Goal: Task Accomplishment & Management: Manage account settings

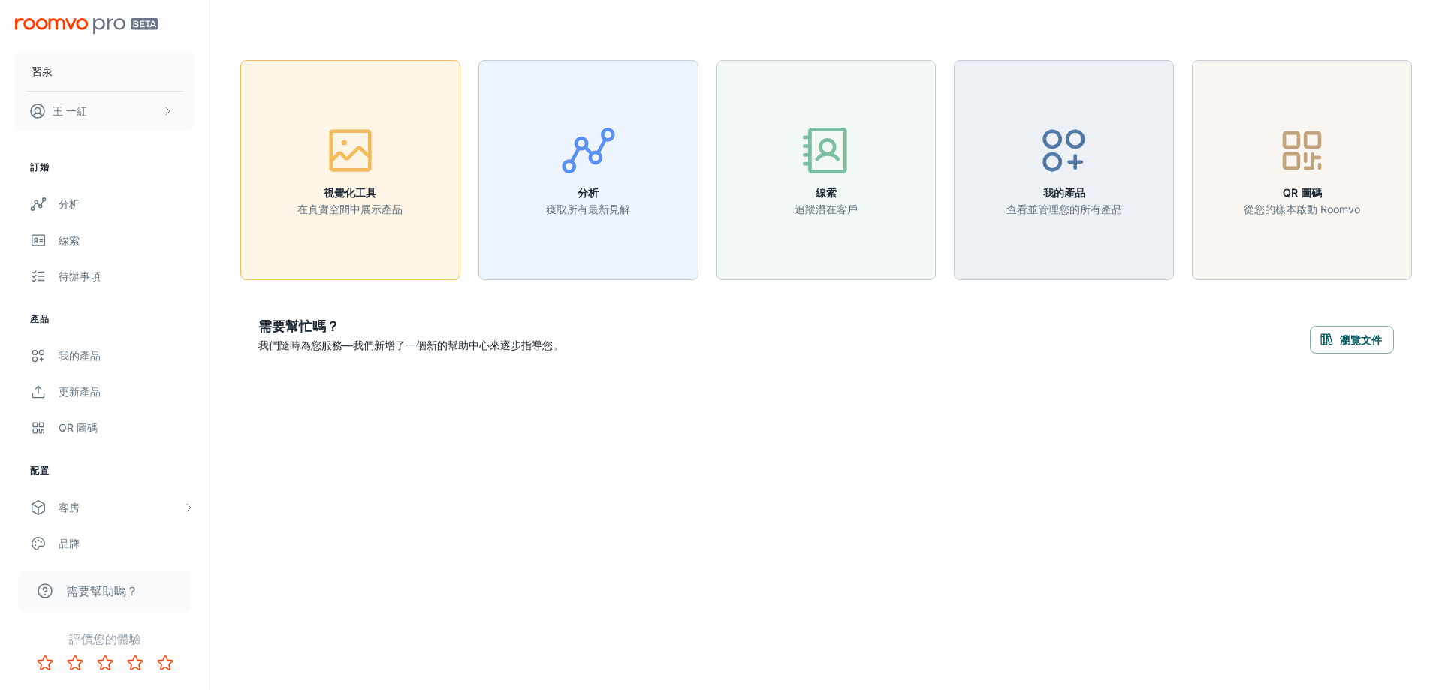
click at [409, 186] on button "視覺化工具 在真實空間中展示產品" at bounding box center [350, 170] width 220 height 220
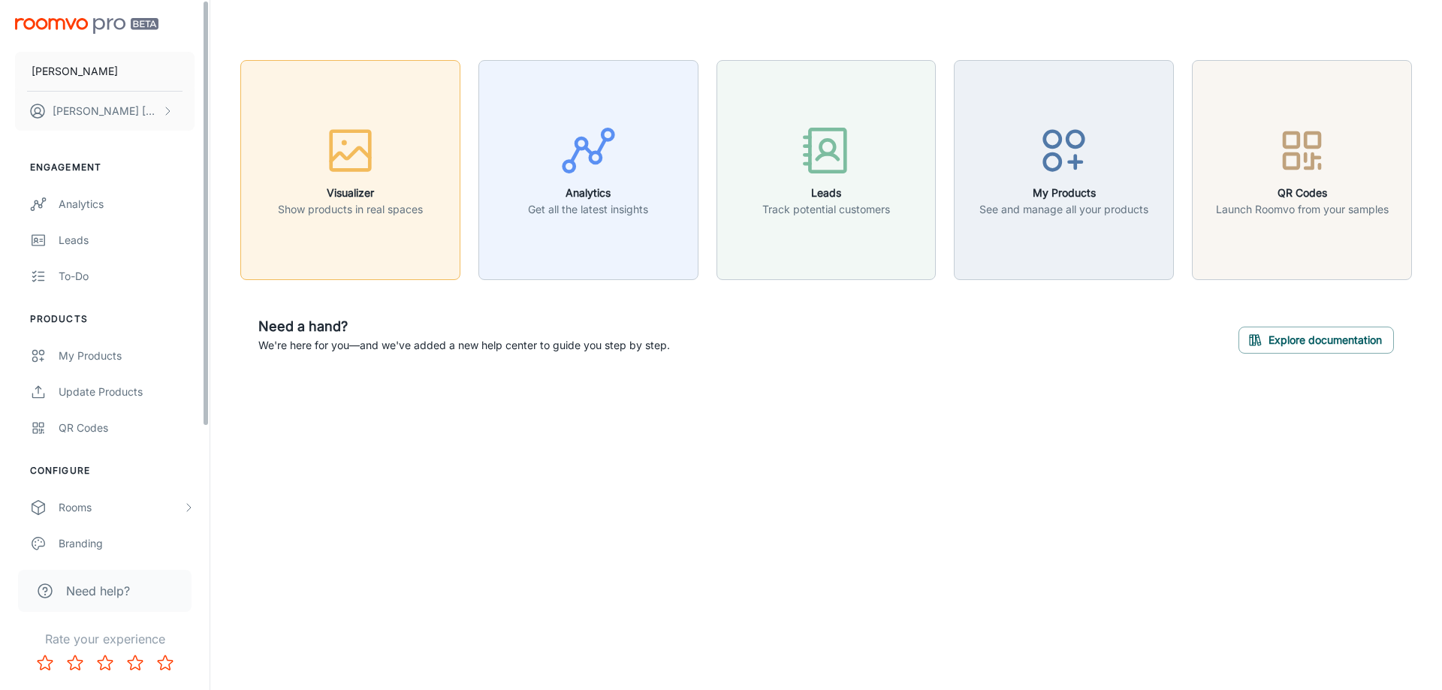
click at [315, 174] on div "button" at bounding box center [350, 153] width 145 height 62
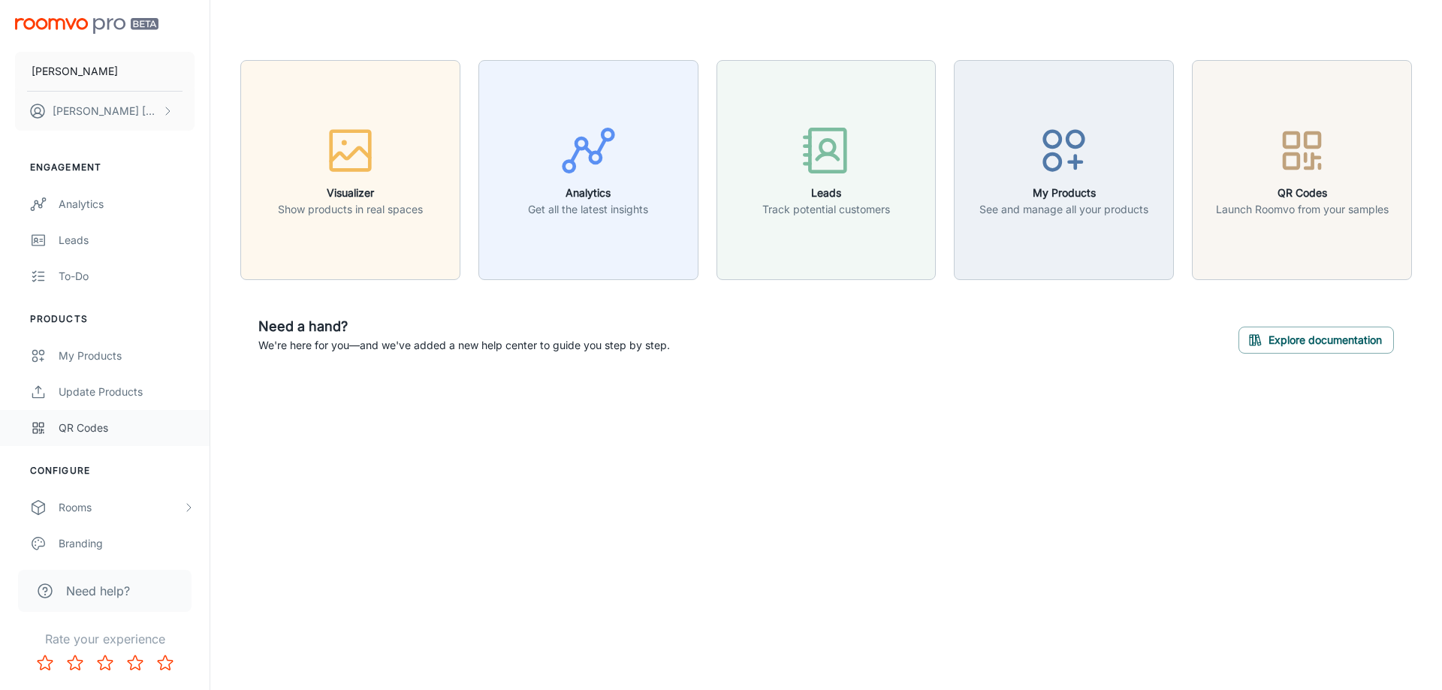
scroll to position [161, 0]
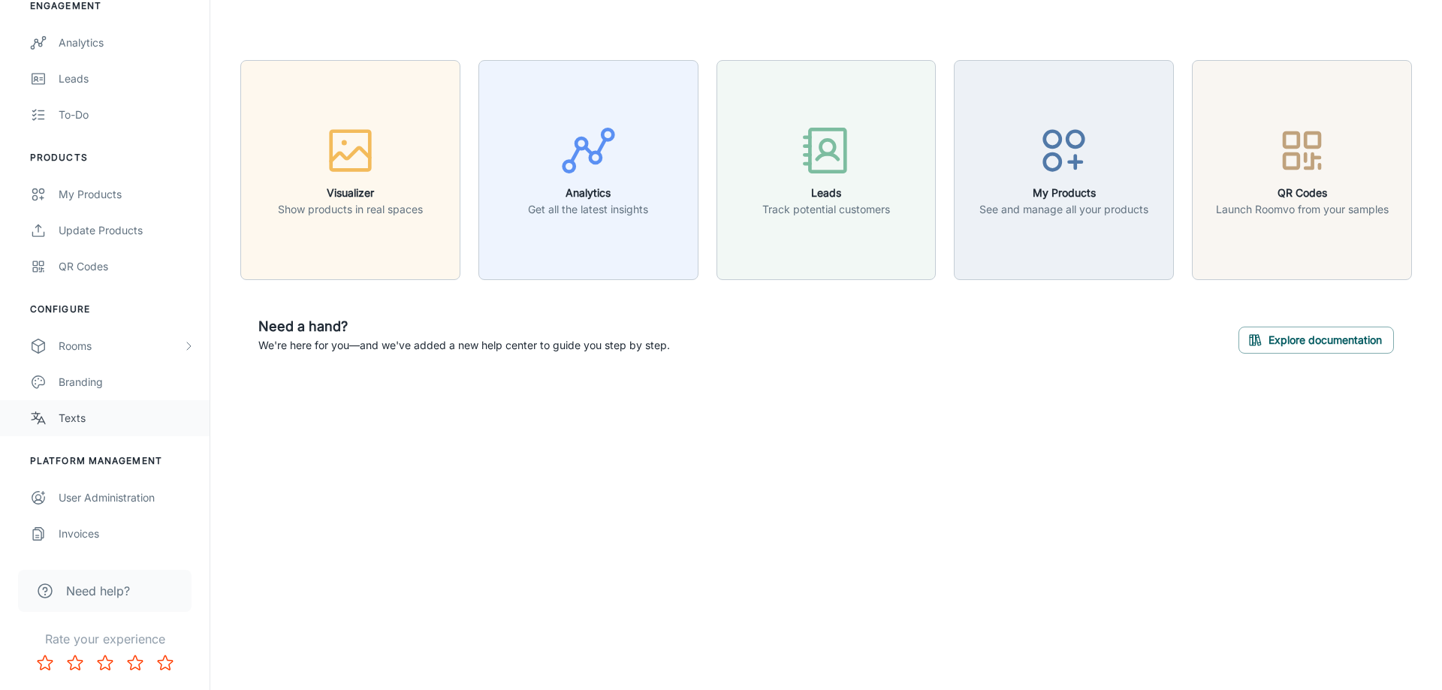
click at [140, 427] on link "Texts" at bounding box center [105, 418] width 210 height 36
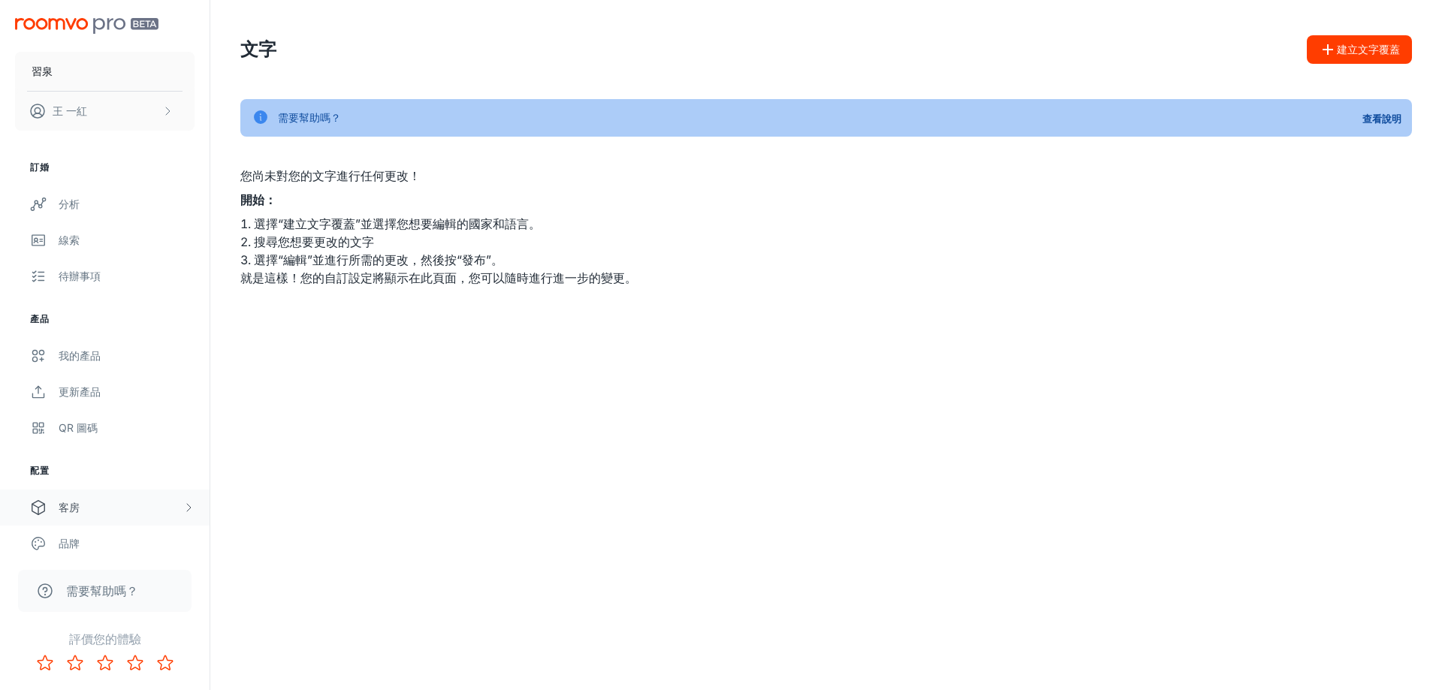
click at [91, 505] on div "客房" at bounding box center [121, 507] width 124 height 17
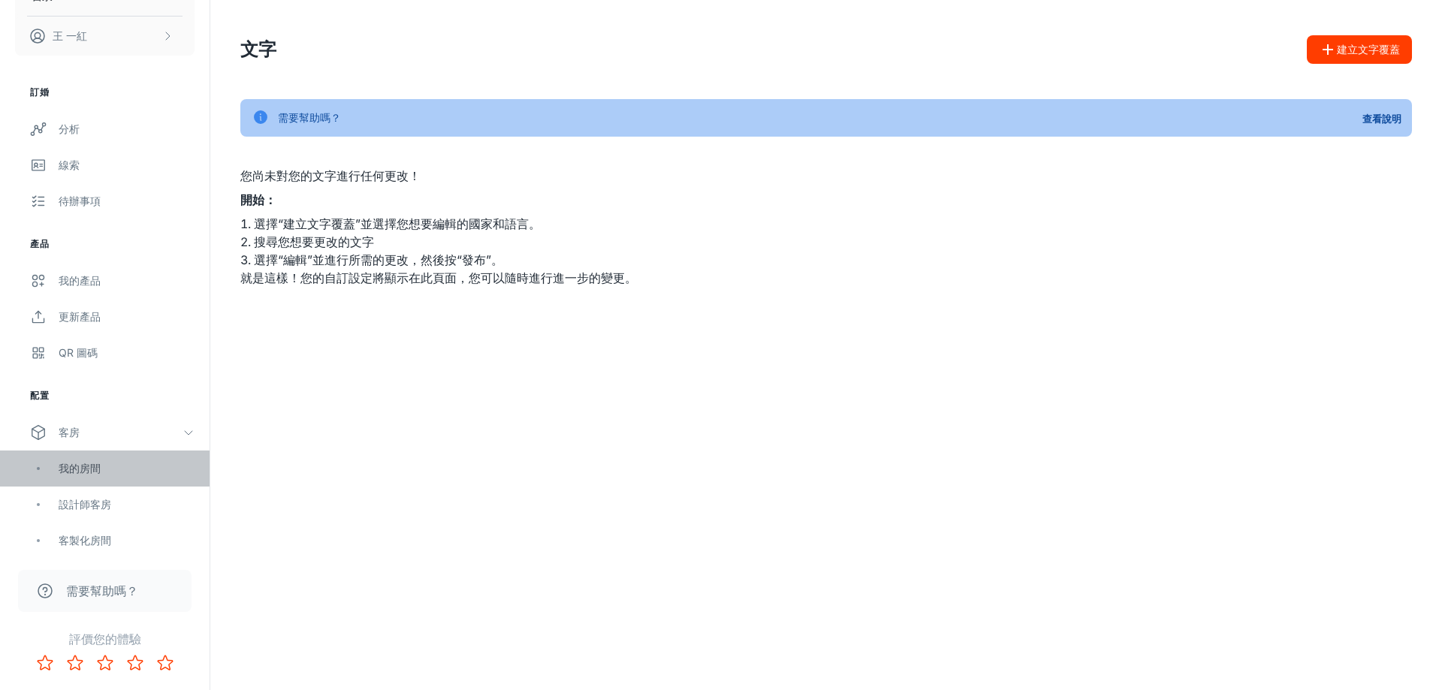
click at [107, 460] on div "我的房間" at bounding box center [127, 468] width 136 height 17
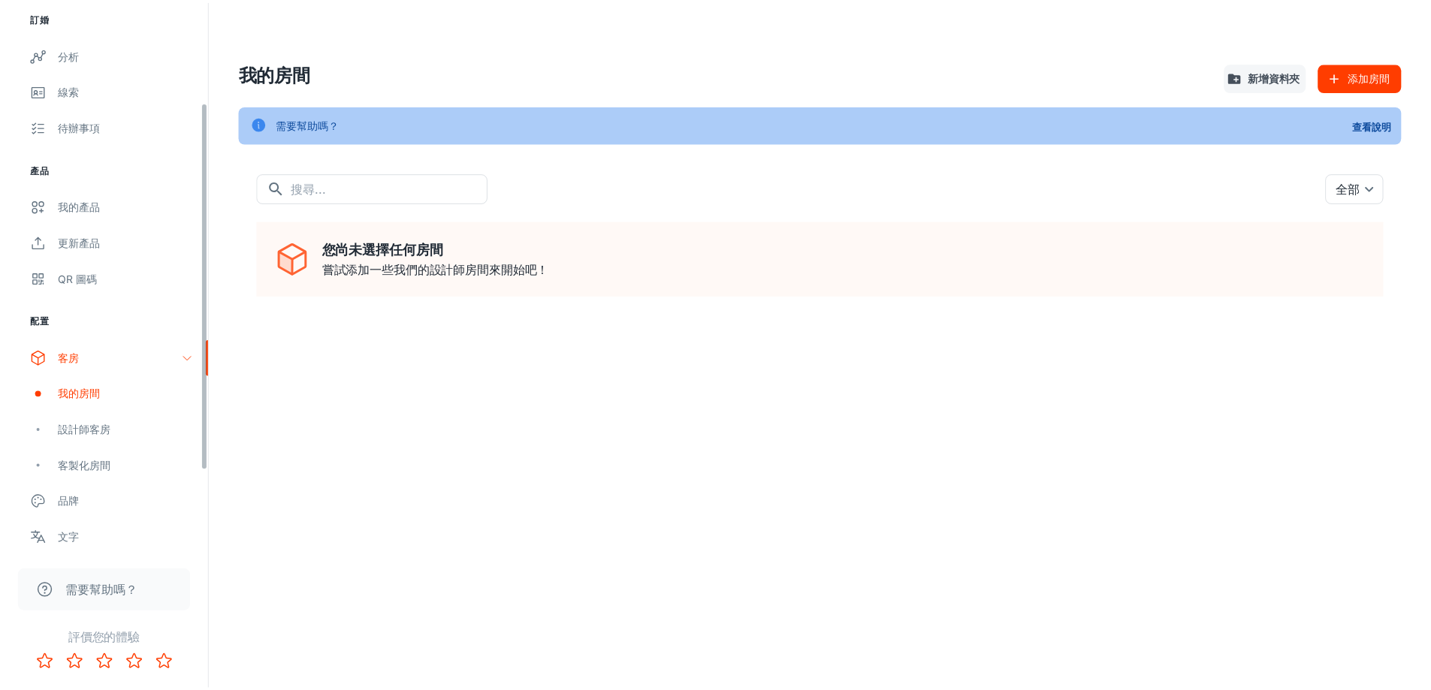
scroll to position [225, 0]
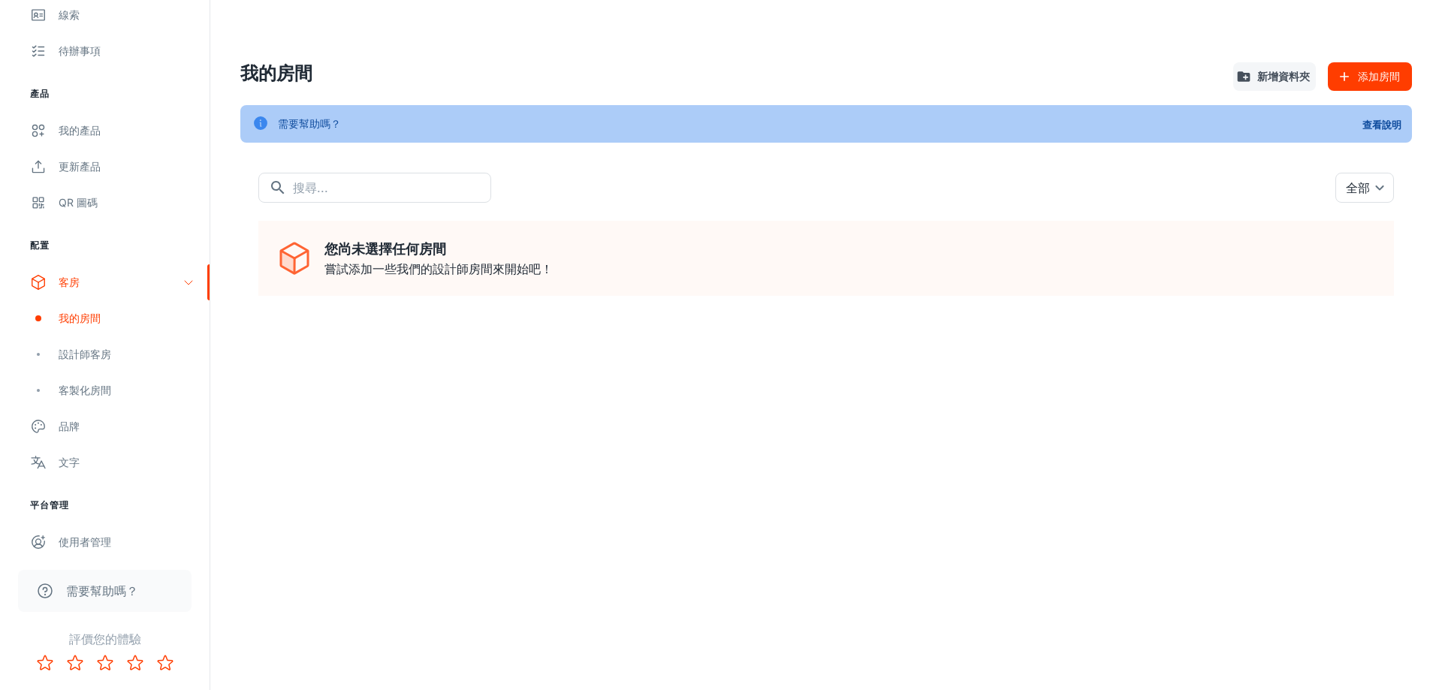
click at [1375, 78] on font "添加房間" at bounding box center [1379, 77] width 42 height 13
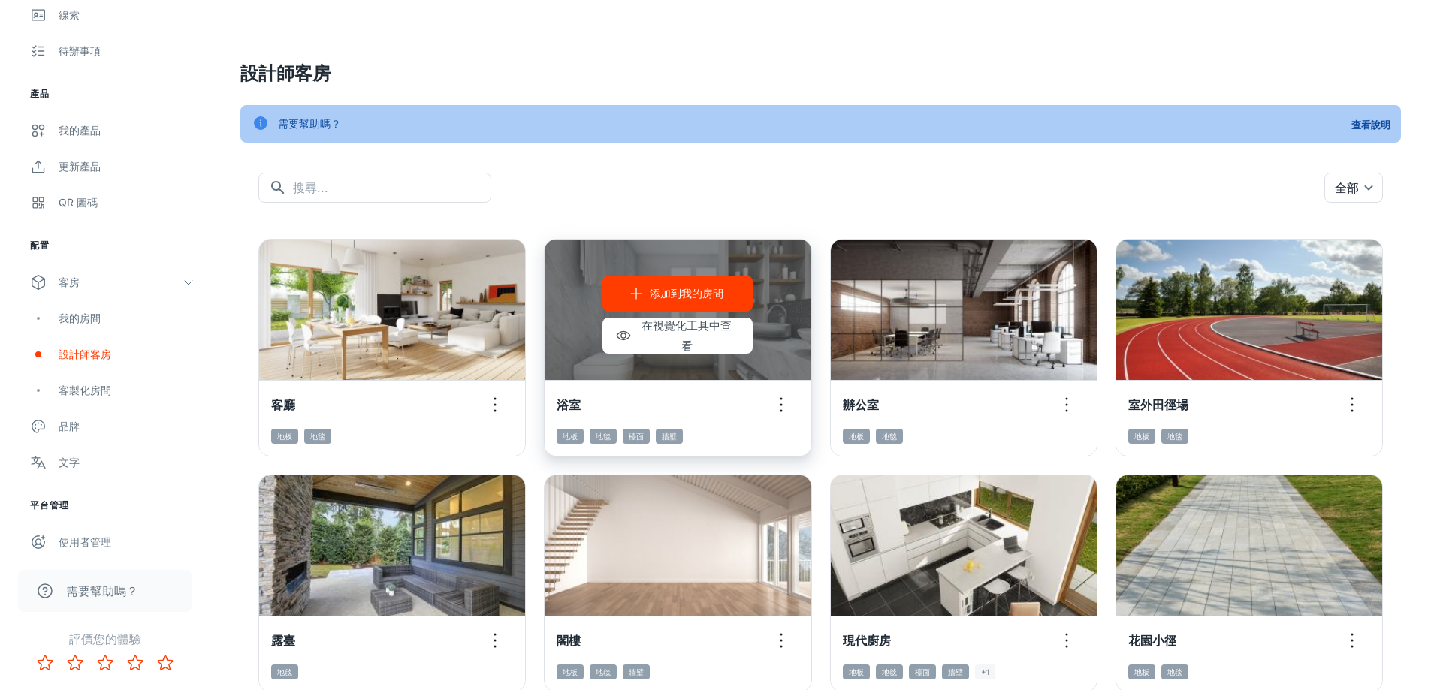
click at [679, 293] on font "添加到我的房間" at bounding box center [687, 293] width 74 height 13
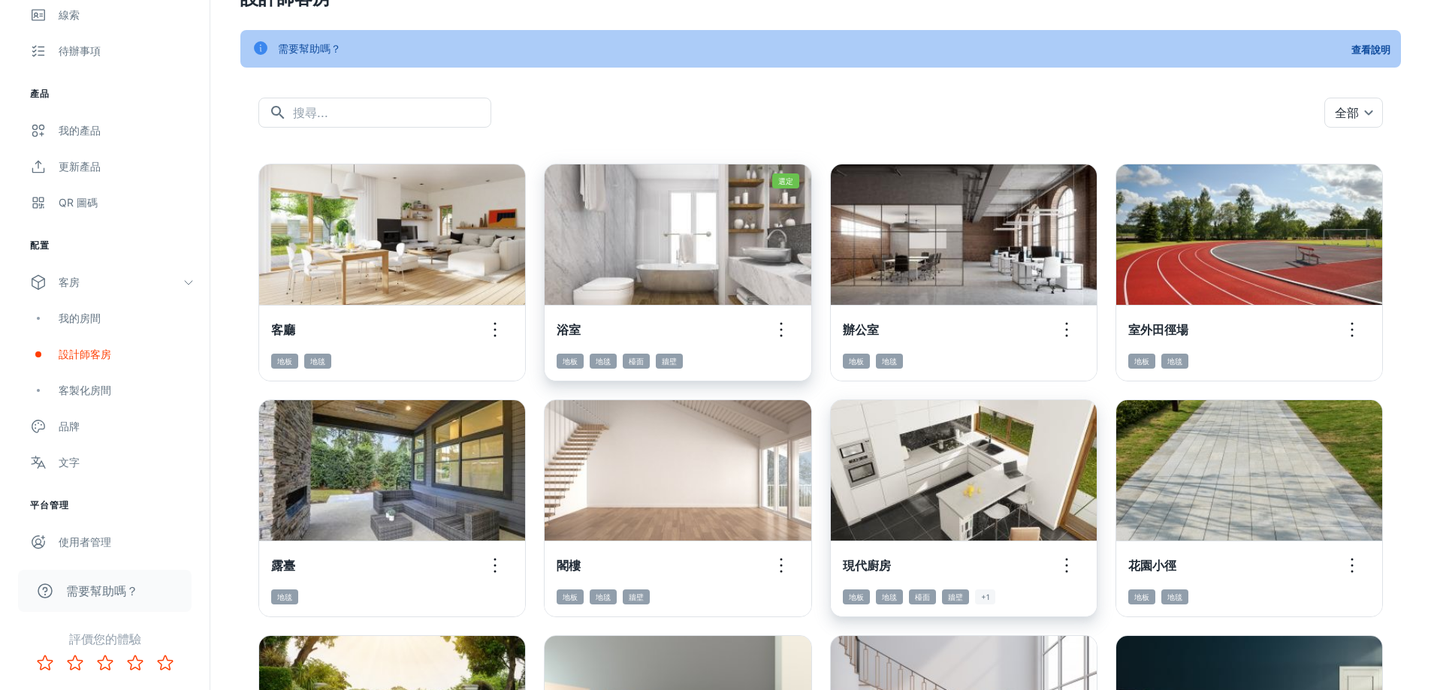
scroll to position [451, 0]
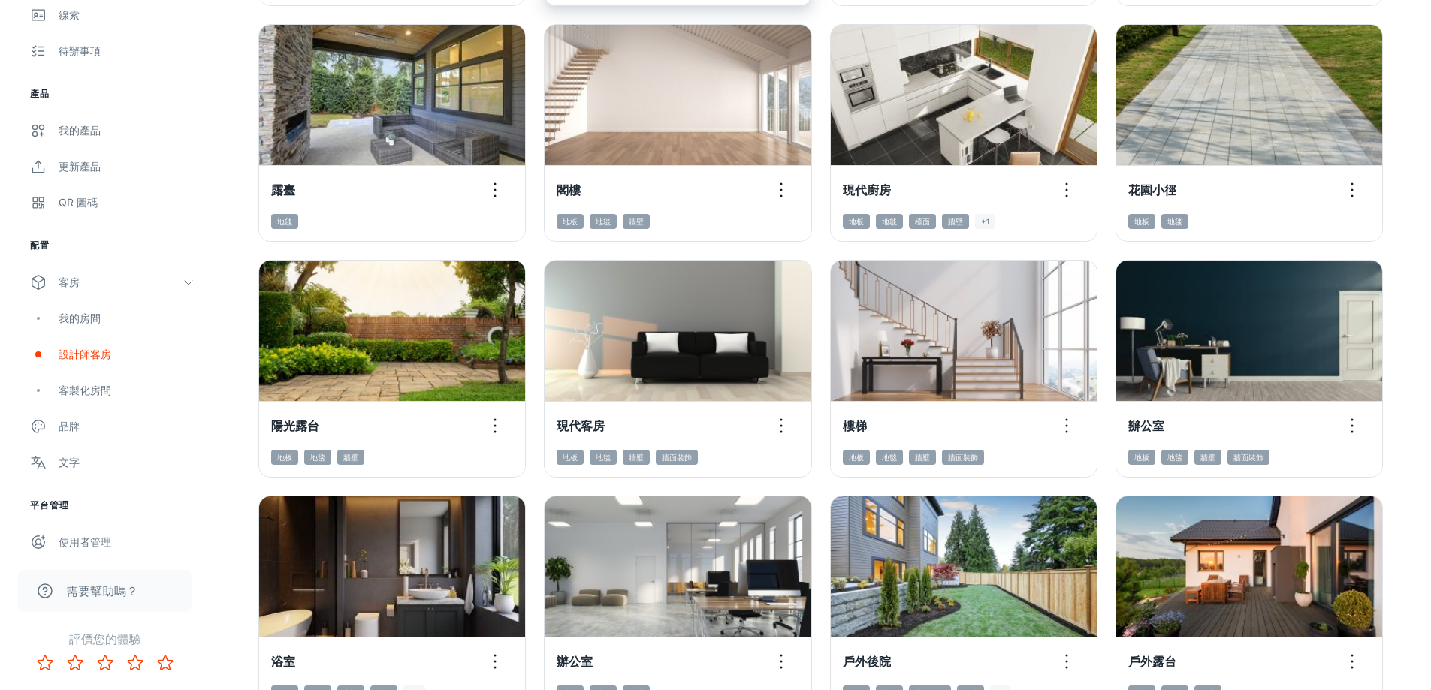
click at [1421, 450] on div "設計師客房 需要幫助嗎？ 查看說明 ​ ​ 全部 ​ 添加到我的房間 在視覺化工具中查看 客廳 地板 地毯 選定 刪除房間 在視覺化工具中查看 浴室 地板 地…" at bounding box center [820, 666] width 1221 height 2234
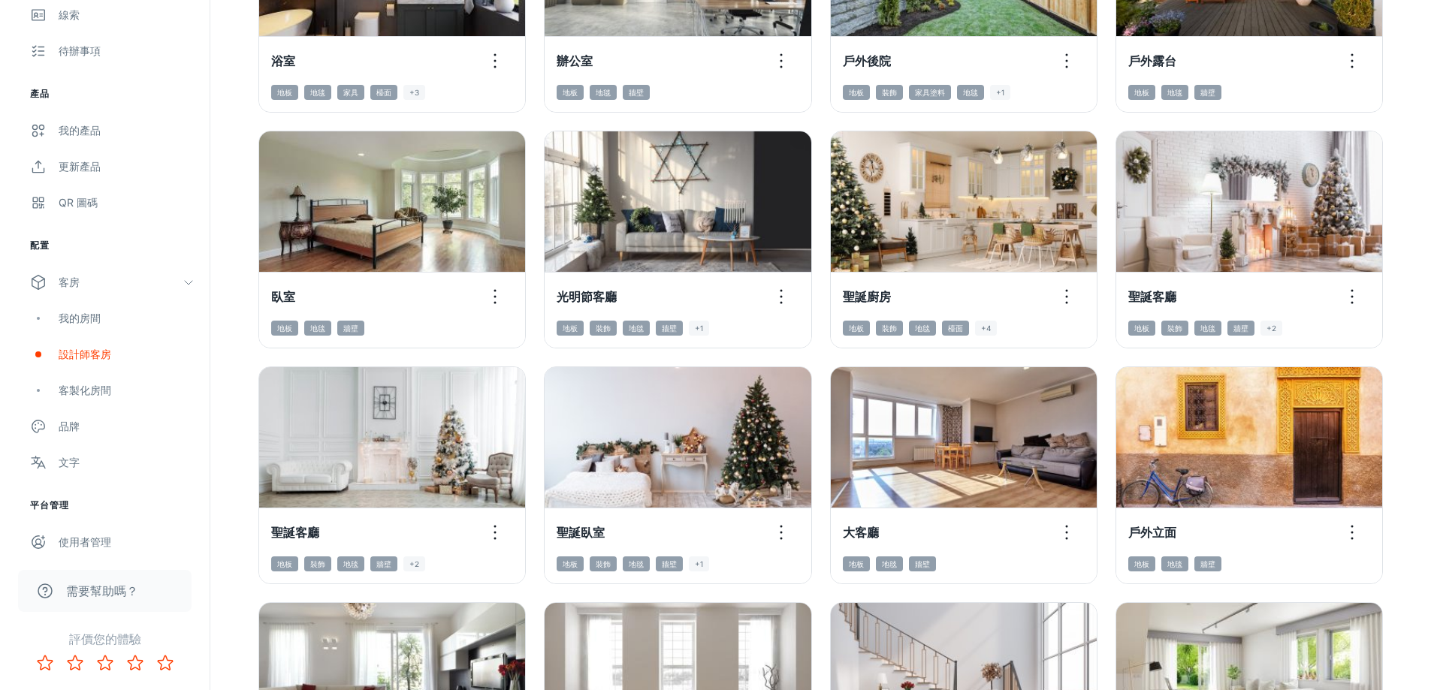
scroll to position [1202, 0]
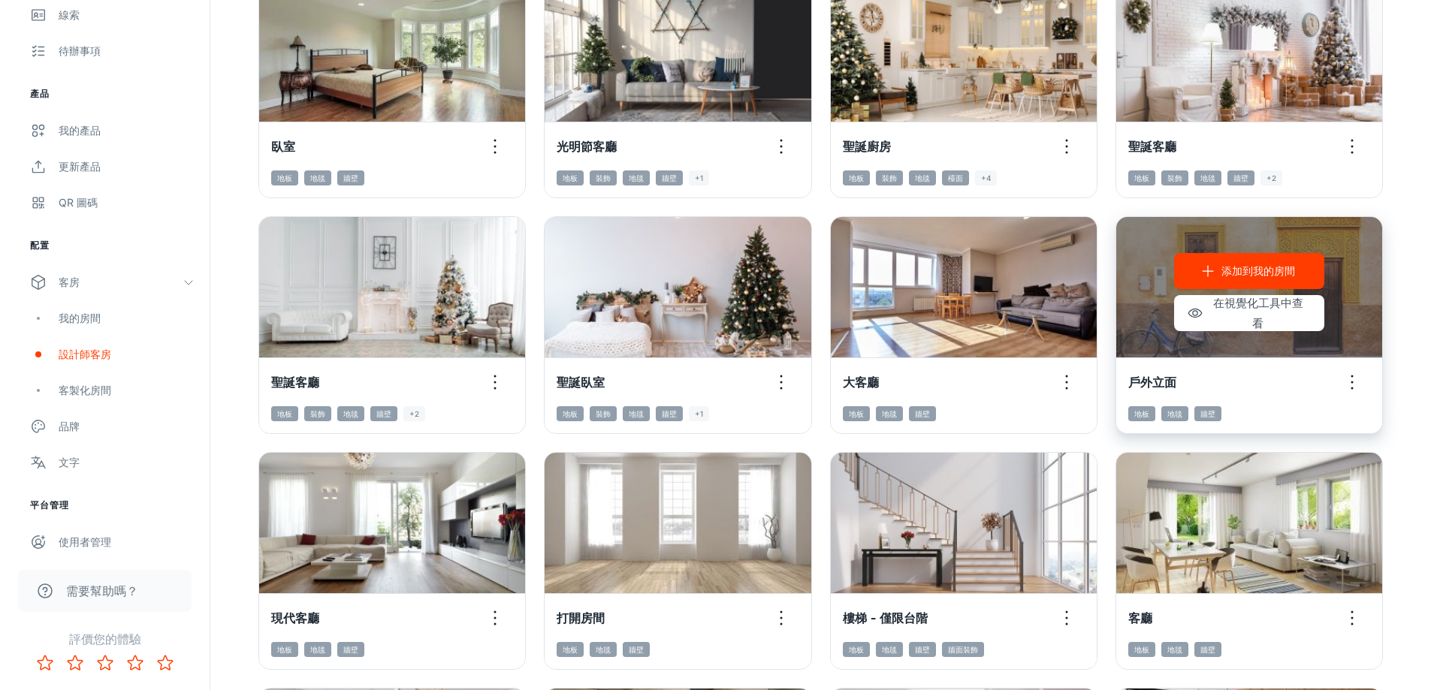
click at [1252, 271] on font "添加到我的房間" at bounding box center [1258, 270] width 74 height 13
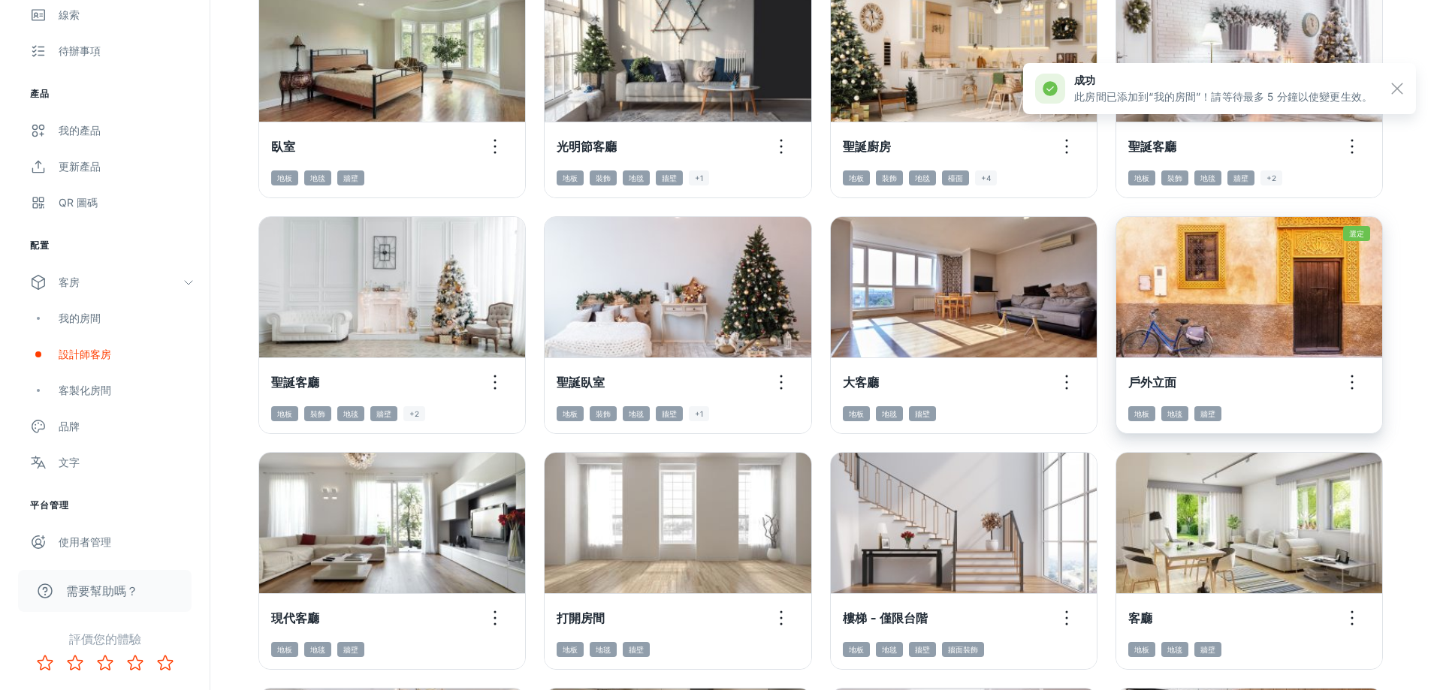
scroll to position [1352, 0]
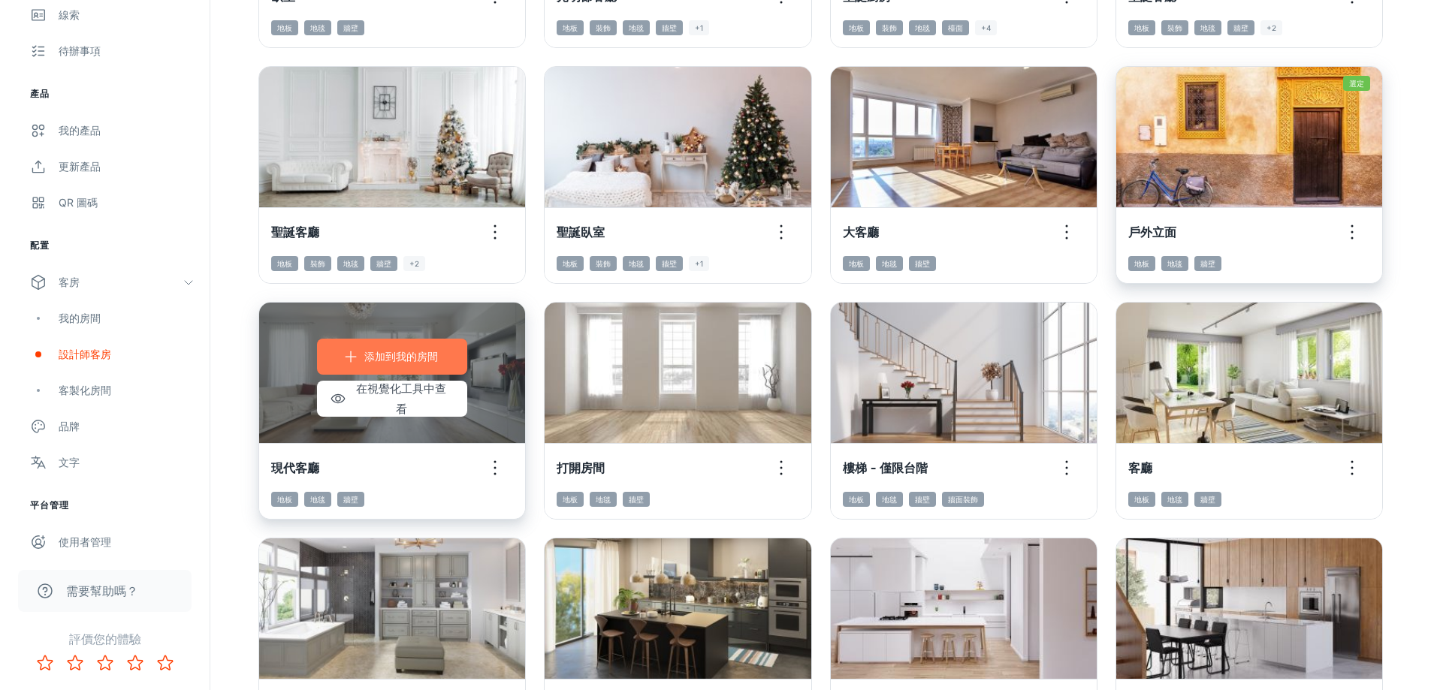
click at [364, 356] on button "添加到我的房間" at bounding box center [392, 357] width 150 height 36
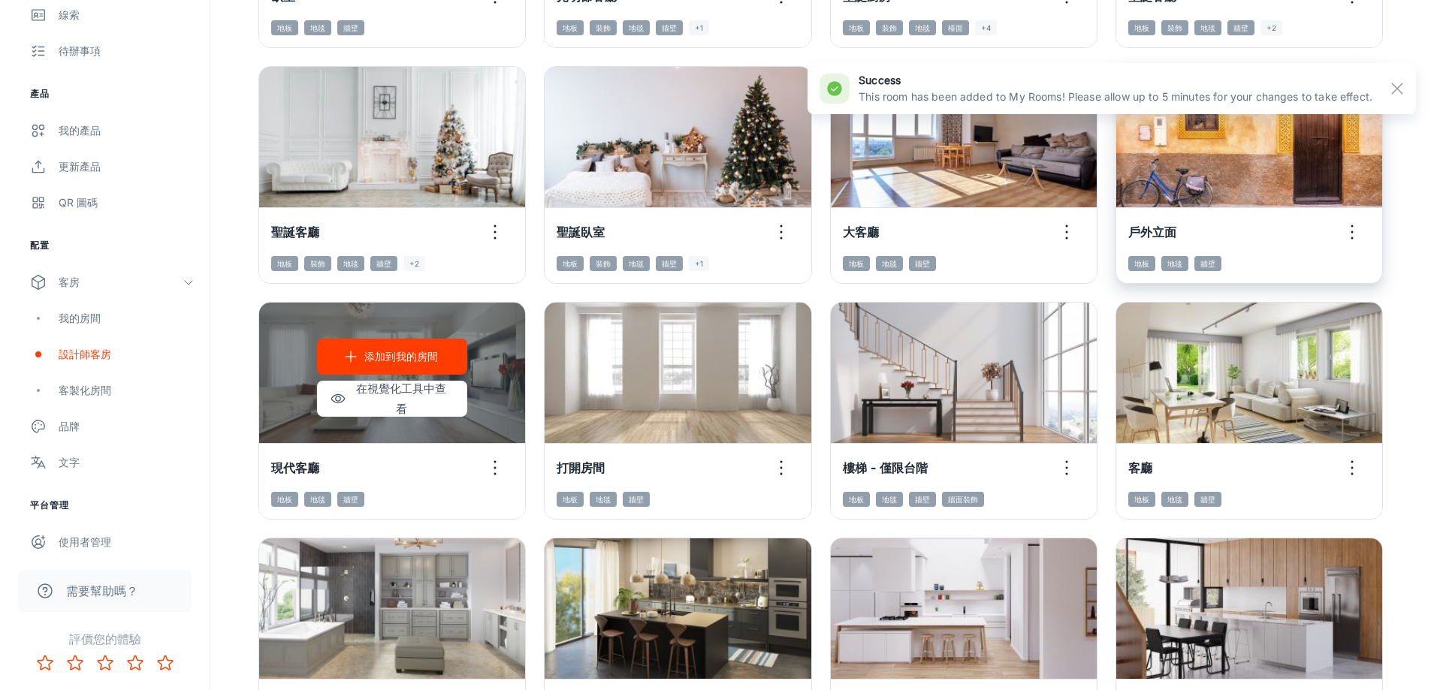
scroll to position [1544, 0]
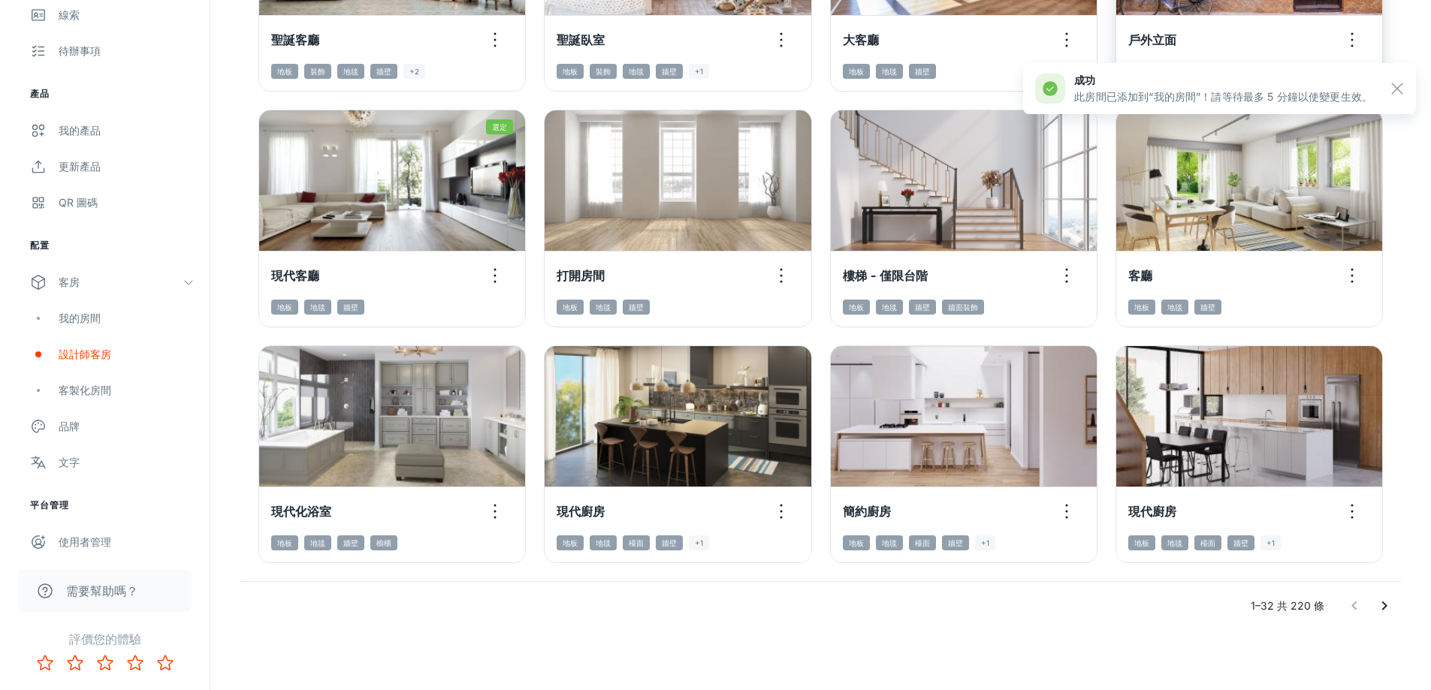
click at [1377, 604] on icon "轉至下一頁" at bounding box center [1384, 606] width 18 height 18
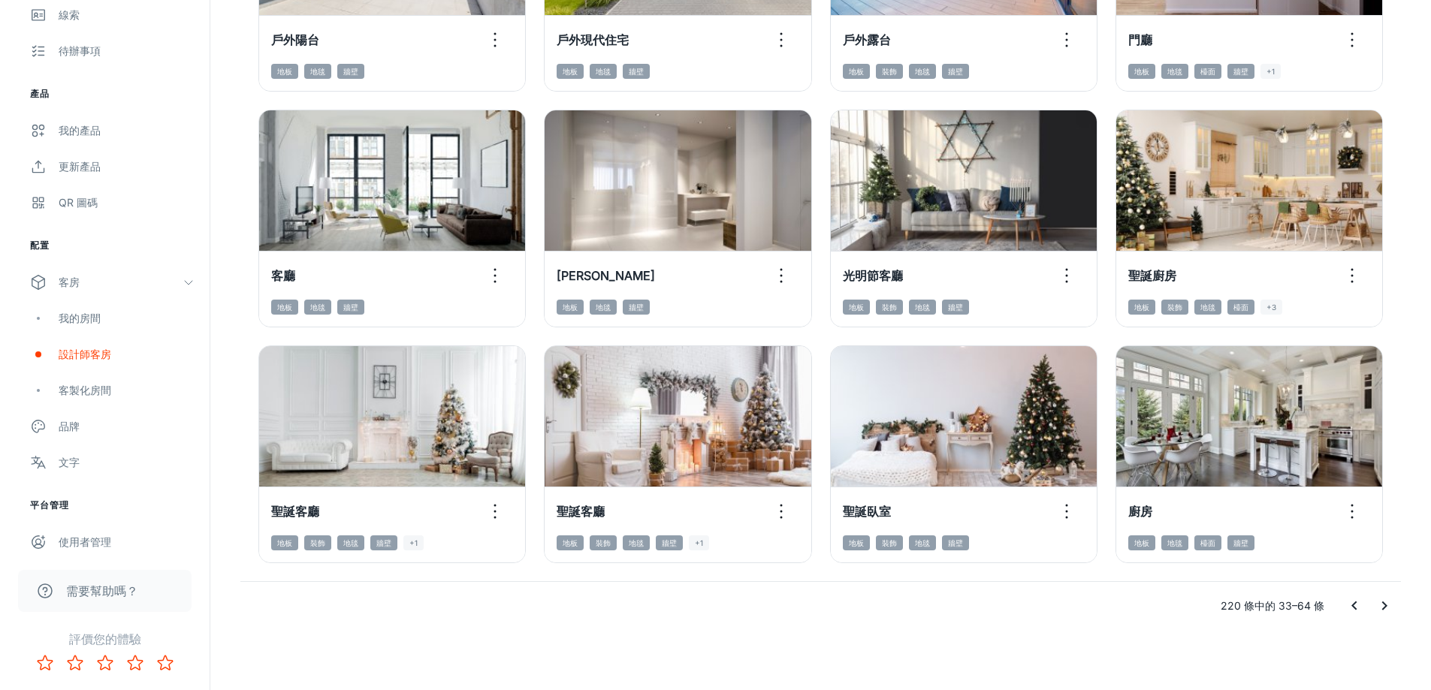
click at [1385, 607] on icon "轉至下一頁" at bounding box center [1384, 606] width 5 height 9
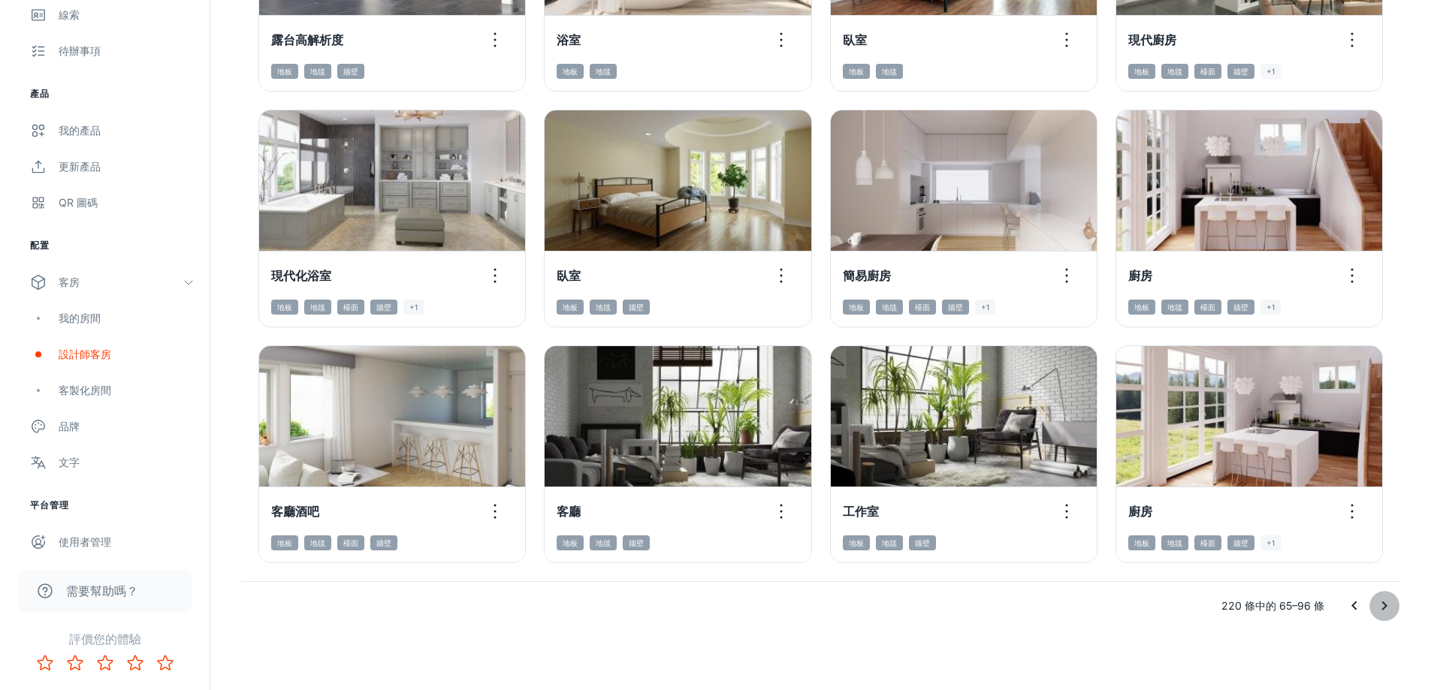
click at [1381, 605] on icon "轉至下一頁" at bounding box center [1384, 606] width 18 height 18
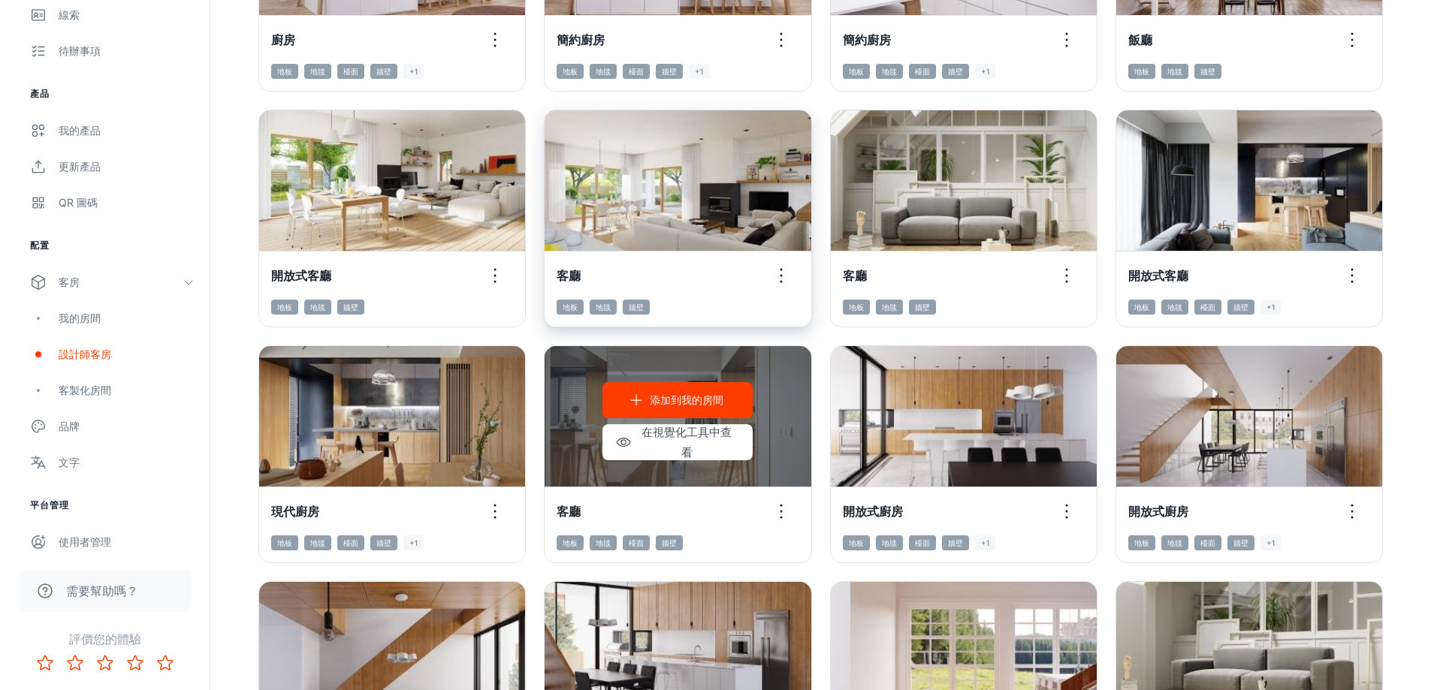
scroll to position [976, 0]
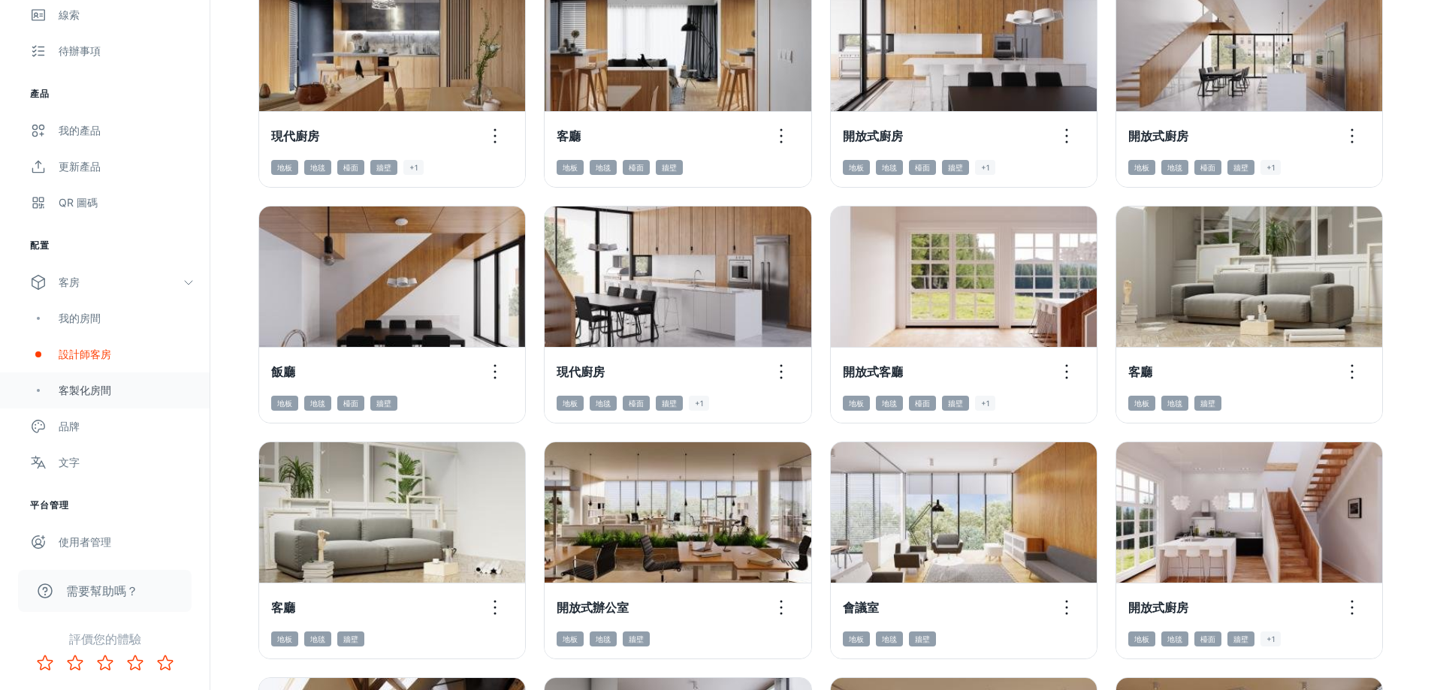
click at [103, 392] on font "客製化房間" at bounding box center [85, 390] width 53 height 13
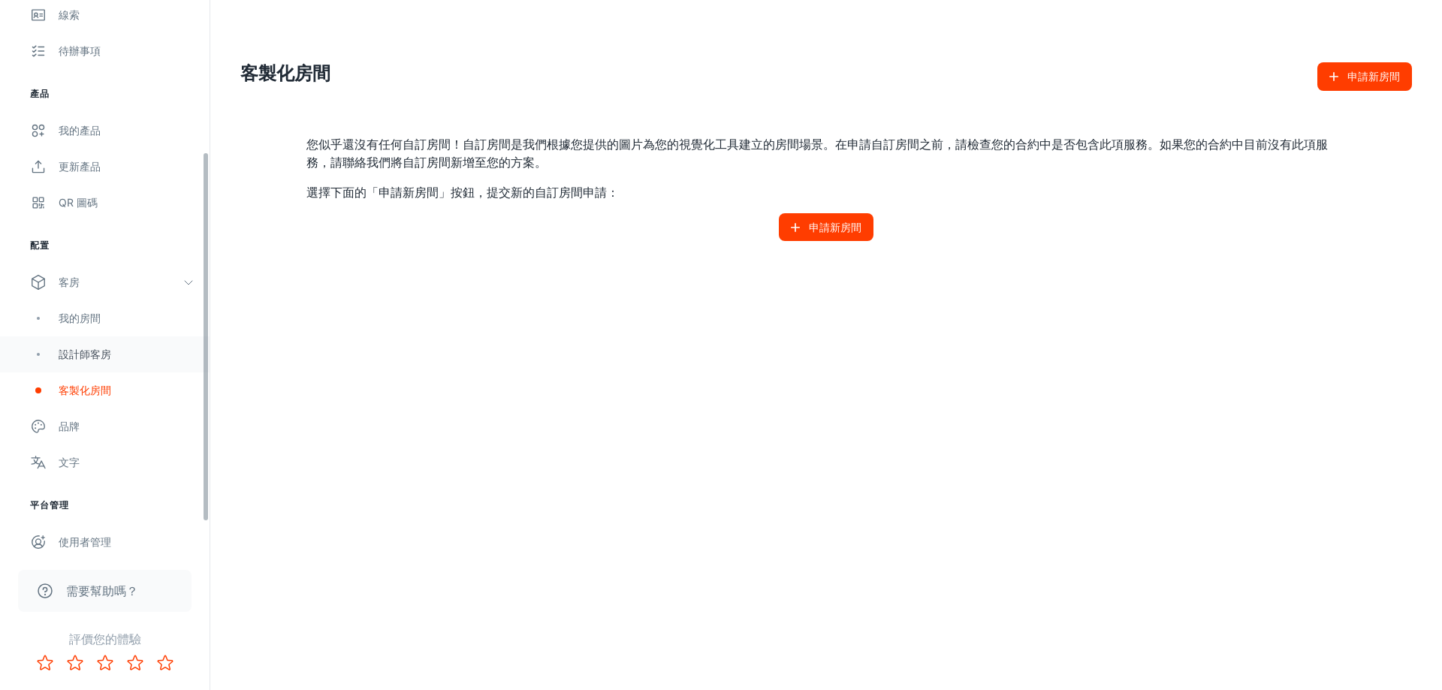
click at [59, 360] on font "設計師客房" at bounding box center [85, 354] width 53 height 13
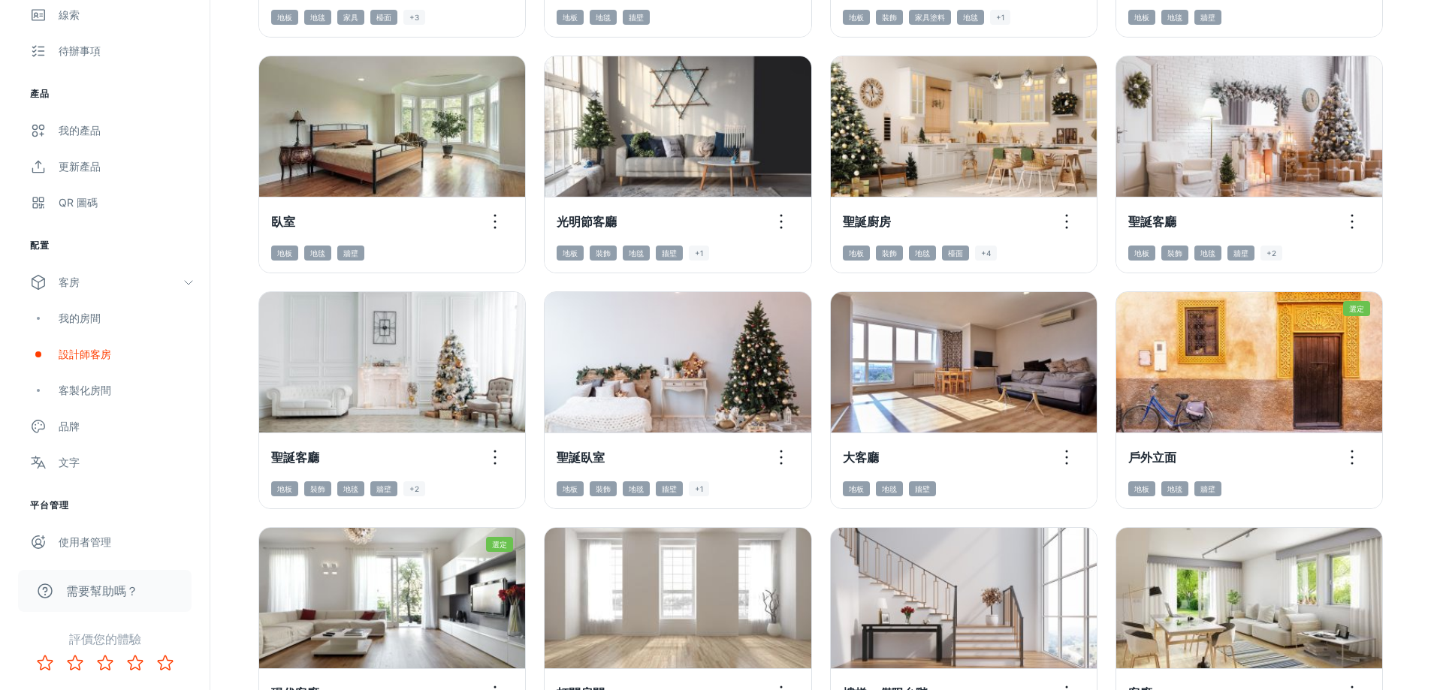
scroll to position [1544, 0]
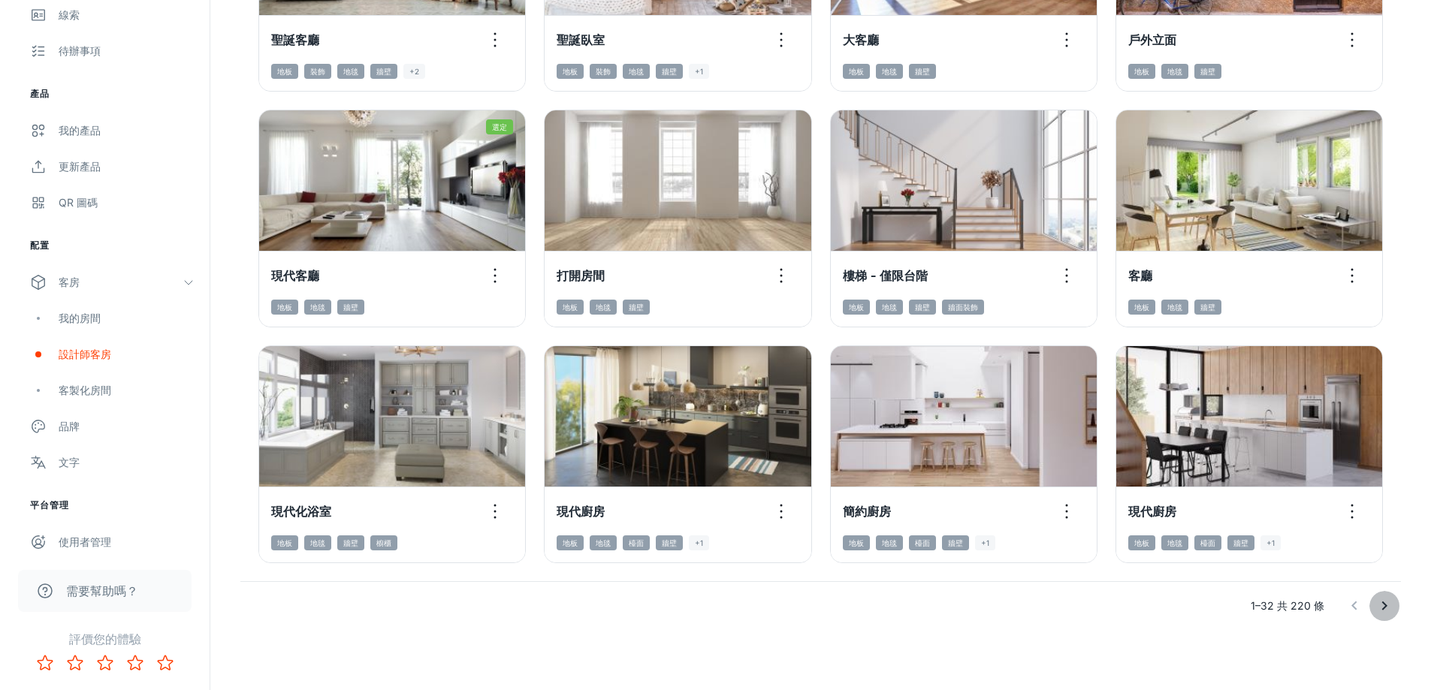
click at [1391, 608] on icon "轉至下一頁" at bounding box center [1384, 606] width 18 height 18
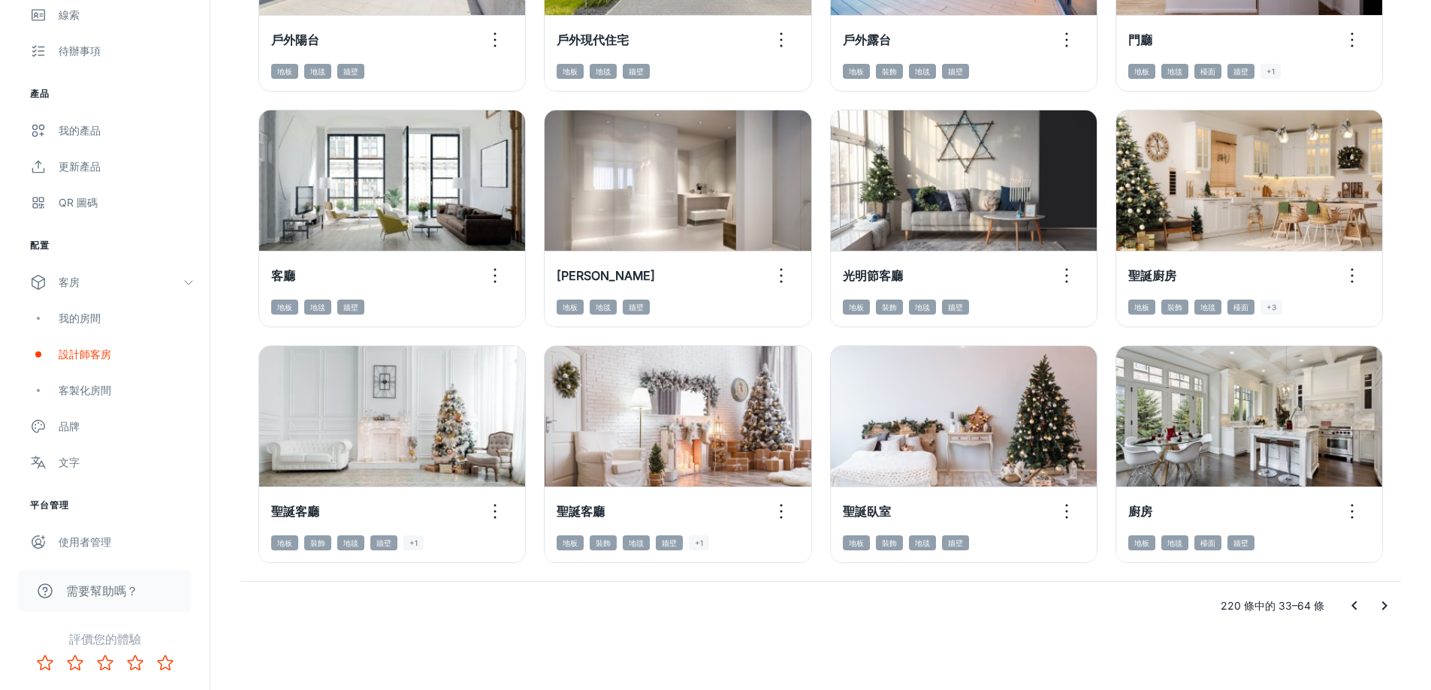
click at [1390, 608] on icon "轉至下一頁" at bounding box center [1384, 606] width 18 height 18
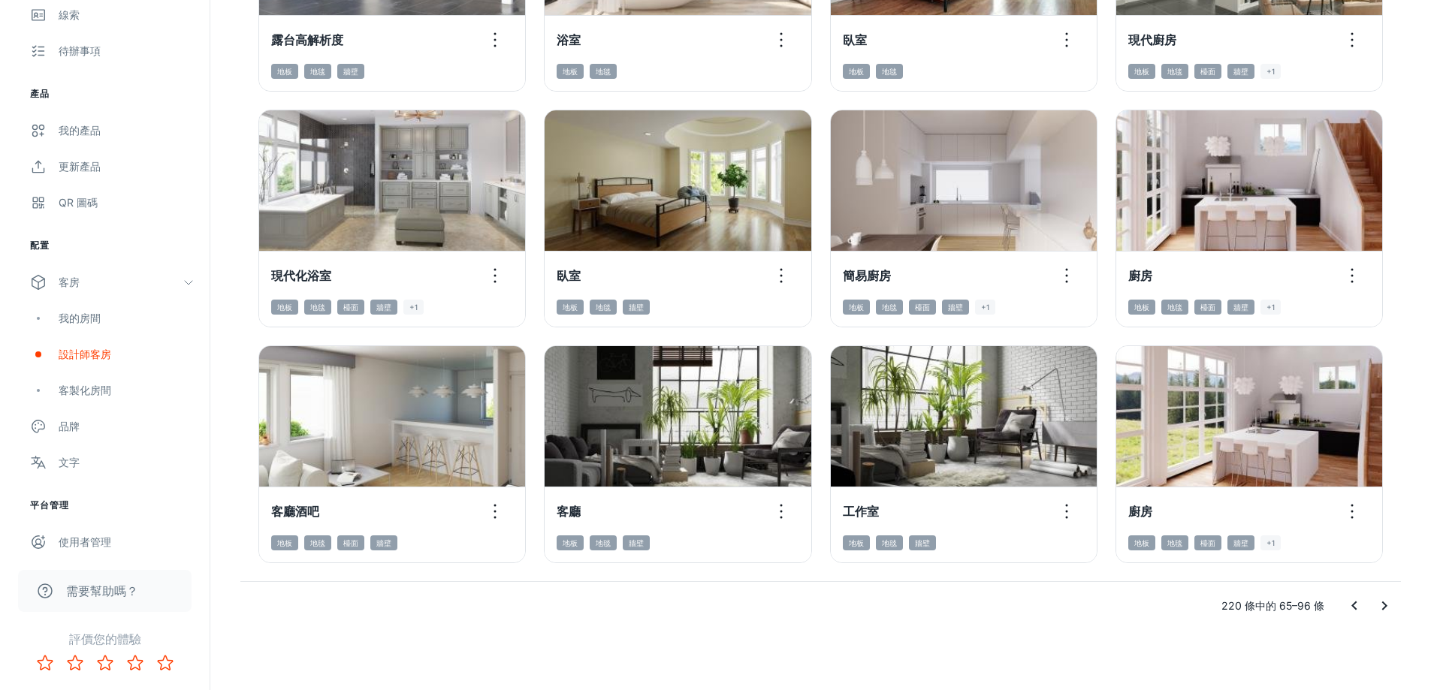
click at [1387, 608] on icon "轉至下一頁" at bounding box center [1384, 606] width 18 height 18
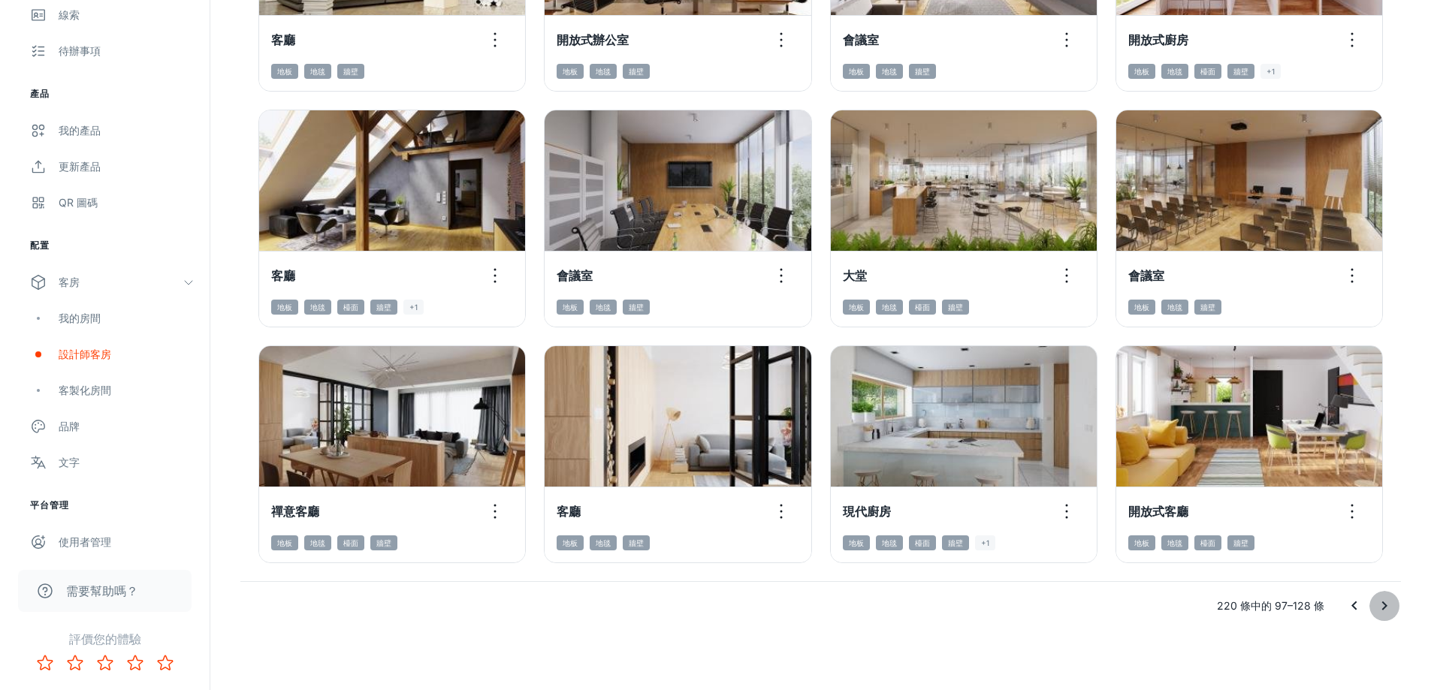
click at [1387, 608] on icon "轉至下一頁" at bounding box center [1384, 606] width 18 height 18
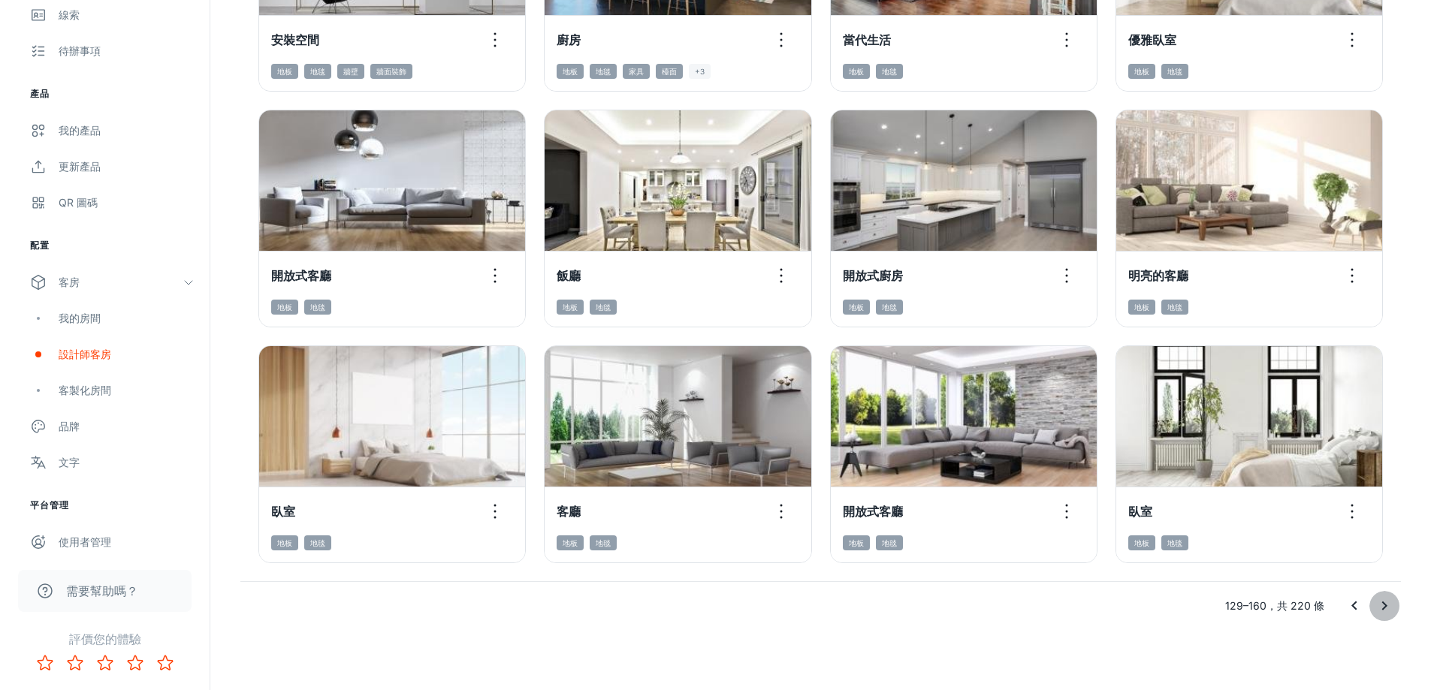
click at [1387, 608] on icon "轉至下一頁" at bounding box center [1384, 606] width 18 height 18
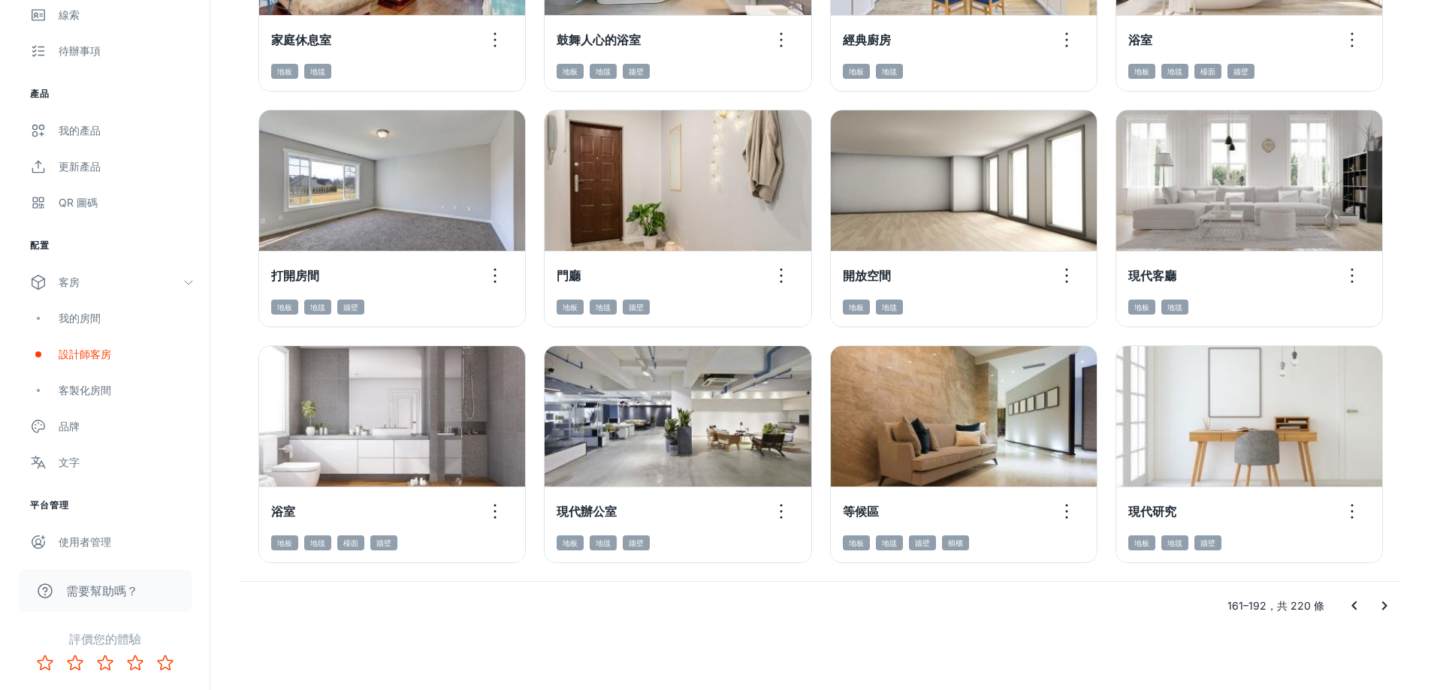
click at [1379, 604] on icon "轉至下一頁" at bounding box center [1384, 606] width 18 height 18
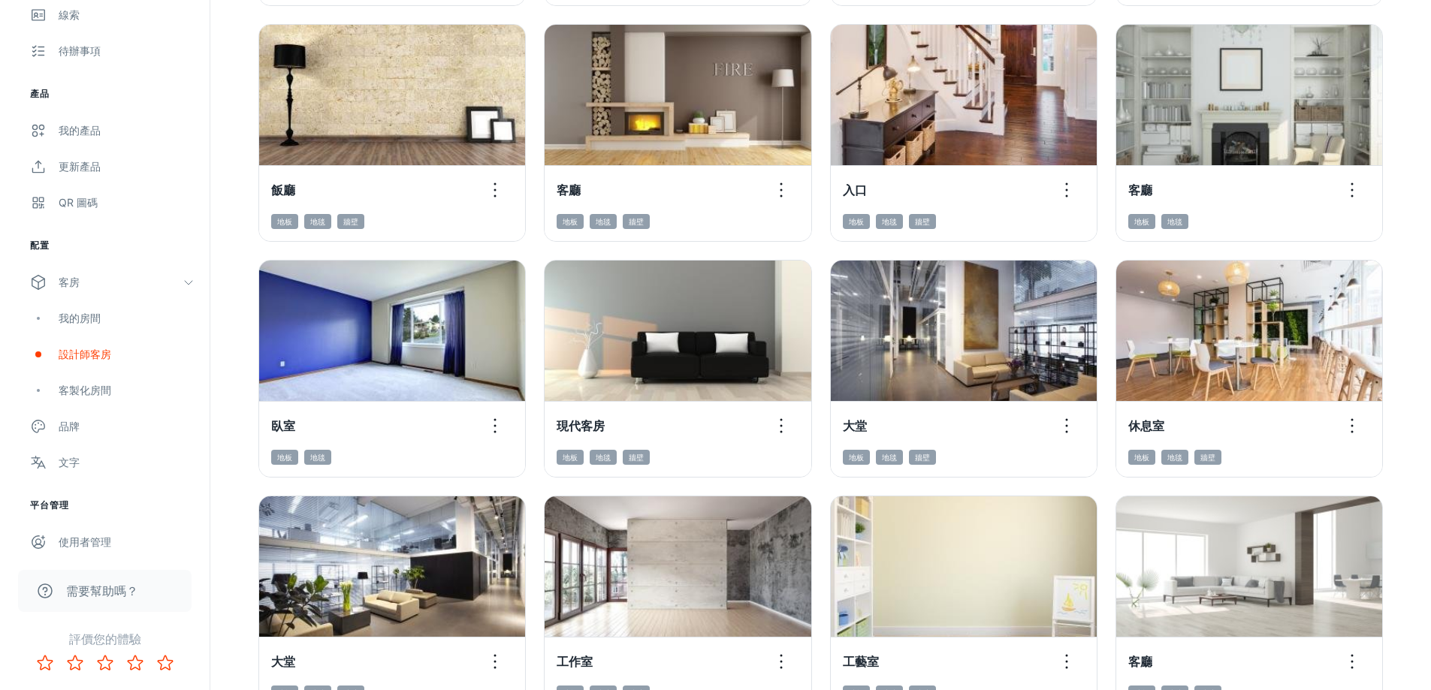
scroll to position [1308, 0]
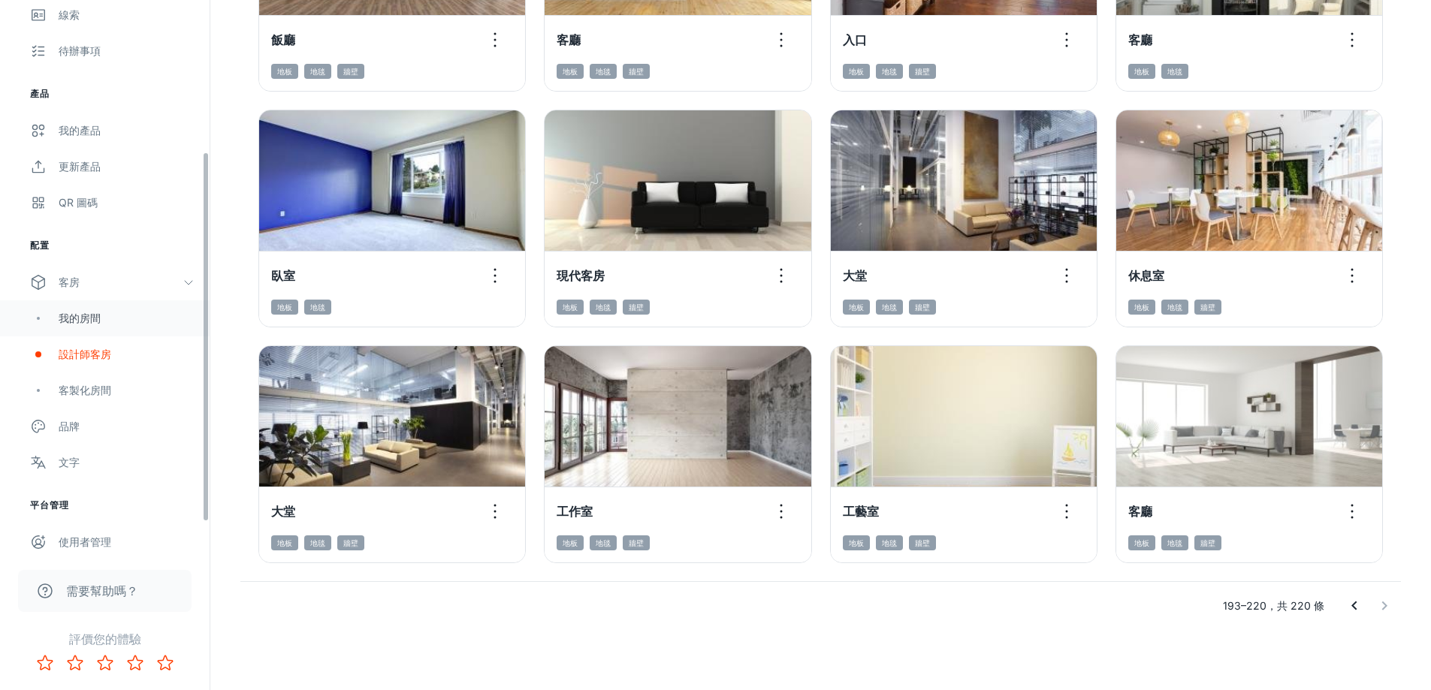
click at [65, 322] on font "我的房間" at bounding box center [80, 318] width 42 height 13
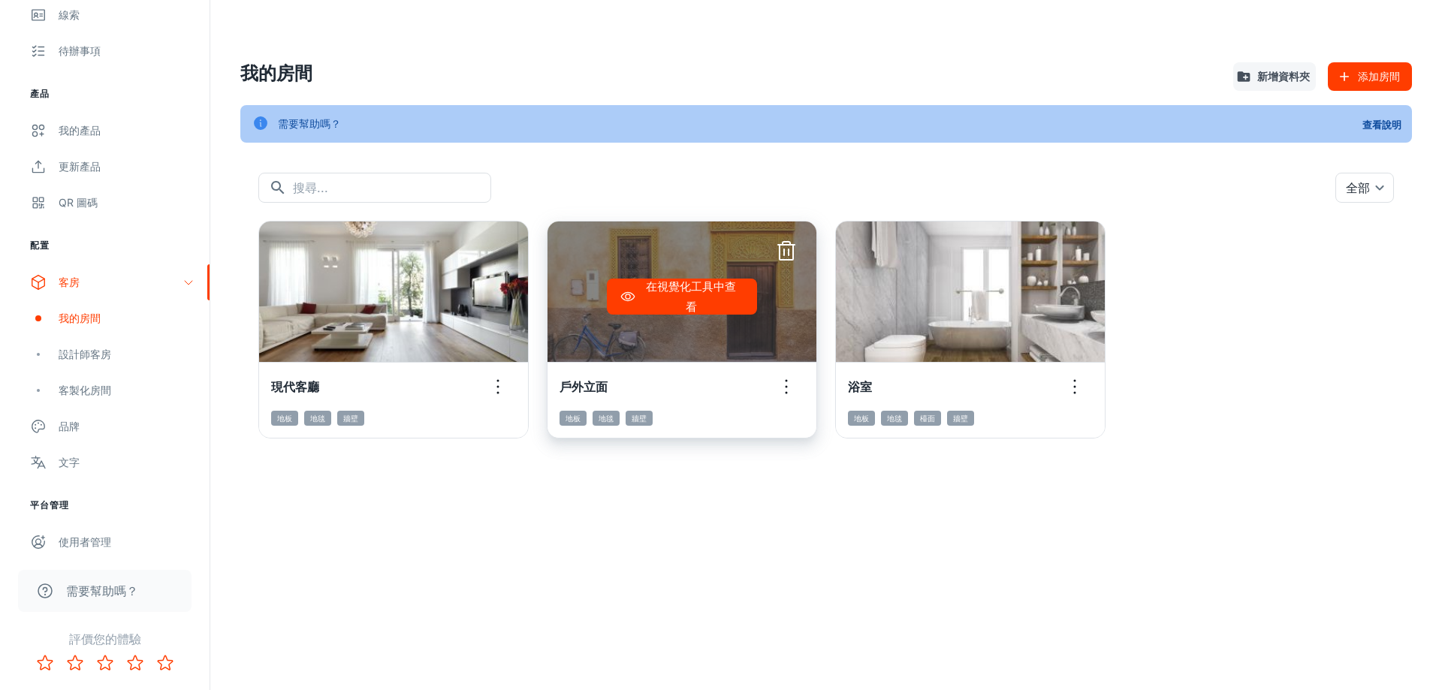
click at [792, 243] on icon "button" at bounding box center [786, 252] width 24 height 24
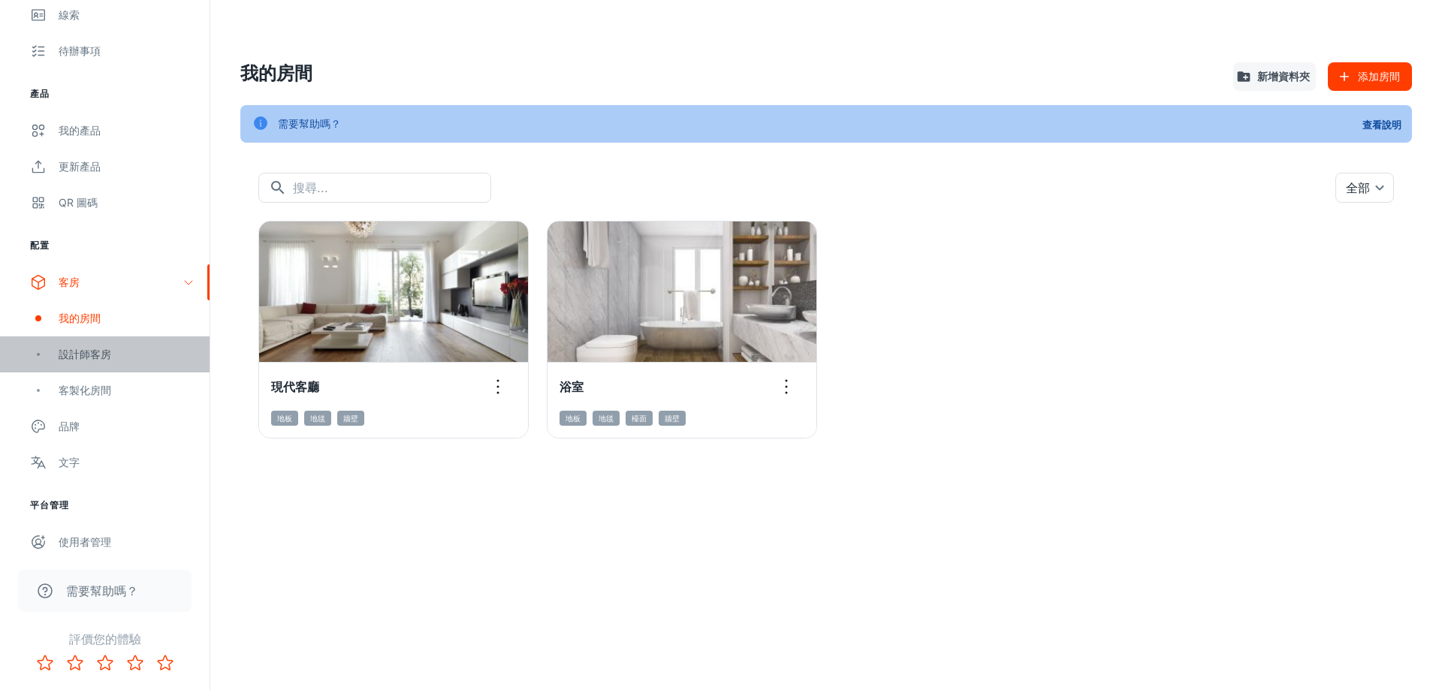
click at [101, 362] on div "設計師客房" at bounding box center [127, 354] width 136 height 17
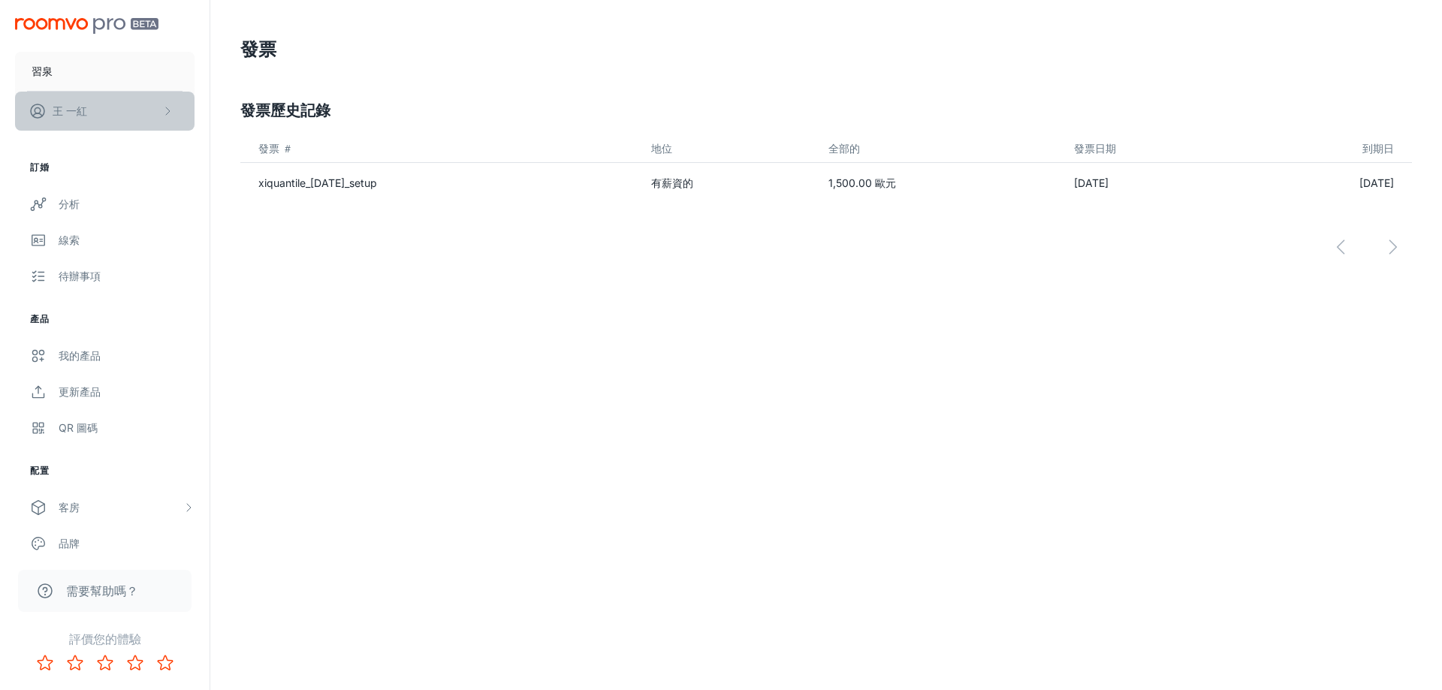
click at [152, 114] on button "王 一紅" at bounding box center [105, 111] width 180 height 39
click at [246, 117] on font "使用者設定檔" at bounding box center [238, 110] width 63 height 13
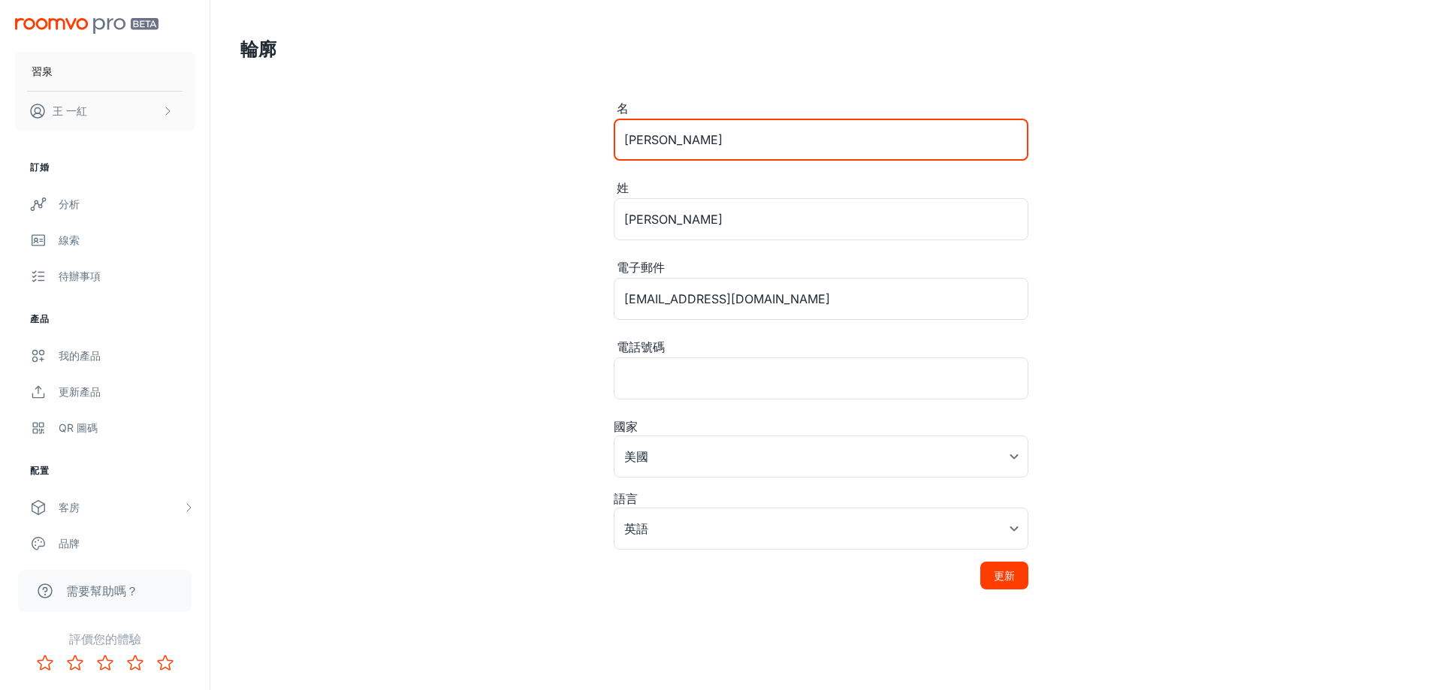
drag, startPoint x: 705, startPoint y: 138, endPoint x: 543, endPoint y: 138, distance: 161.5
click at [543, 138] on div "輪廓 名 Wang ​ 姓 Yi-Hong ​ 電子郵件 o921906463@gmail.com ​ 電話號碼 ​ 國家 美國 United States …" at bounding box center [820, 319] width 1196 height 638
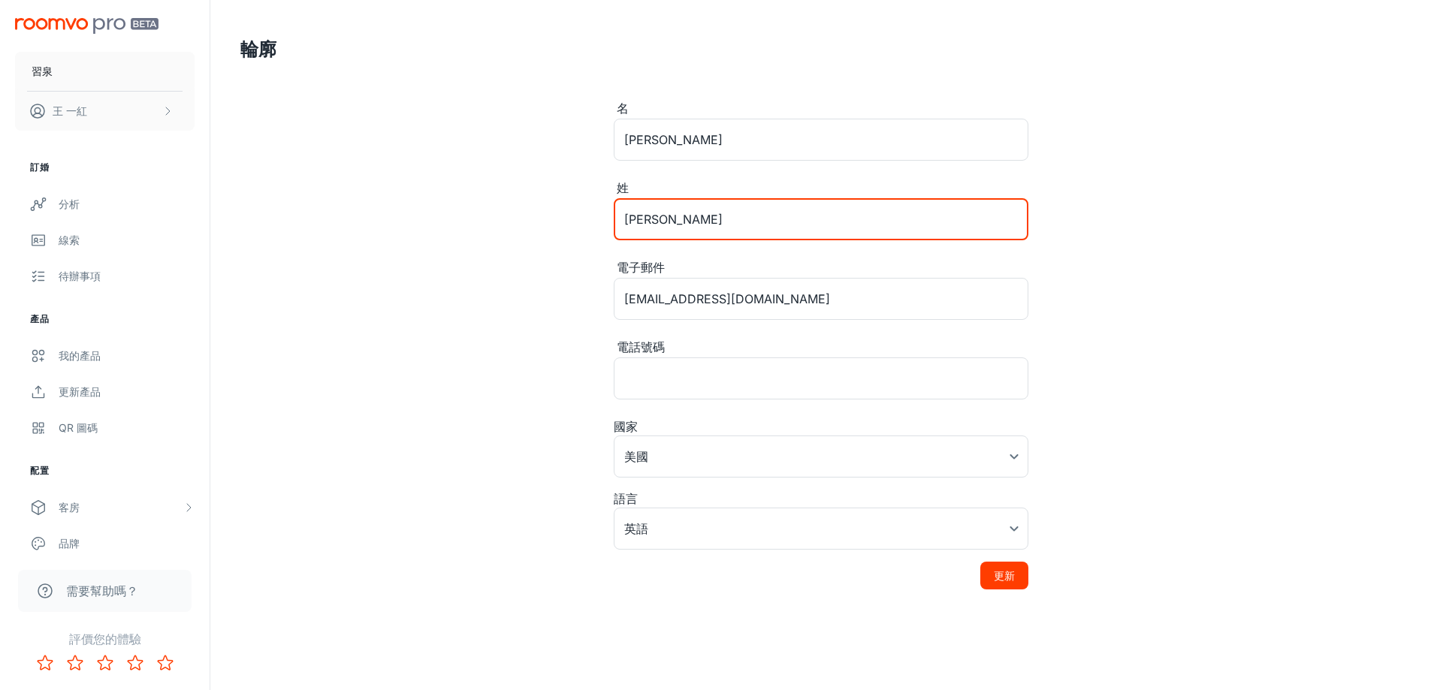
click at [686, 234] on input "Yi-Hong" at bounding box center [821, 219] width 415 height 42
drag, startPoint x: 587, startPoint y: 221, endPoint x: 520, endPoint y: 220, distance: 66.9
click at [520, 221] on div "輪廓 名 Wang ​ 姓 Yi-Hong ​ 電子郵件 o921906463@gmail.com ​ 電話號碼 ​ 國家 美國 United States …" at bounding box center [820, 319] width 1196 height 638
click at [448, 231] on div "輪廓 名 Wang ​ 姓 Yi-Hong ​ 電子郵件 o921906463@gmail.com ​ 電話號碼 ​ 國家 美國 United States …" at bounding box center [820, 319] width 1196 height 638
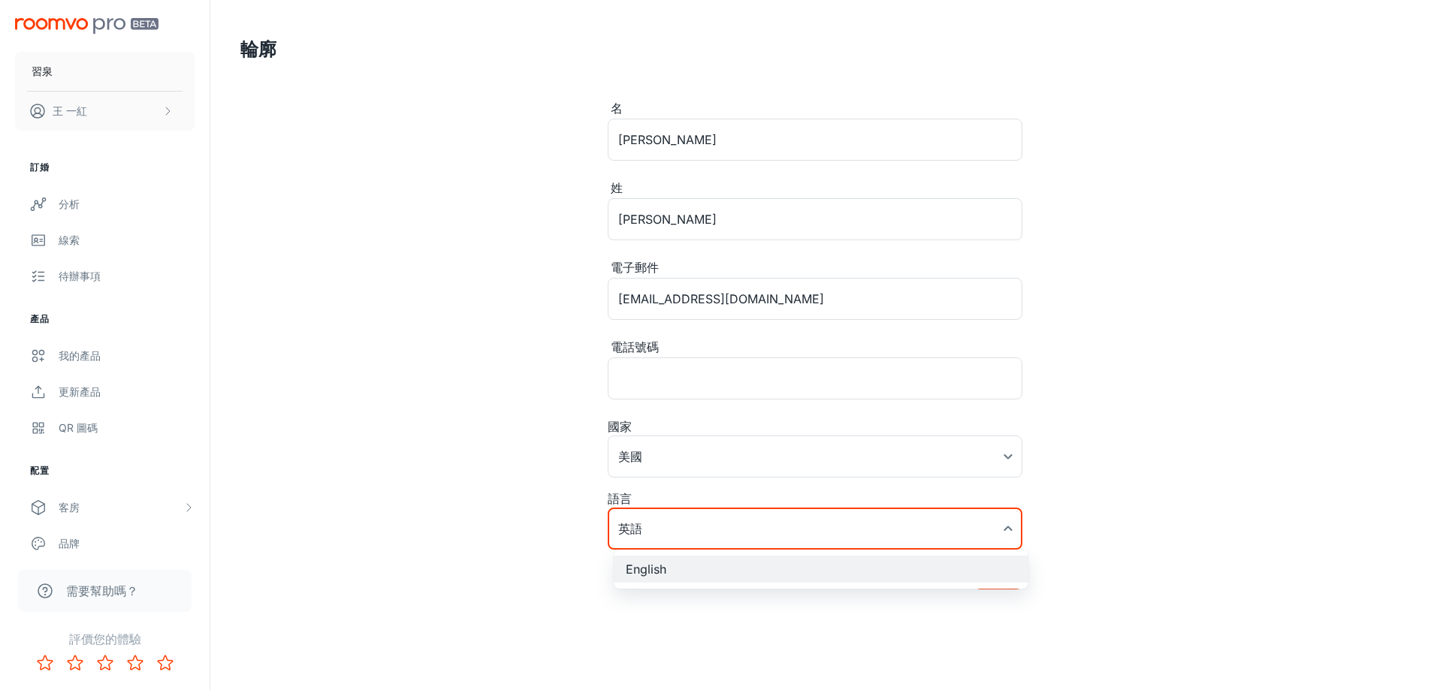
click at [661, 547] on body "習泉 王 一紅 訂婚 分析 線索 待辦事項 產品 我的產品 更新產品 QR 圖碼 配置 客房 我的房間 設計師客房 客製化房間 品牌 文字 平台管理 使用者管…" at bounding box center [715, 345] width 1431 height 690
click at [475, 506] on div at bounding box center [721, 345] width 1442 height 690
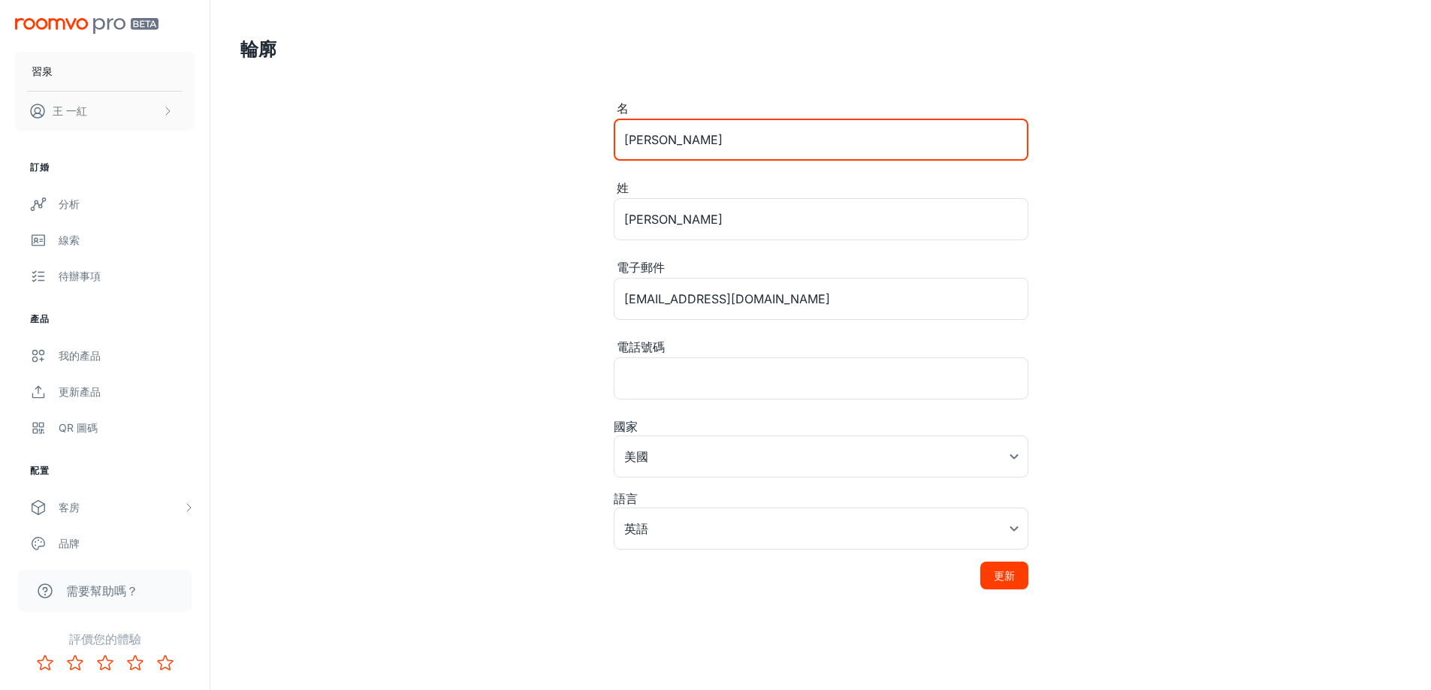
drag, startPoint x: 727, startPoint y: 140, endPoint x: 511, endPoint y: 143, distance: 216.3
click at [511, 143] on div "輪廓 名 Wang ​ 姓 Yi-Hong ​ 電子郵件 o921906463@gmail.com ​ 電話號碼 ​ 國家 美國 United States …" at bounding box center [820, 319] width 1196 height 638
click at [775, 453] on body "習泉 王 一紅 訂婚 分析 線索 待辦事項 產品 我的產品 更新產品 QR 圖碼 配置 客房 我的房間 設計師客房 客製化房間 品牌 文字 平台管理 使用者管…" at bounding box center [715, 345] width 1431 height 690
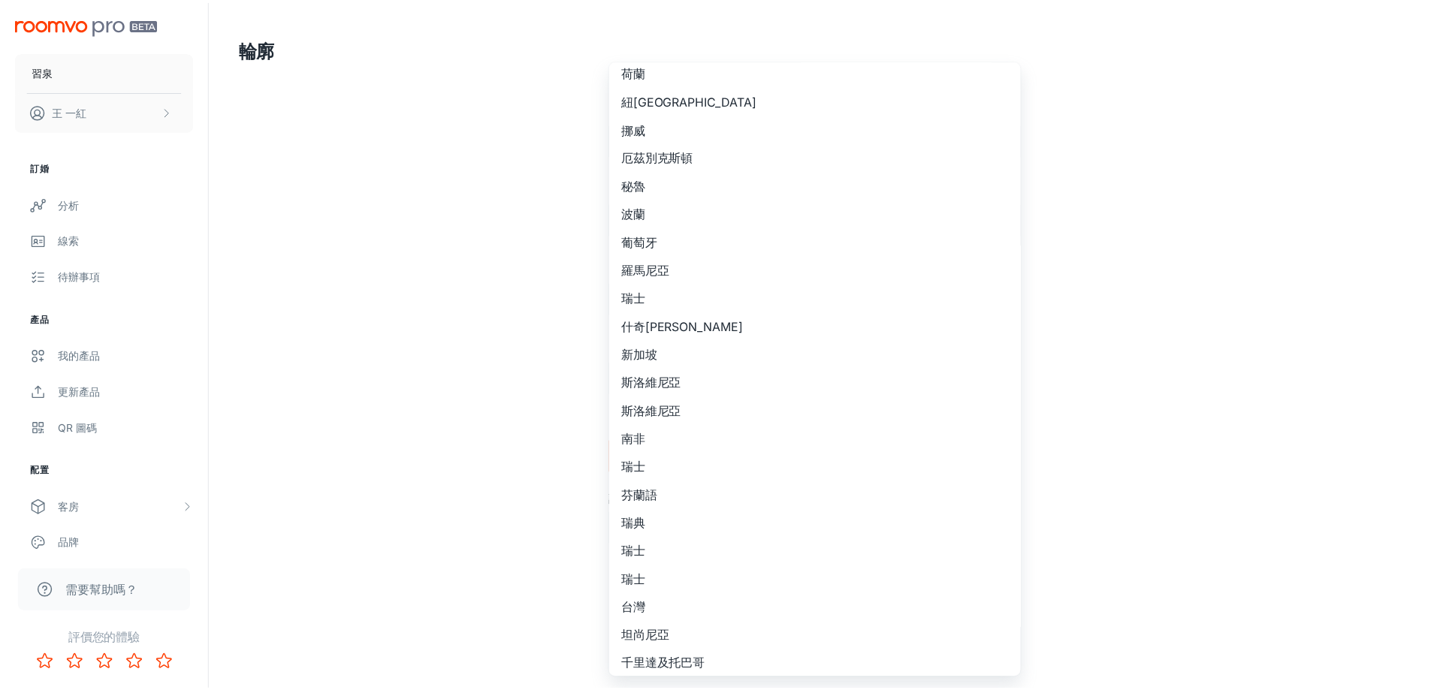
scroll to position [1045, 0]
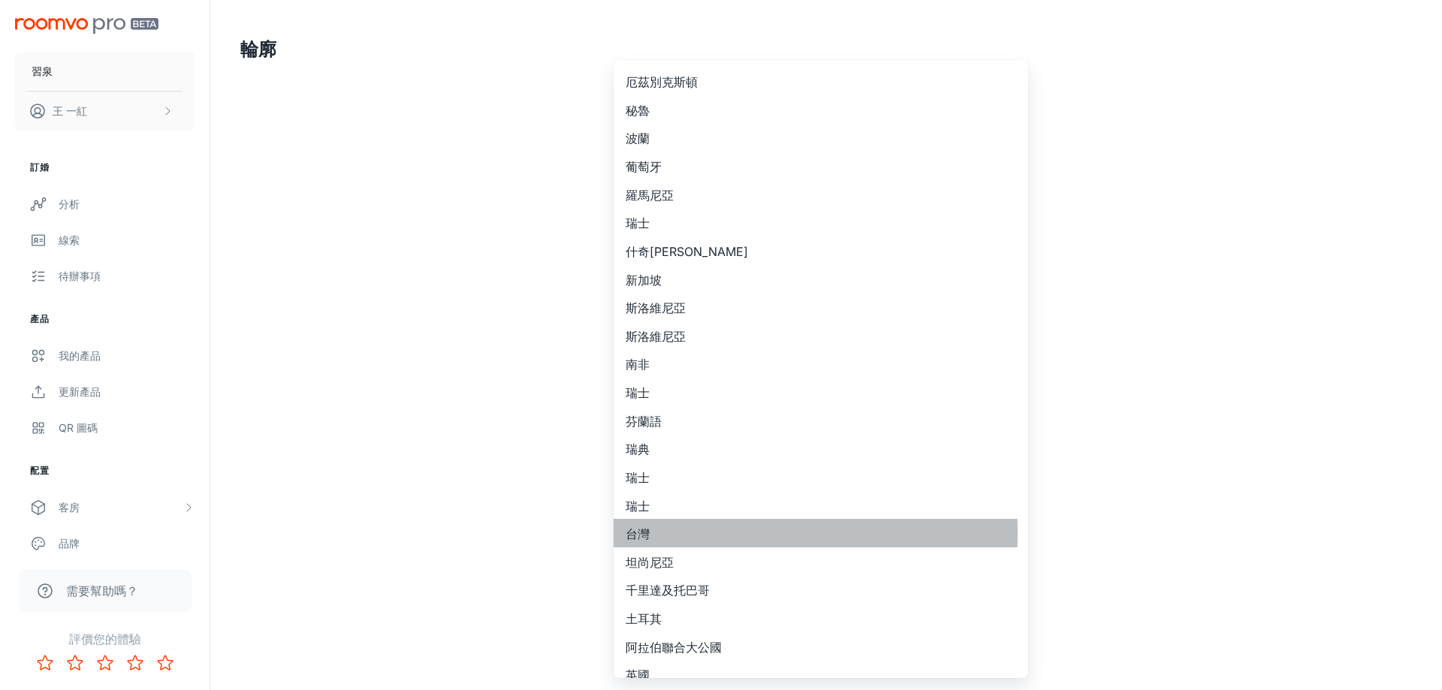
click at [651, 533] on li "台灣" at bounding box center [821, 533] width 415 height 29
type input "Taiwan"
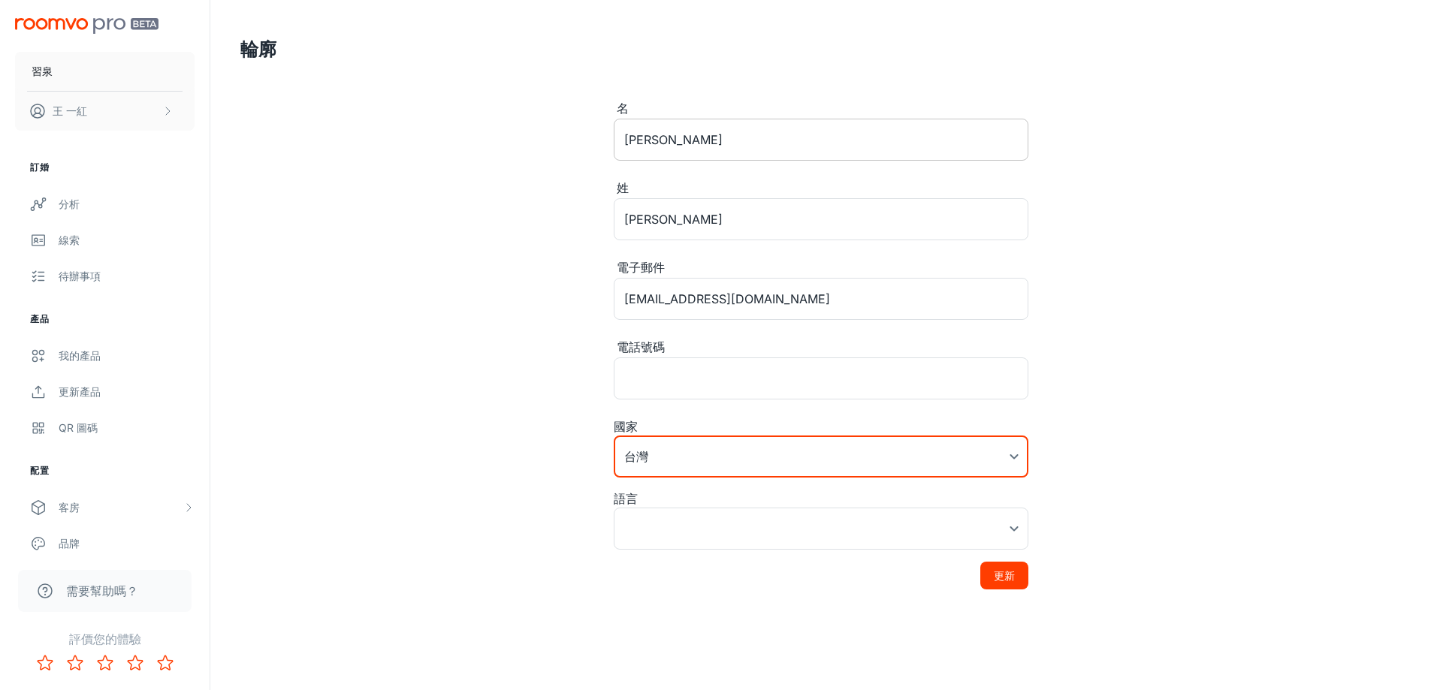
click at [690, 145] on input "Wang" at bounding box center [821, 140] width 415 height 42
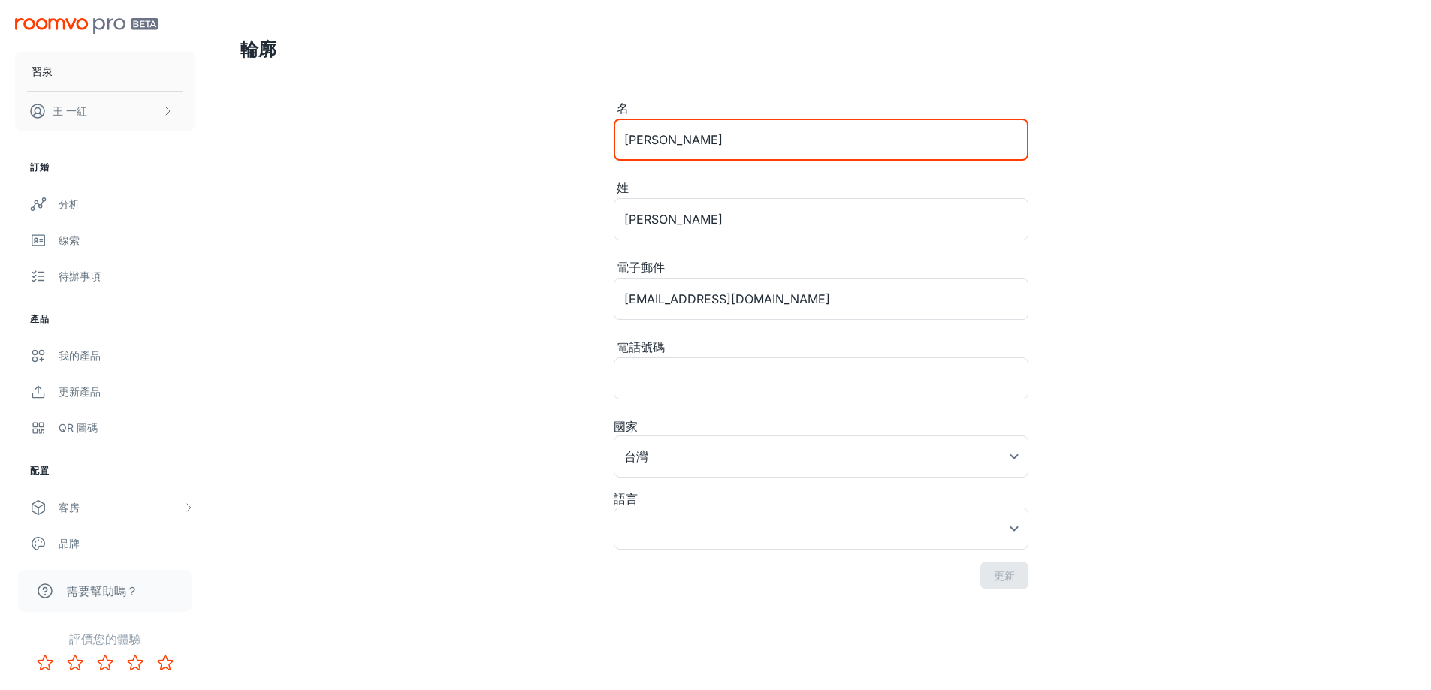
drag, startPoint x: 702, startPoint y: 135, endPoint x: 579, endPoint y: 136, distance: 122.4
click at [579, 136] on div "輪廓 名 Wang ​ 姓 Yi-Hong ​ 電子郵件 o921906463@gmail.com ​ 電話號碼 ​ 國家 台灣 Taiwan ​ 語言 ​ …" at bounding box center [820, 319] width 1196 height 638
type input "X"
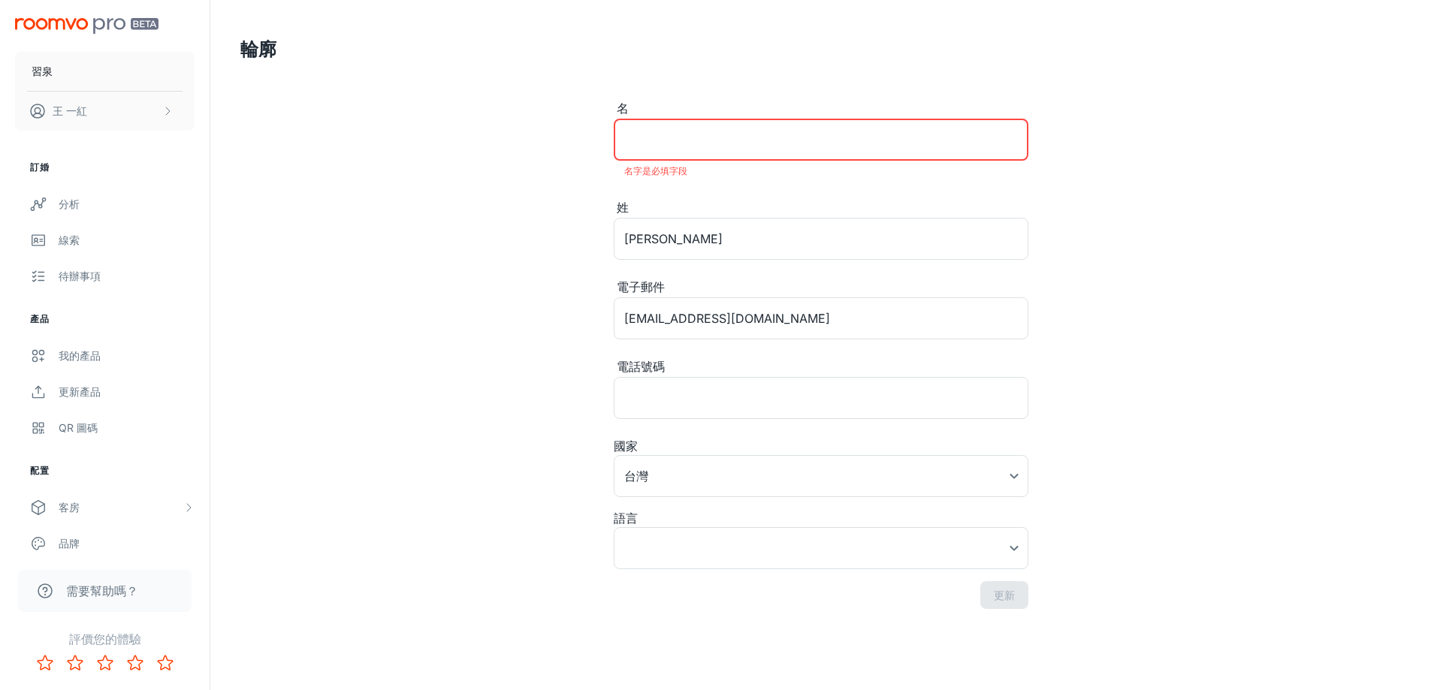
type input "x"
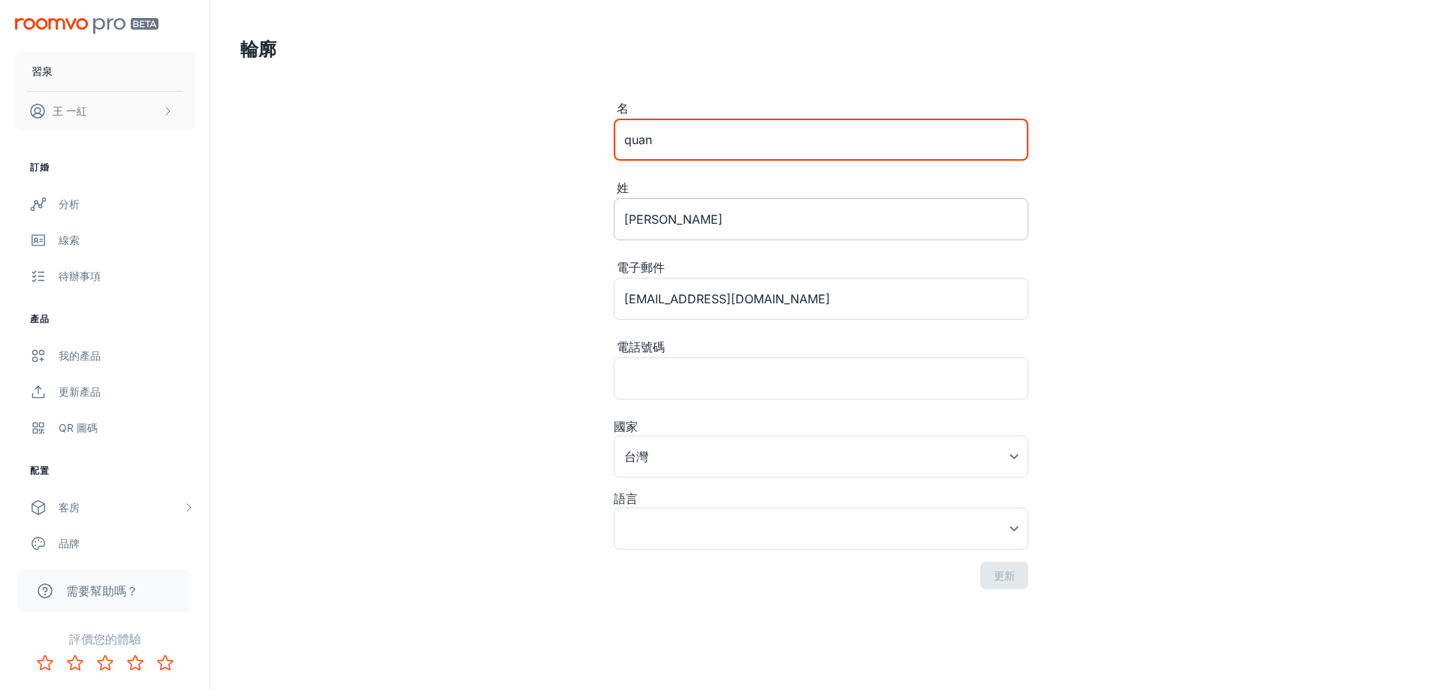
type input "quan"
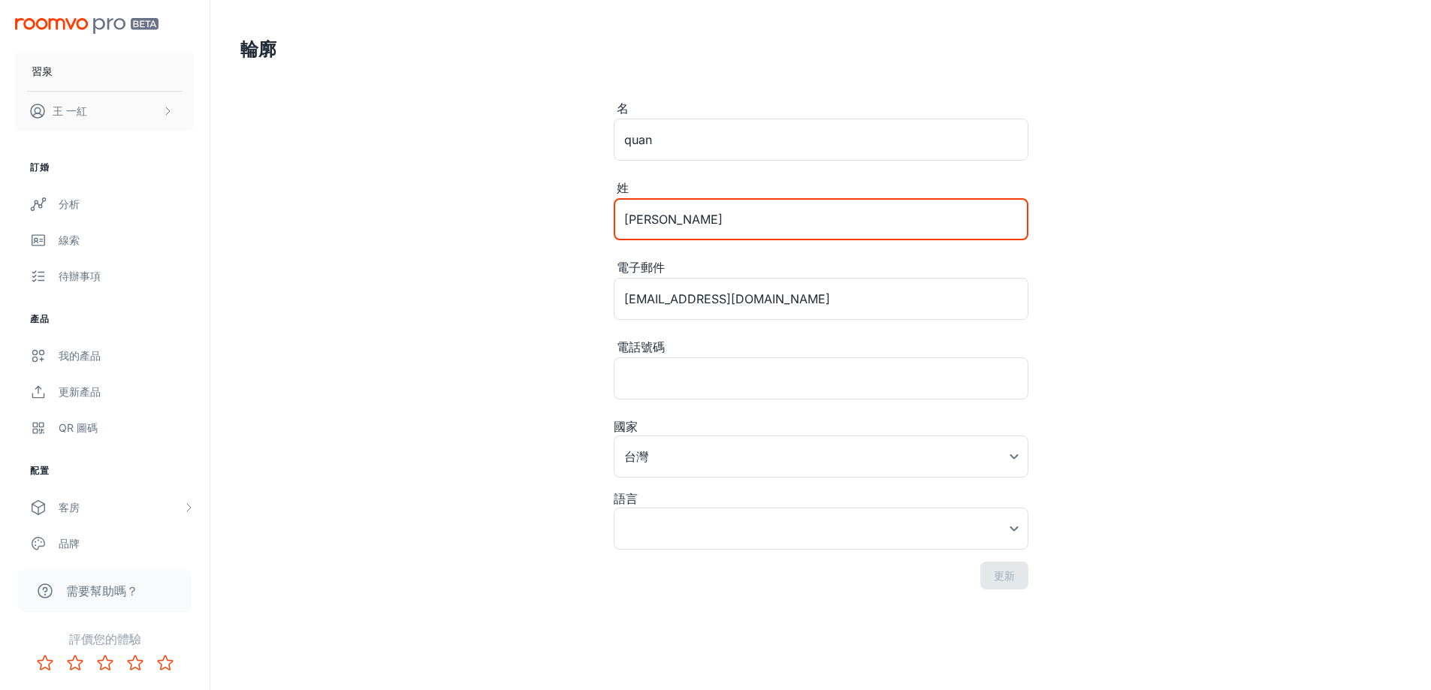
drag, startPoint x: 693, startPoint y: 228, endPoint x: 446, endPoint y: 228, distance: 247.1
click at [446, 228] on div "輪廓 名 quan ​ 姓 Yi-Hong ​ 電子郵件 o921906463@gmail.com ​ 電話號碼 ​ 國家 台灣 Taiwan ​ 語言 ​ …" at bounding box center [820, 319] width 1196 height 638
type input "x"
type input "Xi-"
click at [484, 219] on div "輪廓 名 quan ​ 姓 Xi- ​ 電子郵件 o921906463@gmail.com ​ 電話號碼 ​ 國家 台灣 Taiwan ​ 語言 ​ ​ 更新" at bounding box center [820, 319] width 1196 height 638
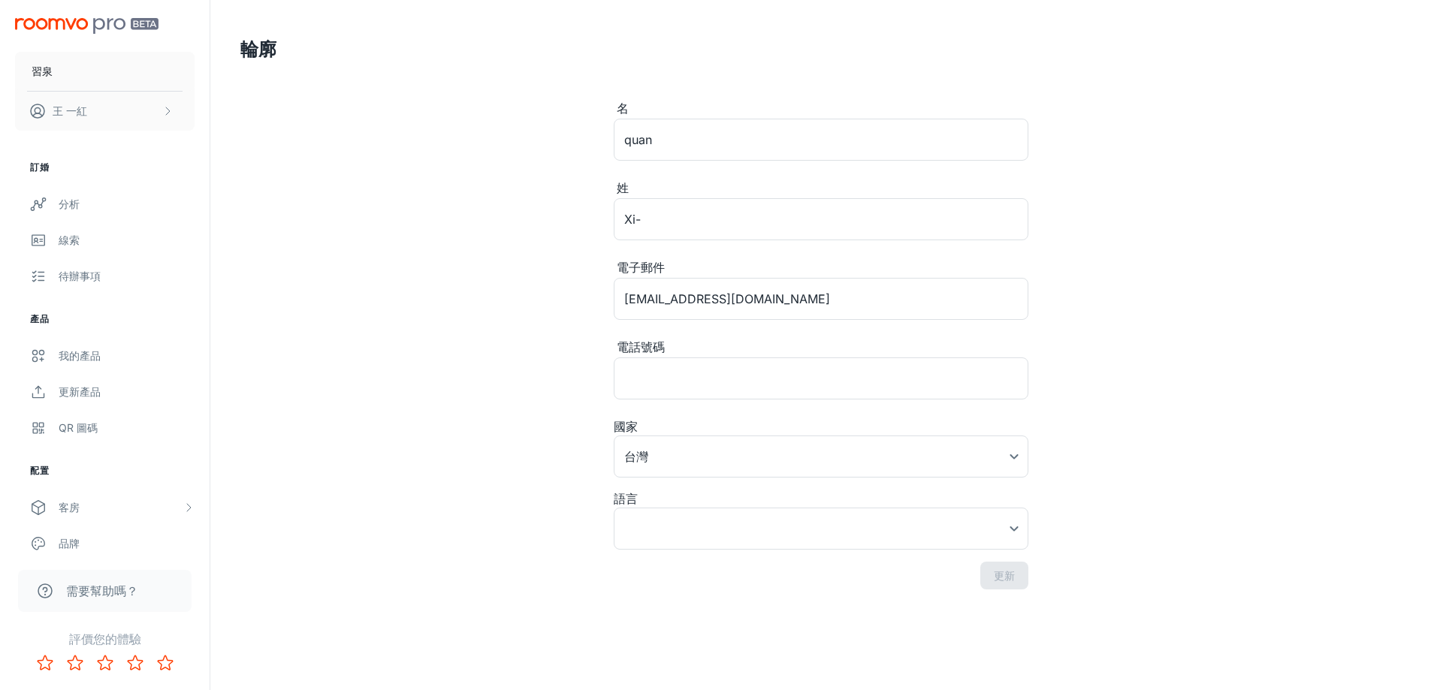
click at [1006, 572] on div "更新" at bounding box center [821, 576] width 415 height 28
click at [873, 536] on body "習泉 王 一紅 訂婚 分析 線索 待辦事項 產品 我的產品 更新產品 QR 圖碼 配置 客房 我的房間 設計師客房 客製化房間 品牌 文字 平台管理 使用者管…" at bounding box center [721, 345] width 1442 height 690
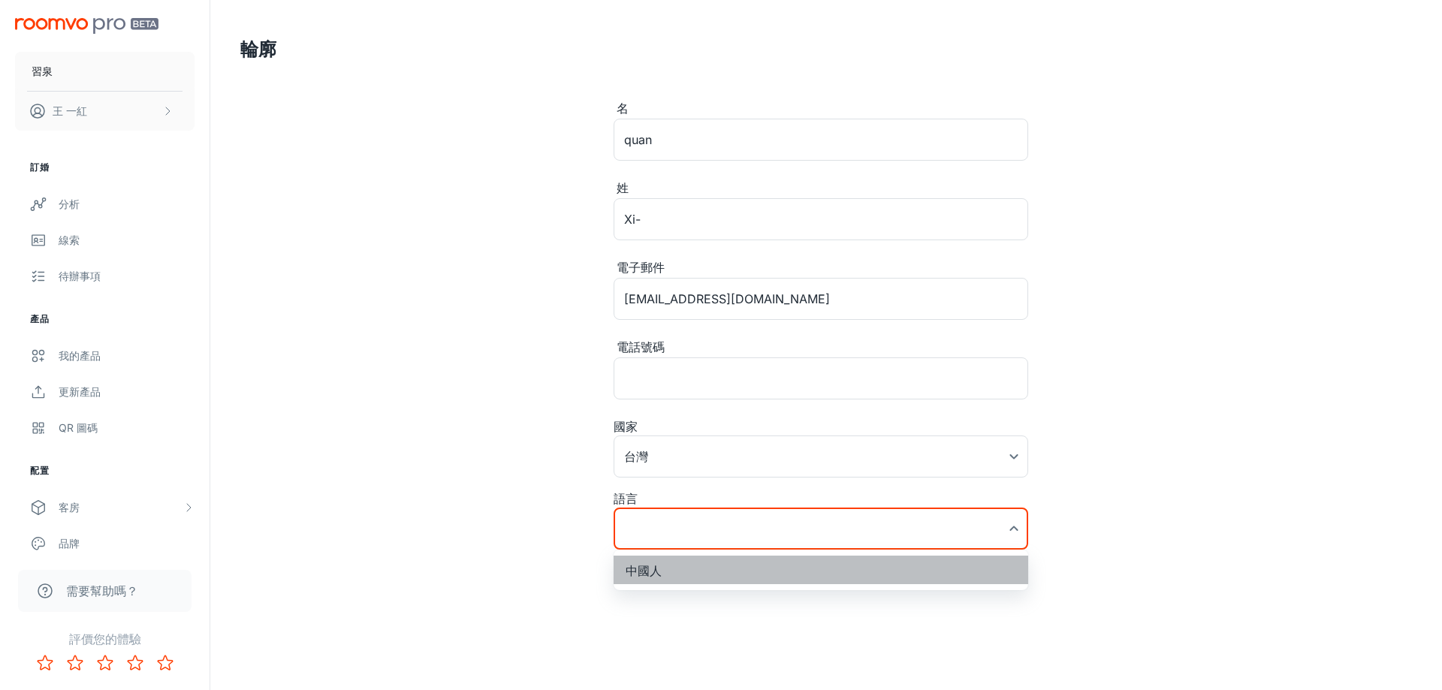
click at [846, 575] on li "中國人" at bounding box center [821, 570] width 415 height 29
type input "zh-tw"
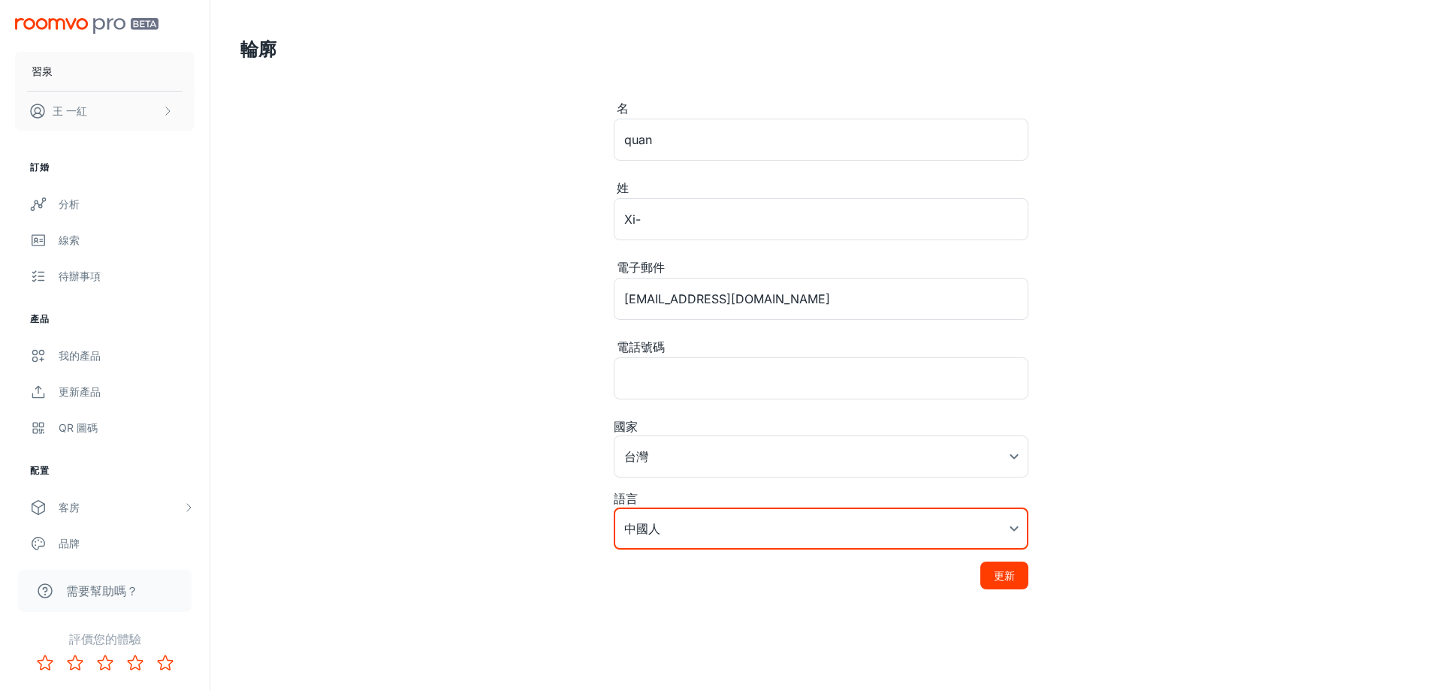
click at [1003, 564] on button "更新" at bounding box center [1004, 576] width 48 height 28
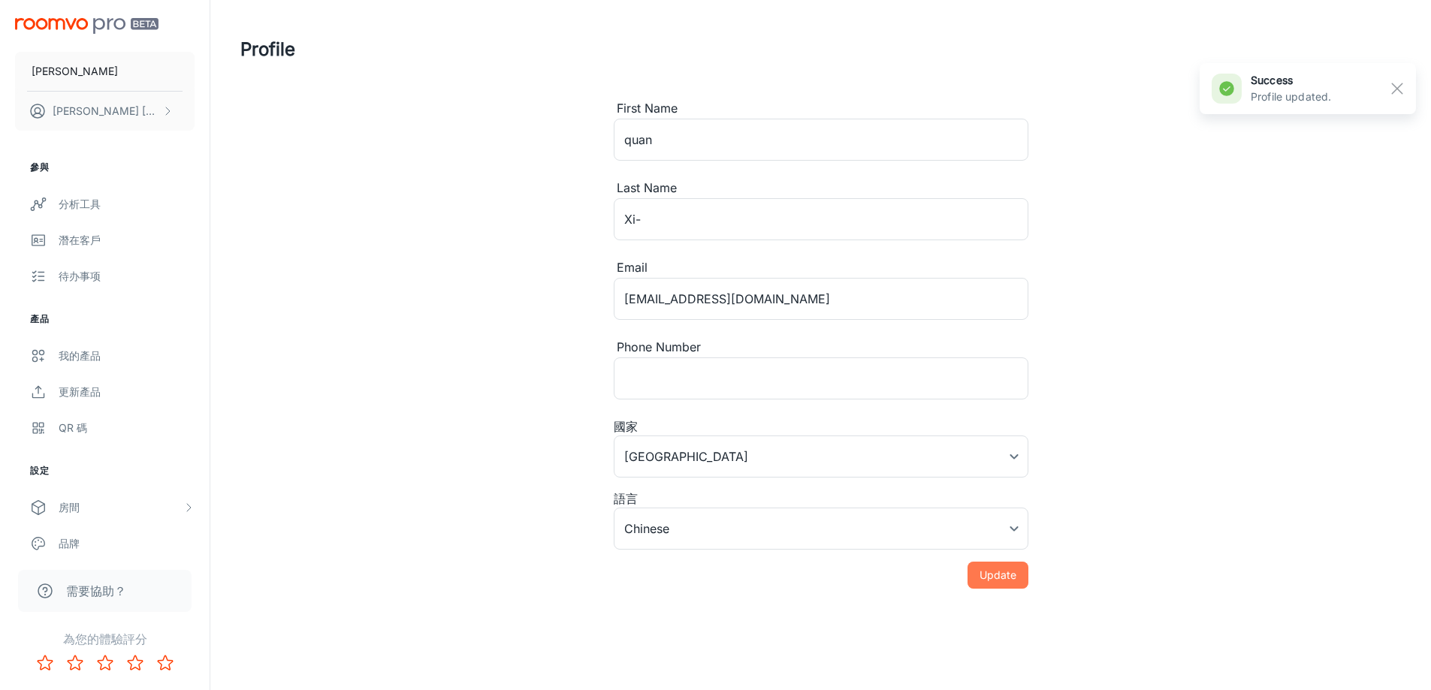
click at [1011, 578] on button "Update" at bounding box center [997, 575] width 61 height 27
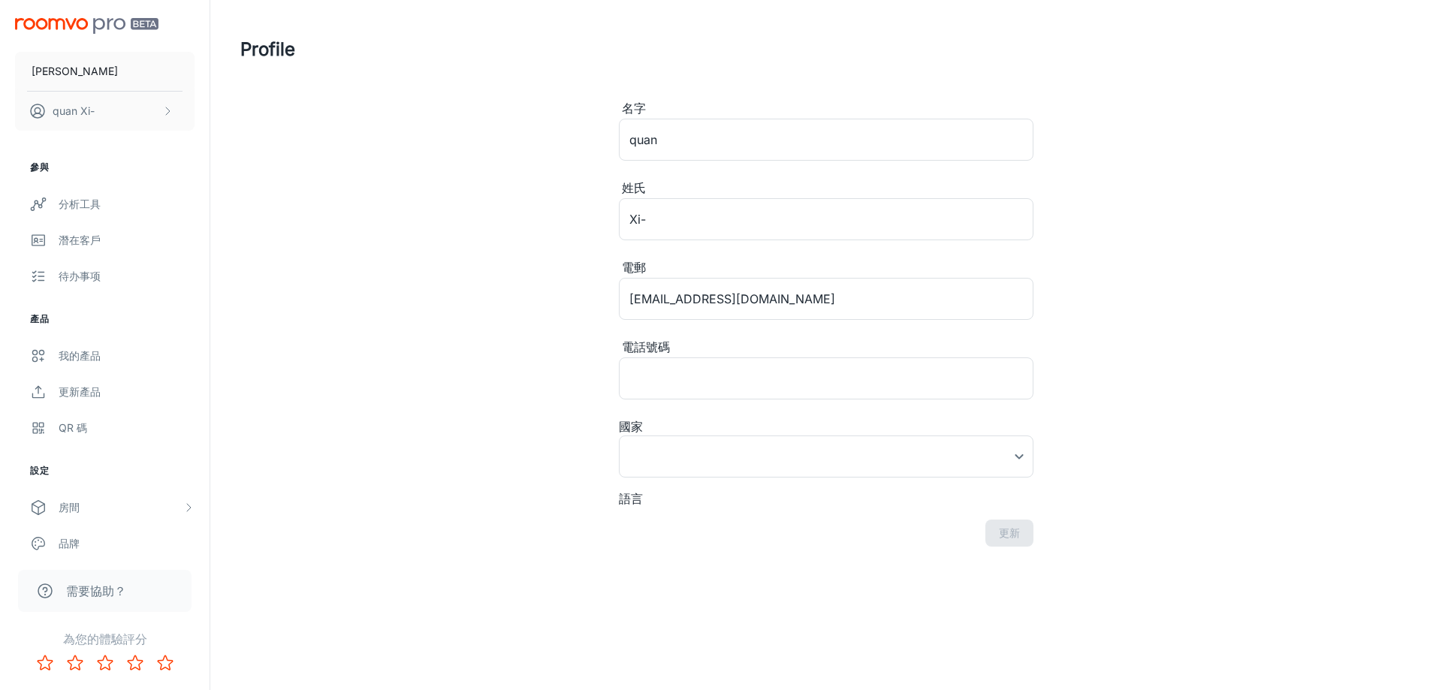
type input "Taiwan"
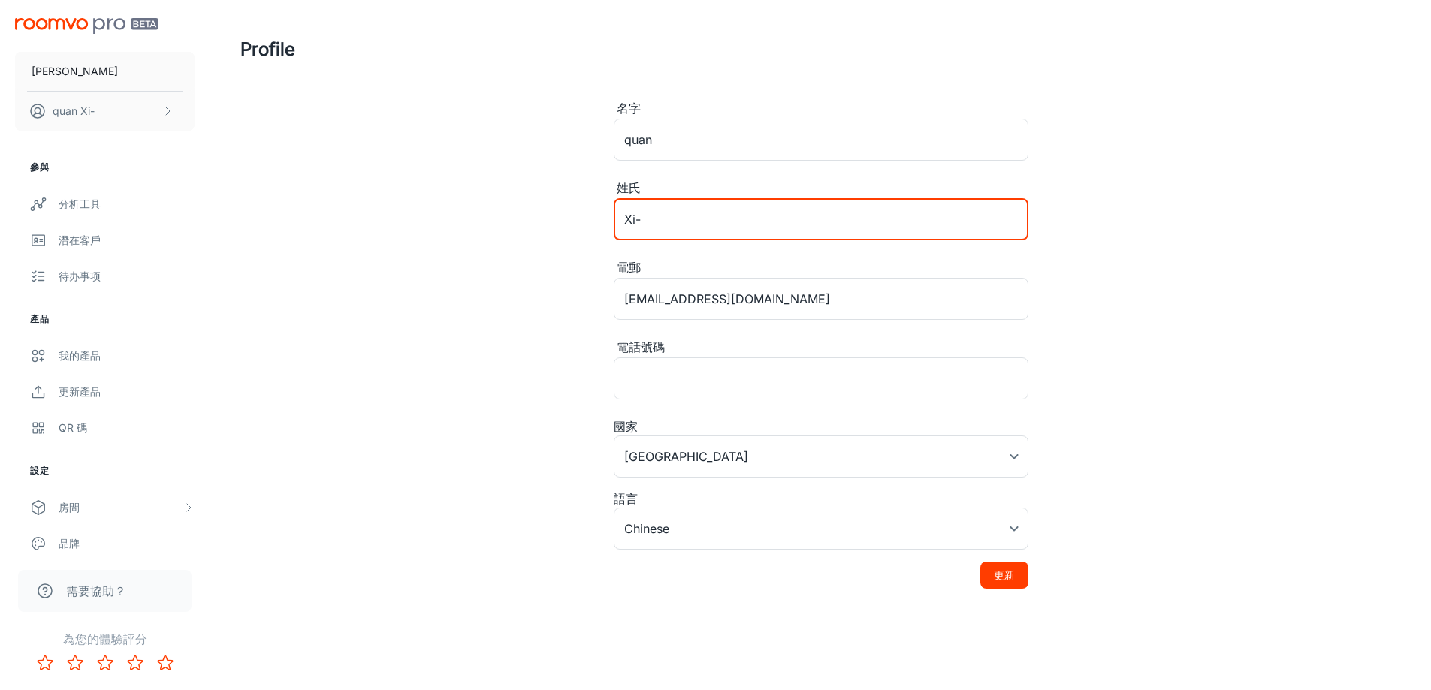
click at [647, 223] on input "Xi-" at bounding box center [821, 219] width 415 height 42
drag, startPoint x: 654, startPoint y: 220, endPoint x: 566, endPoint y: 217, distance: 87.9
click at [561, 219] on div "Profile 名字 quan ​ 姓氏 Xi- ​ 電郵 o921906463@gmail.com ​ 電話號碼 ​ 國家 Taiwan Taiwan ​ …" at bounding box center [820, 318] width 1196 height 637
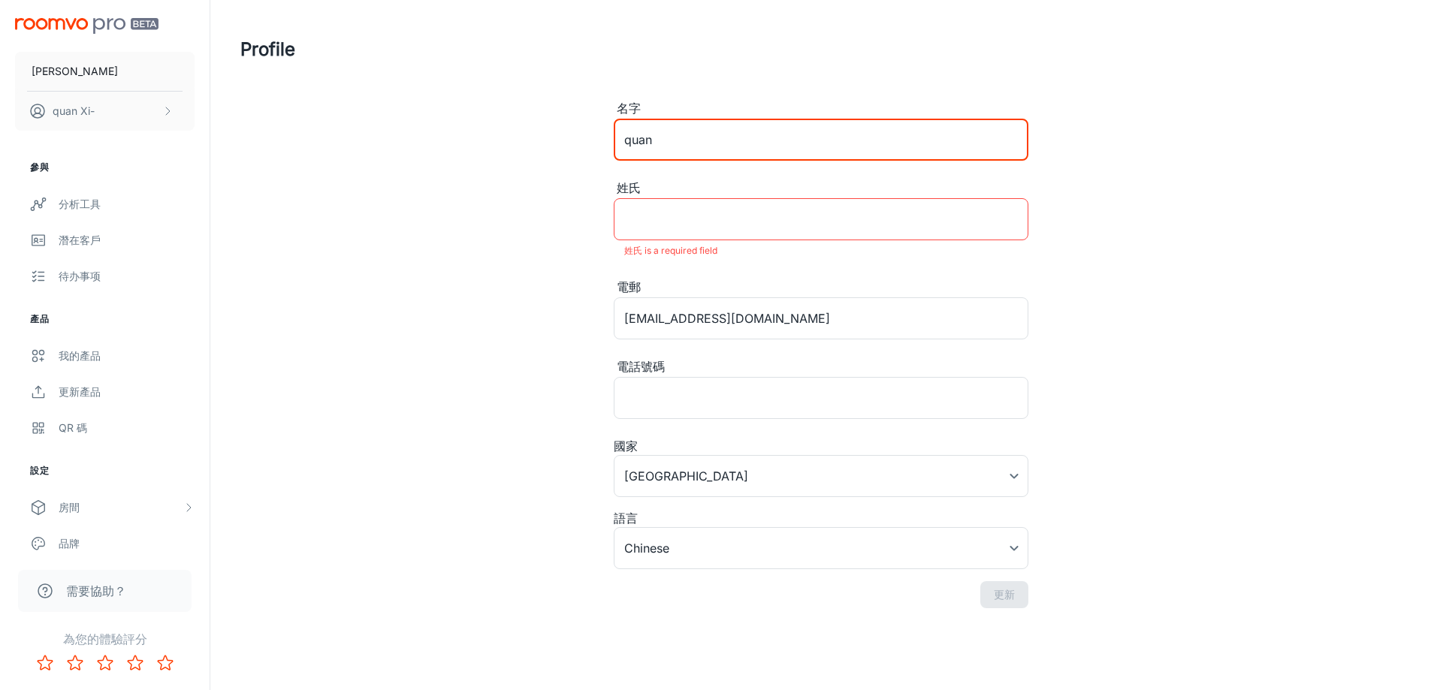
click at [674, 152] on input "quan" at bounding box center [821, 140] width 415 height 42
drag, startPoint x: 678, startPoint y: 143, endPoint x: 588, endPoint y: 141, distance: 90.2
click at [588, 141] on div "Profile 名字 quan ​ 姓氏 ​ 姓氏 is a required field 電郵 o921906463@gmail.com ​ 電話號碼 ​ …" at bounding box center [820, 328] width 1196 height 656
paste input "Xi-"
type input "Xi-"
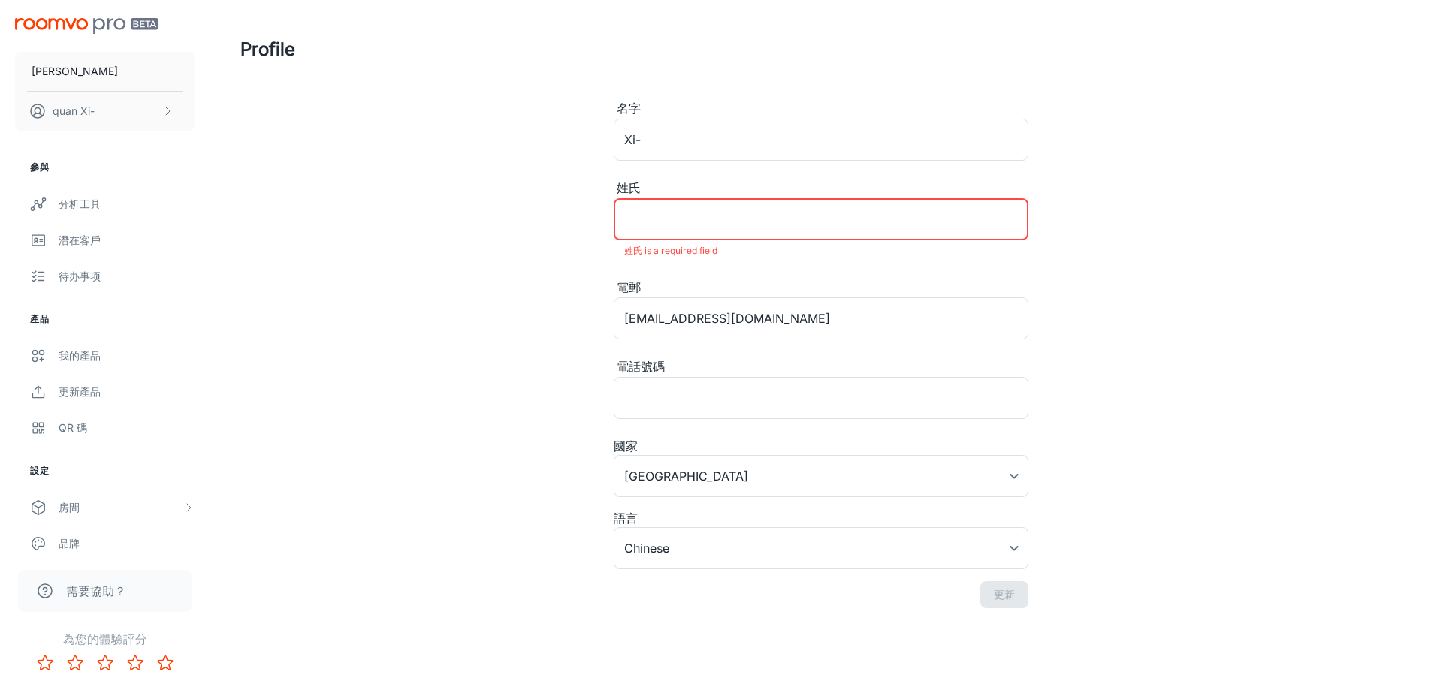
click at [670, 228] on input "姓氏" at bounding box center [821, 219] width 415 height 42
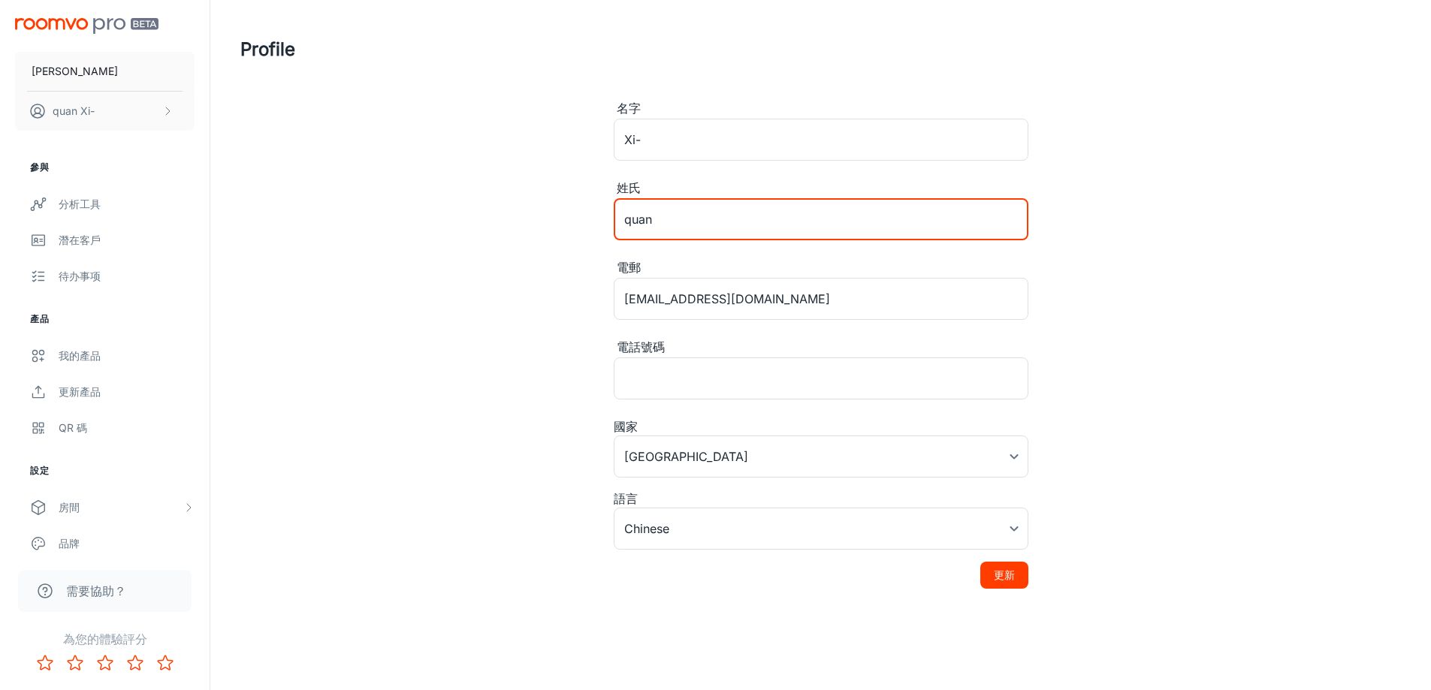
type input "quan"
click at [1006, 582] on button "更新" at bounding box center [1004, 575] width 48 height 27
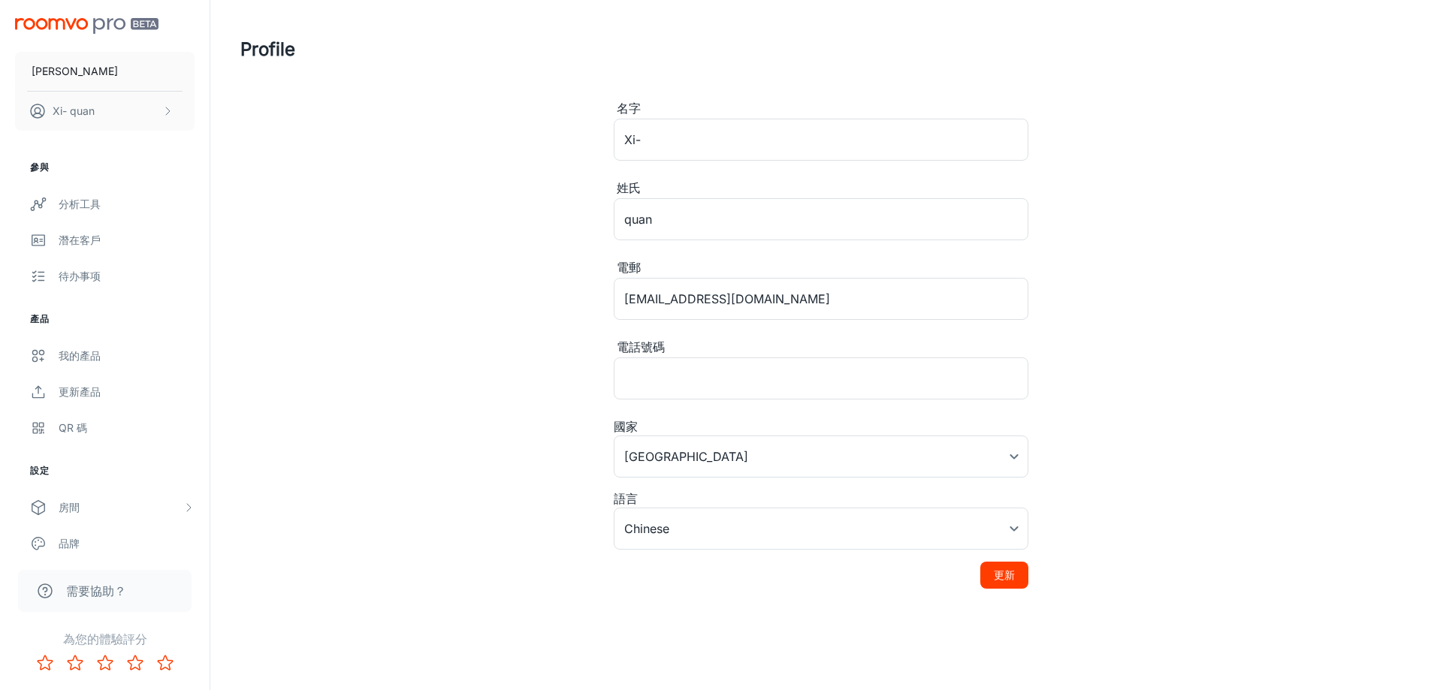
click at [410, 85] on header "Profile" at bounding box center [820, 49] width 1196 height 99
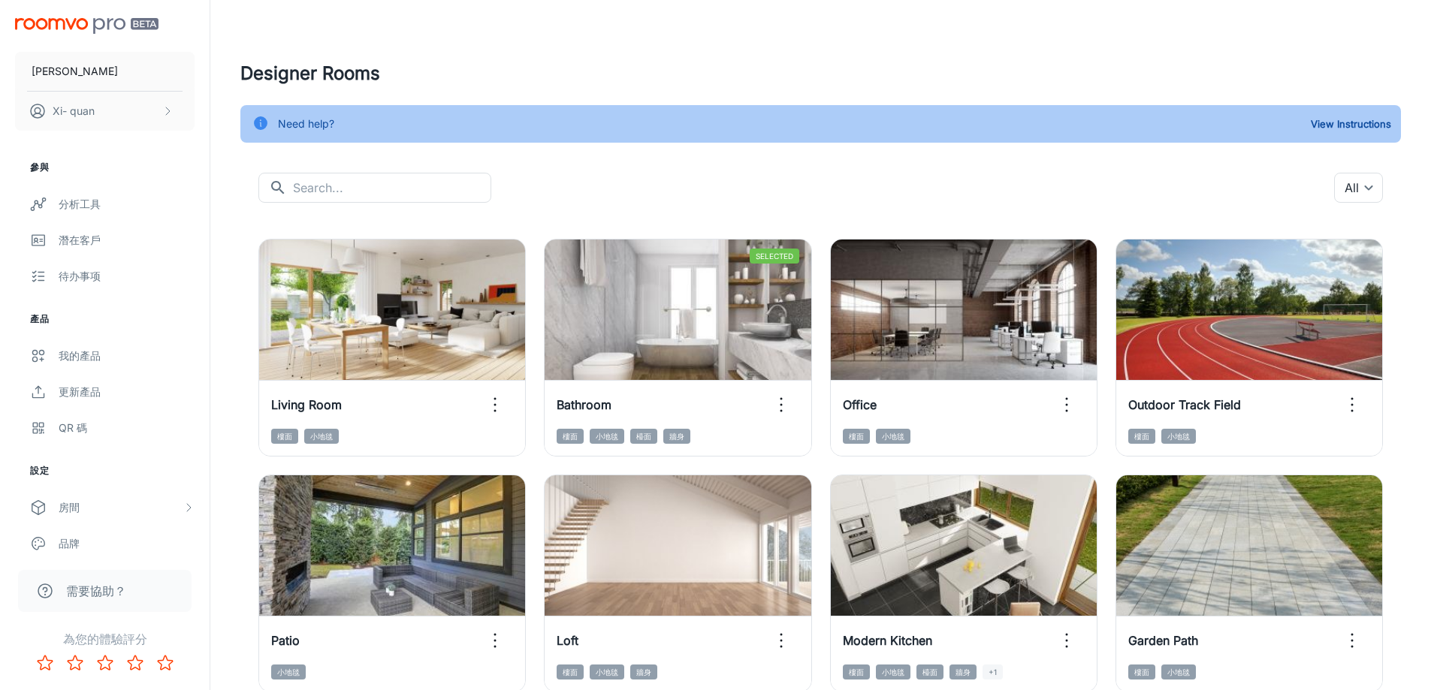
click at [393, 174] on input "text" at bounding box center [392, 188] width 198 height 30
paste input "kitchen"
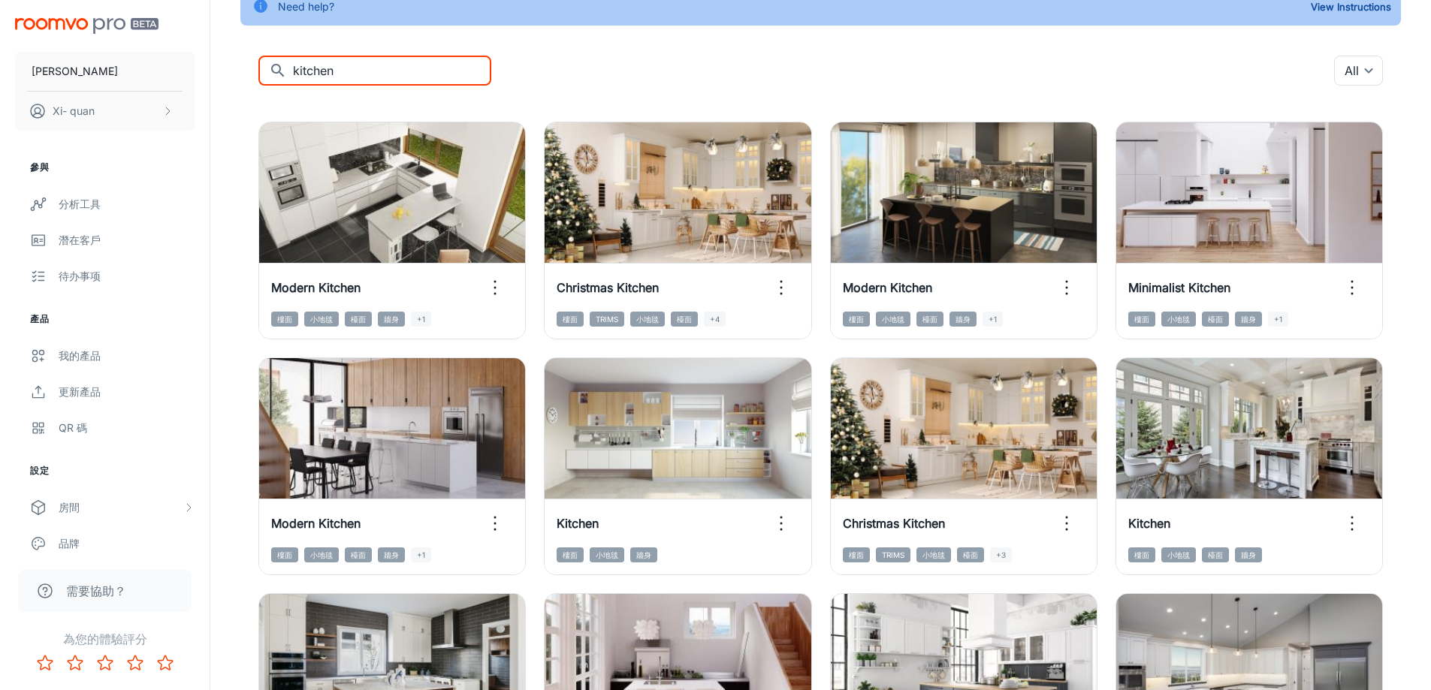
scroll to position [42, 0]
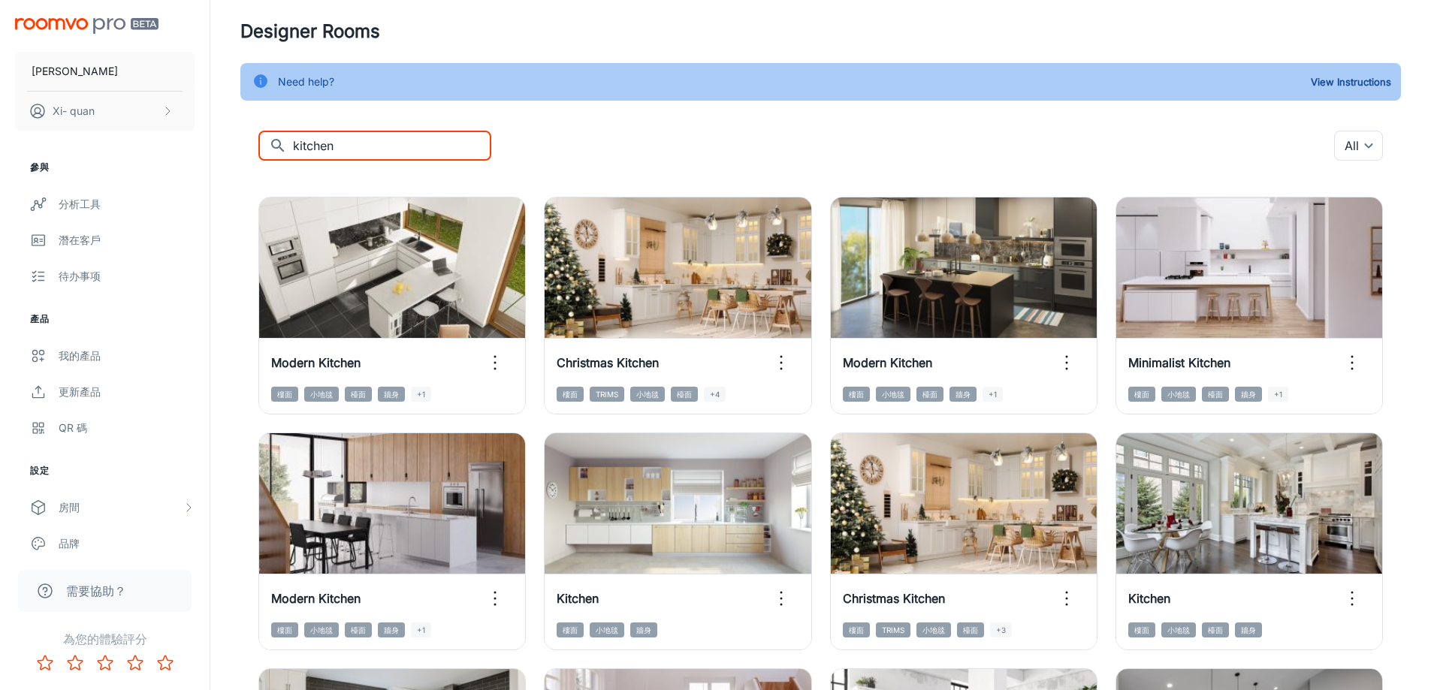
type input "kitchen"
click at [942, 152] on div "​ kitchen ​ All ​" at bounding box center [820, 146] width 1124 height 30
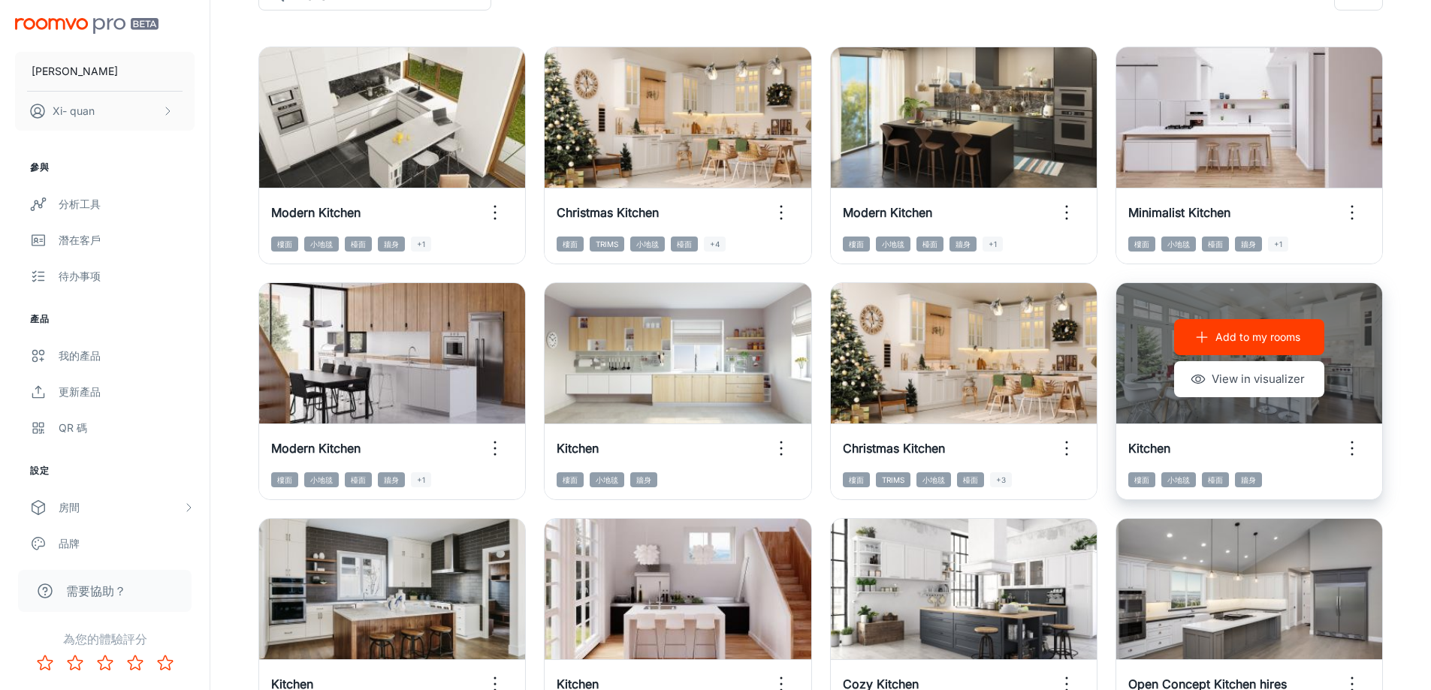
scroll to position [267, 0]
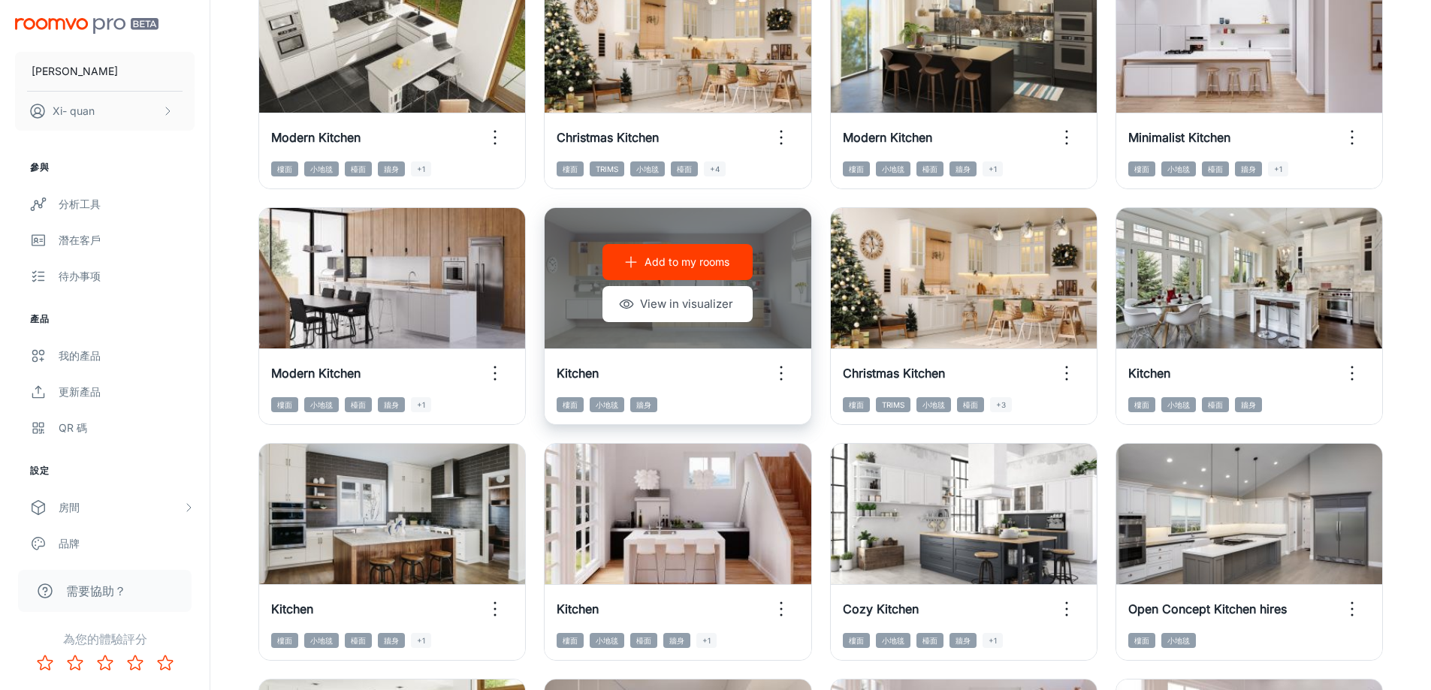
click at [686, 265] on p "Add to my rooms" at bounding box center [686, 262] width 85 height 17
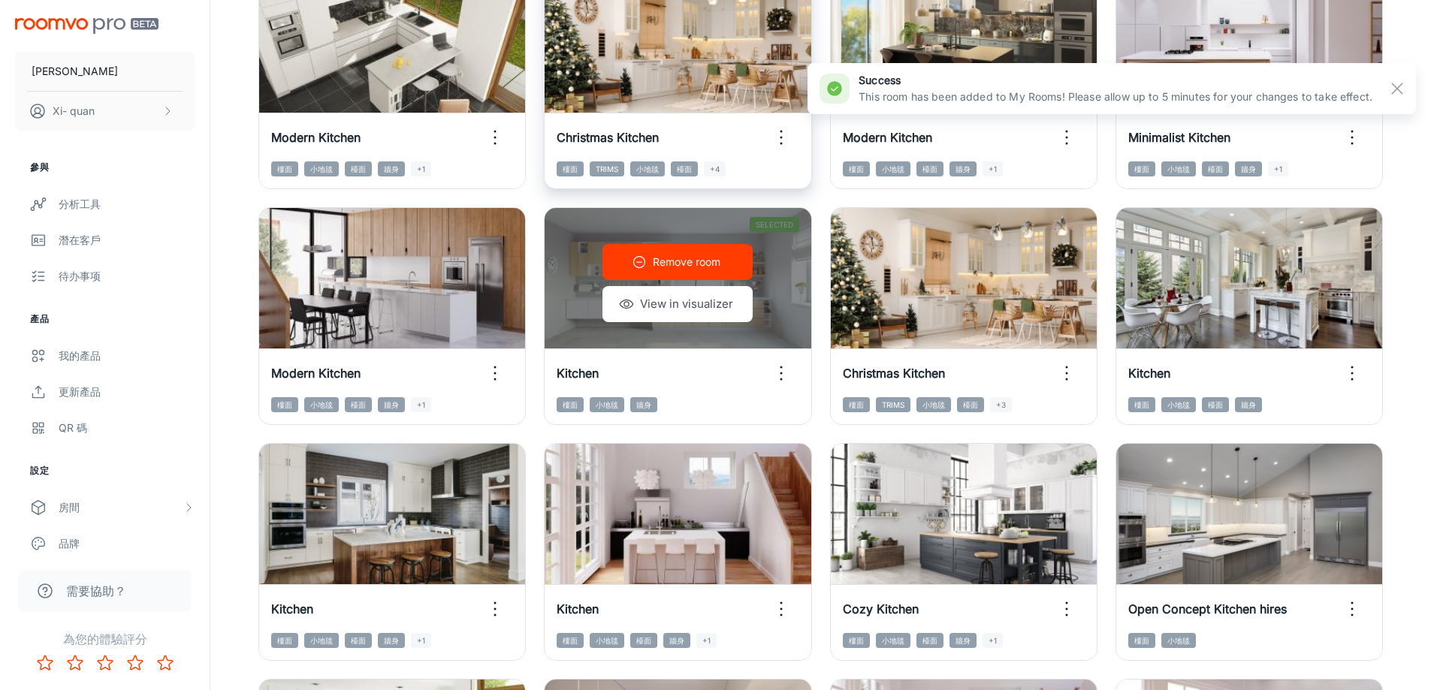
scroll to position [0, 0]
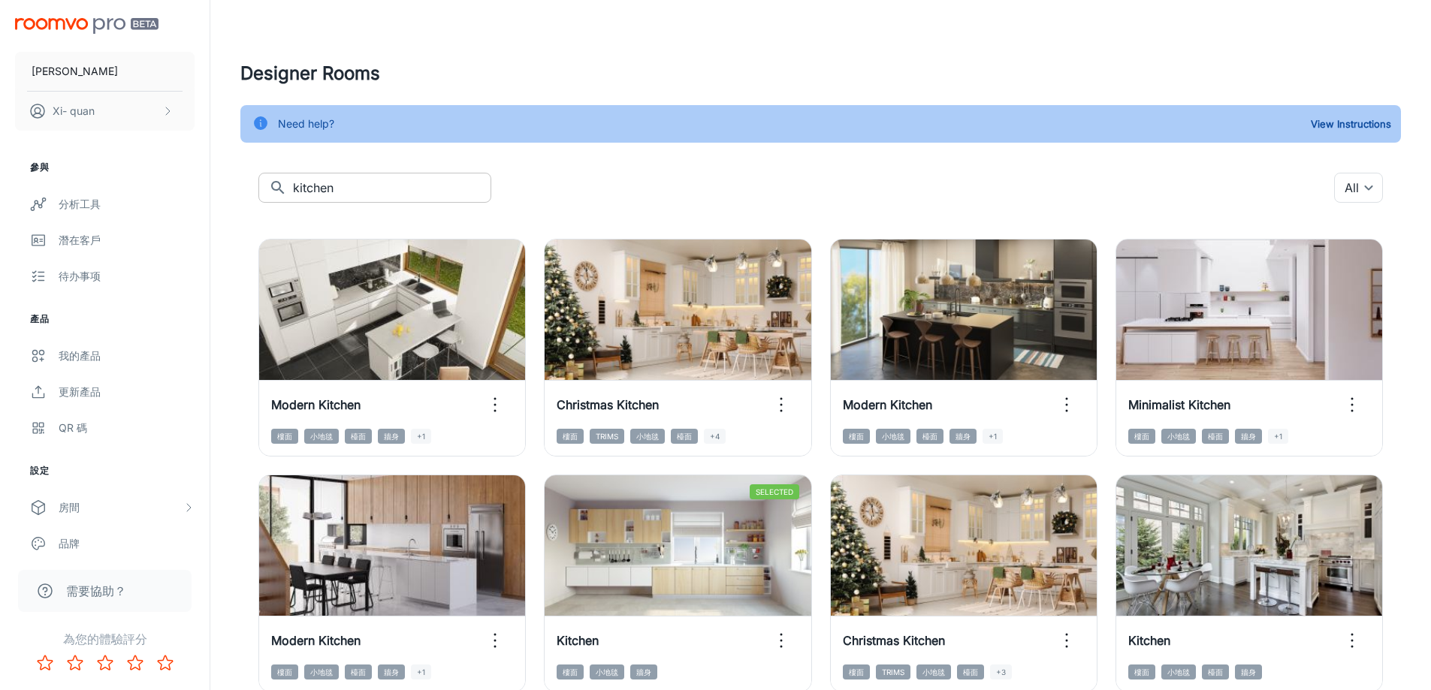
drag, startPoint x: 311, startPoint y: 170, endPoint x: 328, endPoint y: 177, distance: 18.6
drag, startPoint x: 353, startPoint y: 178, endPoint x: 240, endPoint y: 198, distance: 115.1
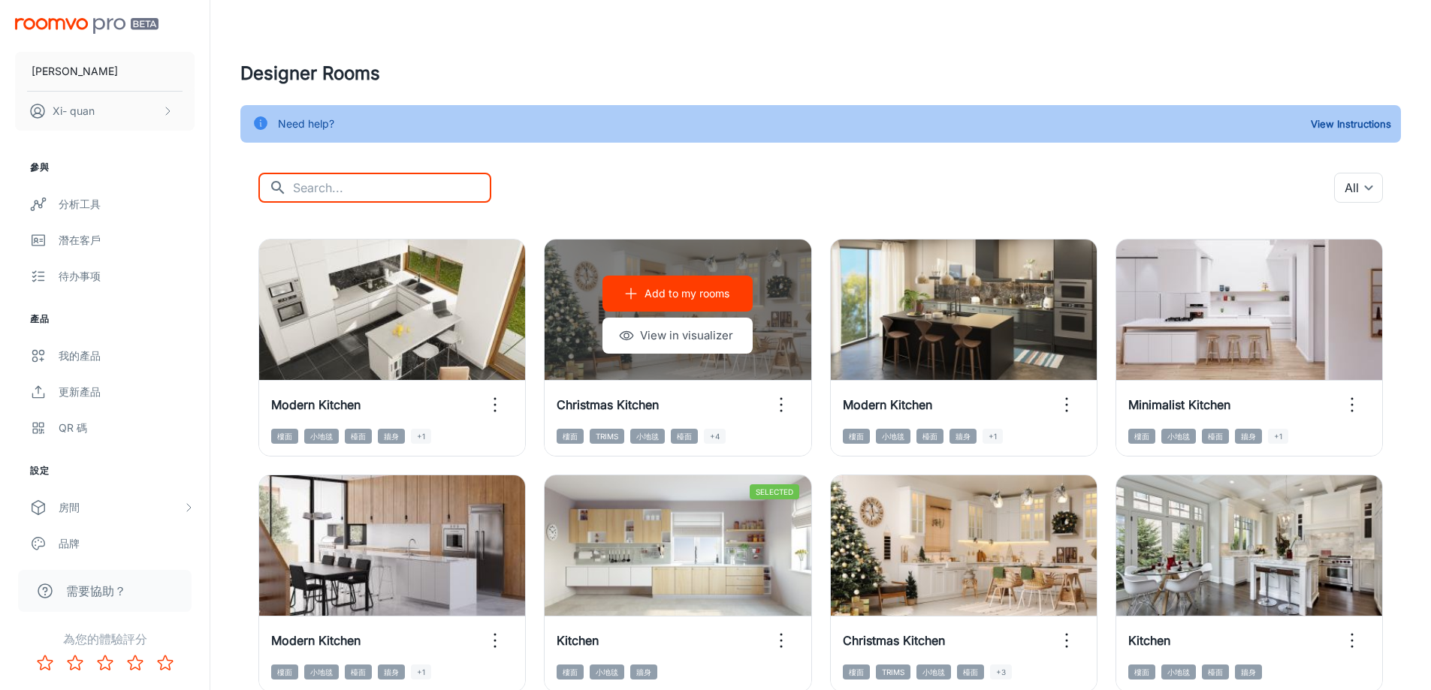
click at [778, 189] on div "​ ​ All ​" at bounding box center [820, 188] width 1124 height 30
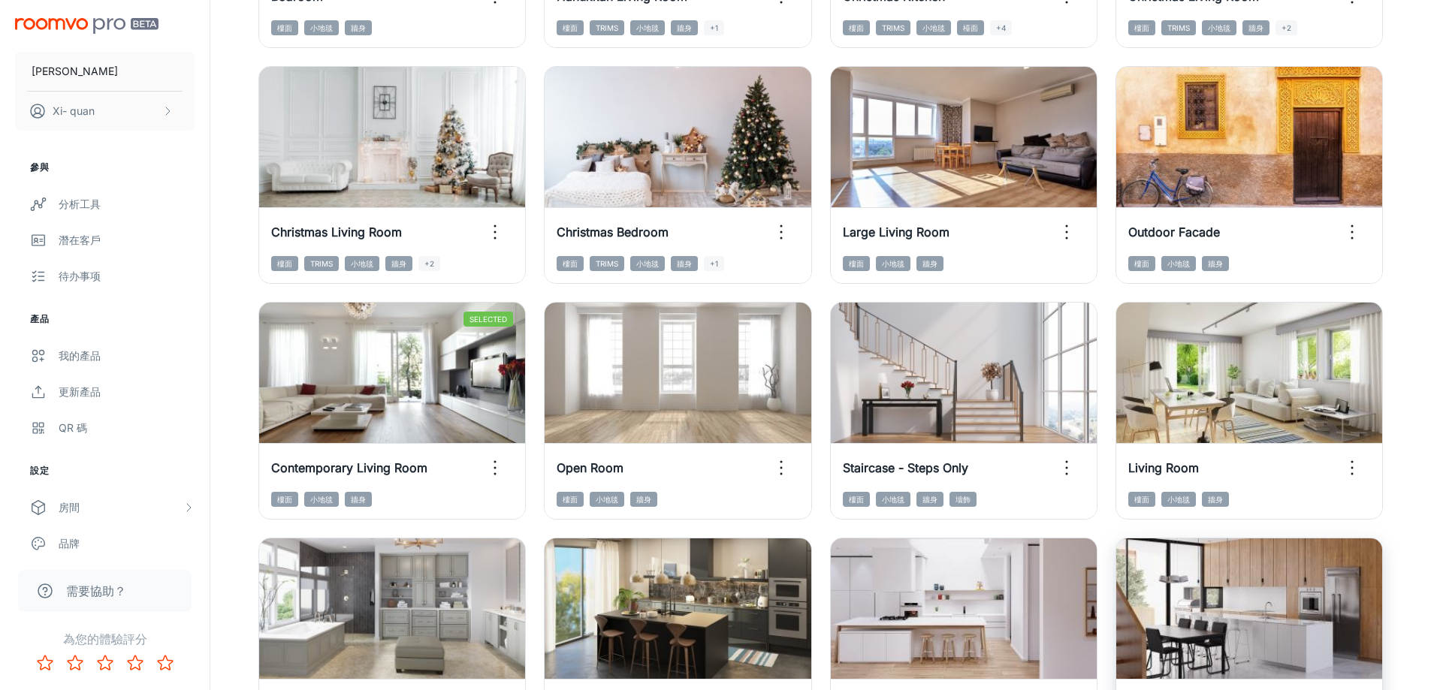
scroll to position [1544, 0]
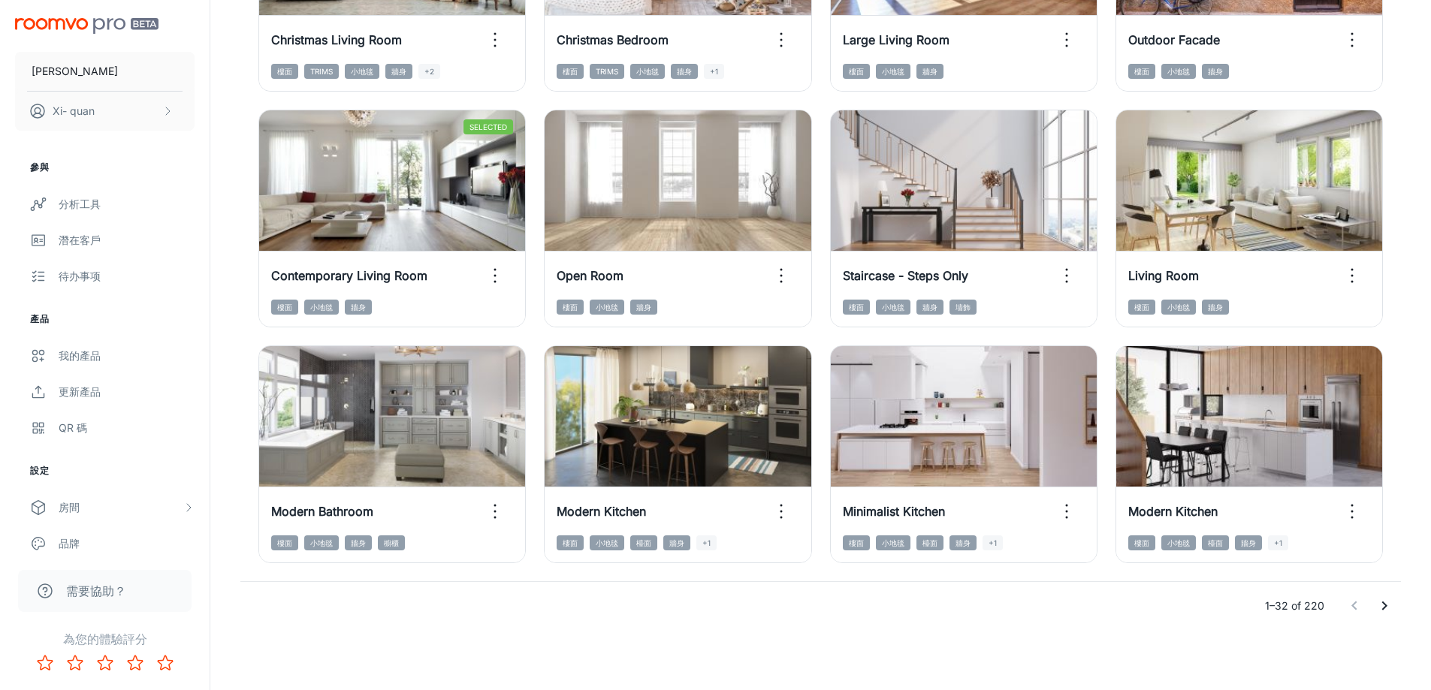
click at [1388, 605] on icon "Go to next page" at bounding box center [1384, 606] width 18 height 18
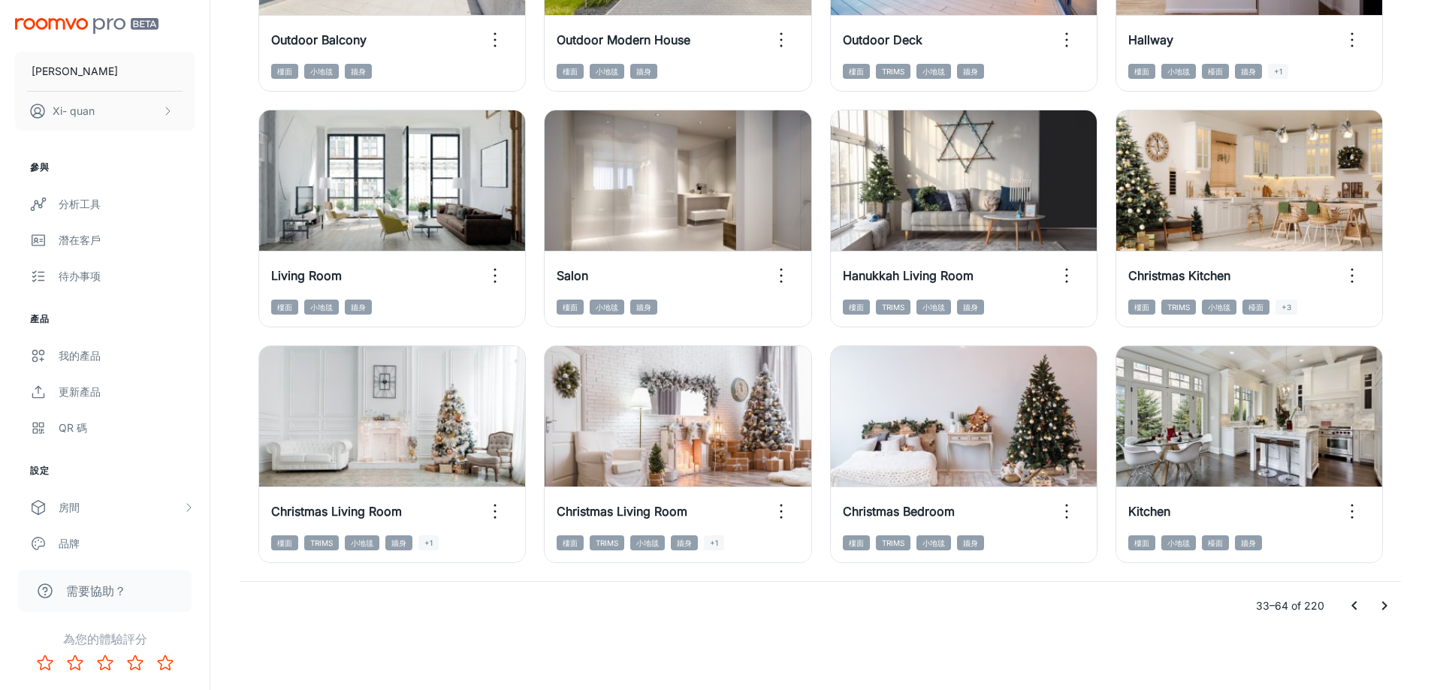
scroll to position [1094, 0]
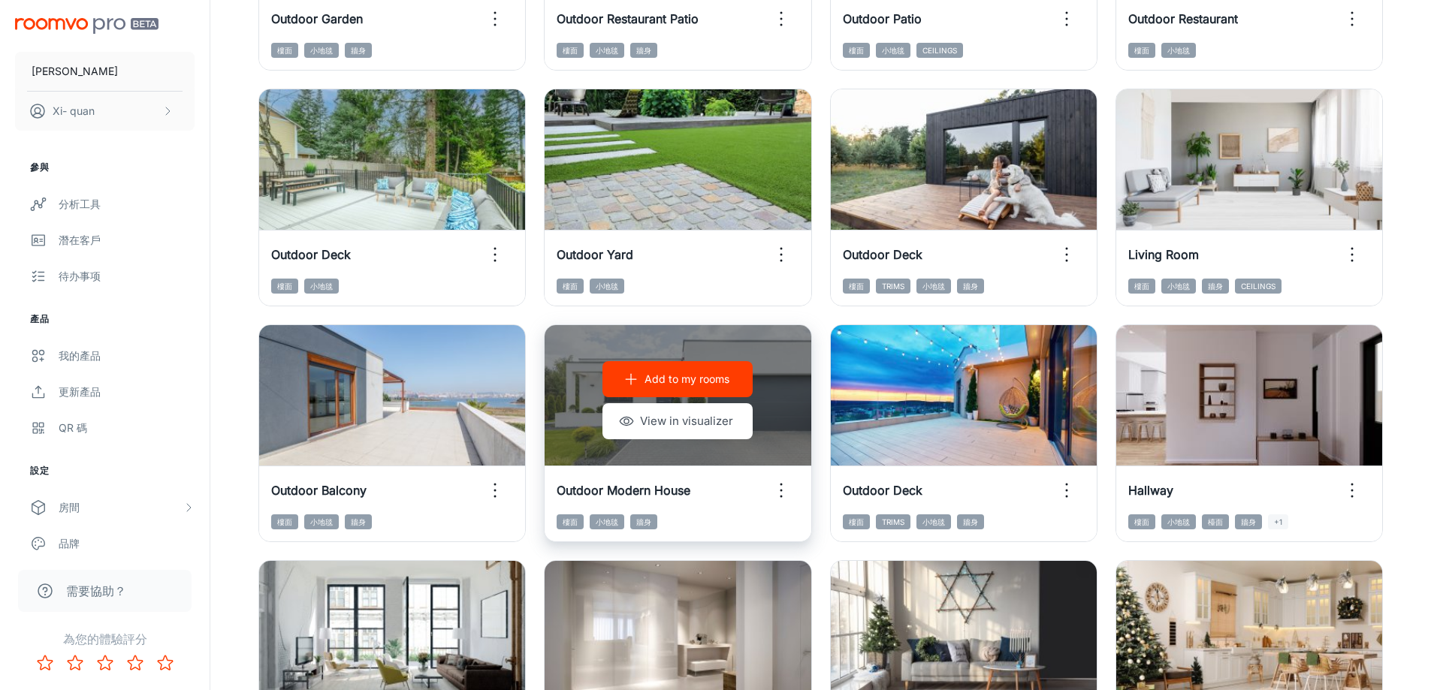
click at [706, 373] on p "Add to my rooms" at bounding box center [686, 379] width 85 height 17
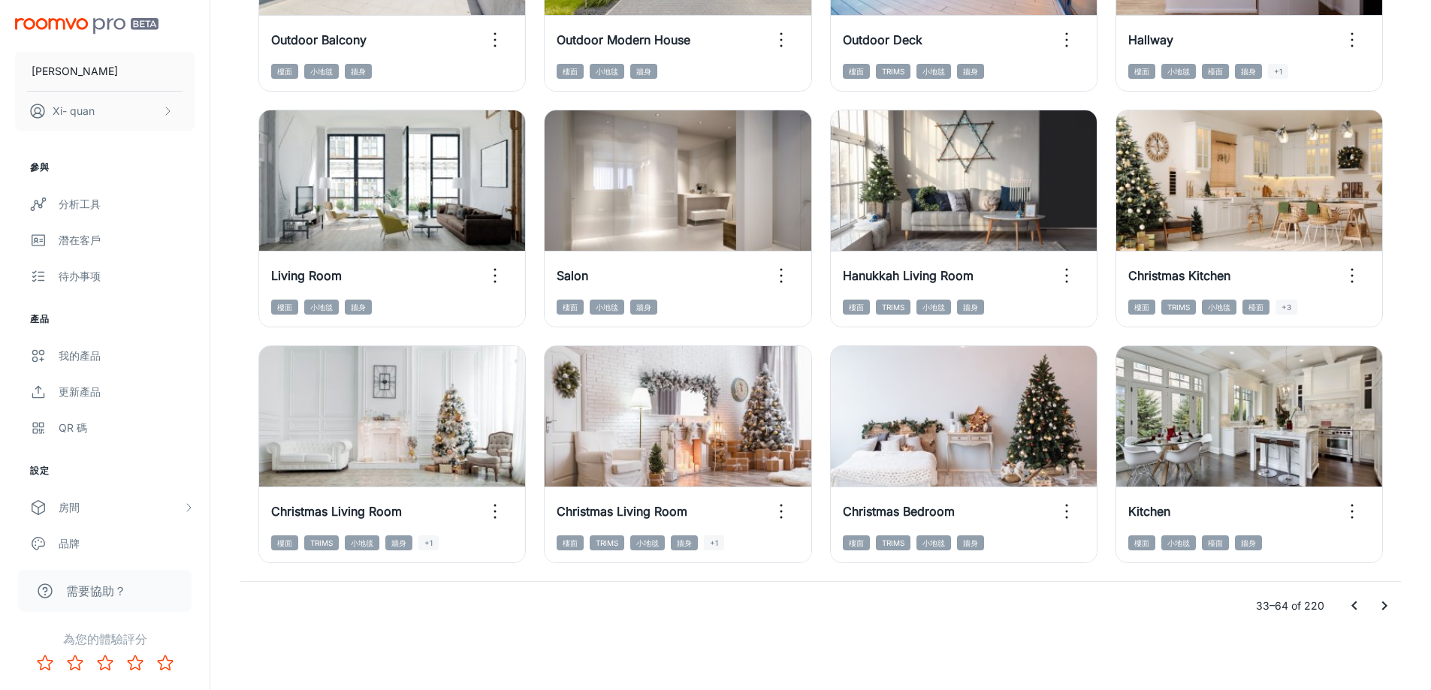
click at [1377, 602] on icon "Go to next page" at bounding box center [1384, 606] width 18 height 18
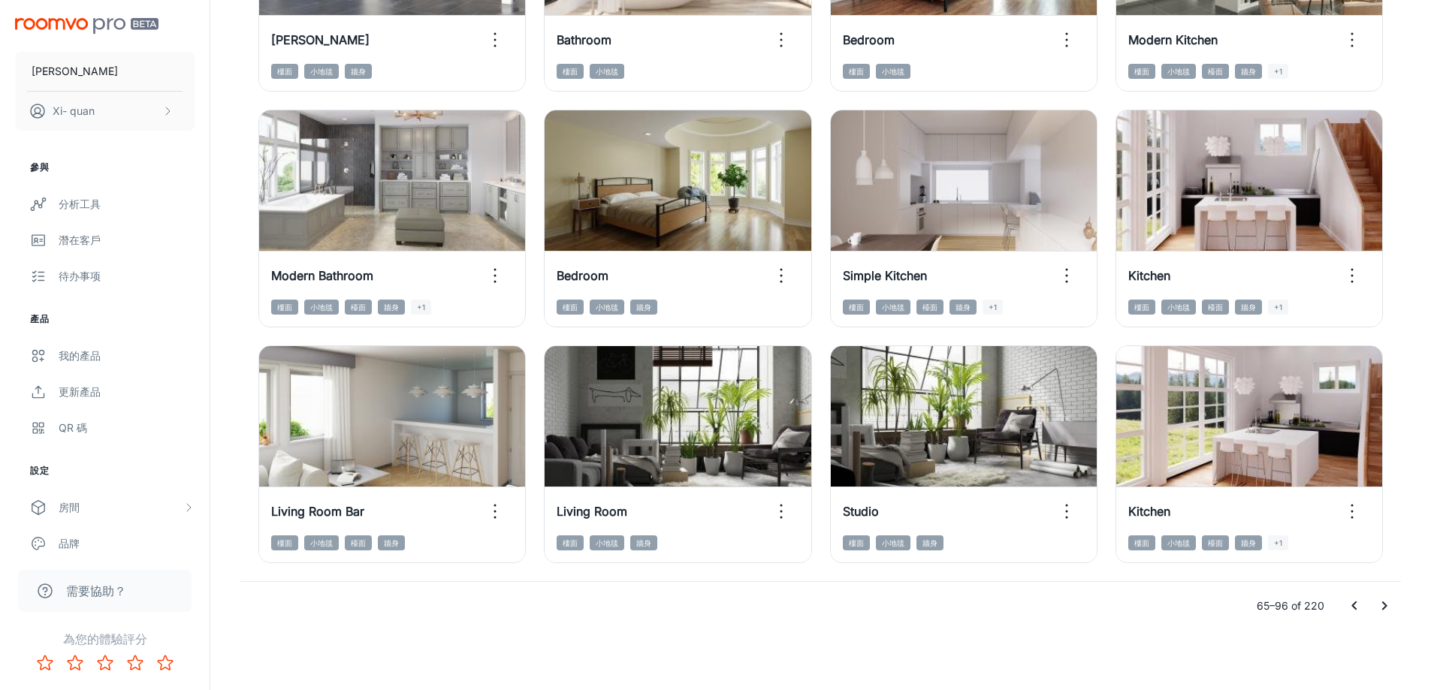
click at [1391, 600] on icon "Go to next page" at bounding box center [1384, 606] width 18 height 18
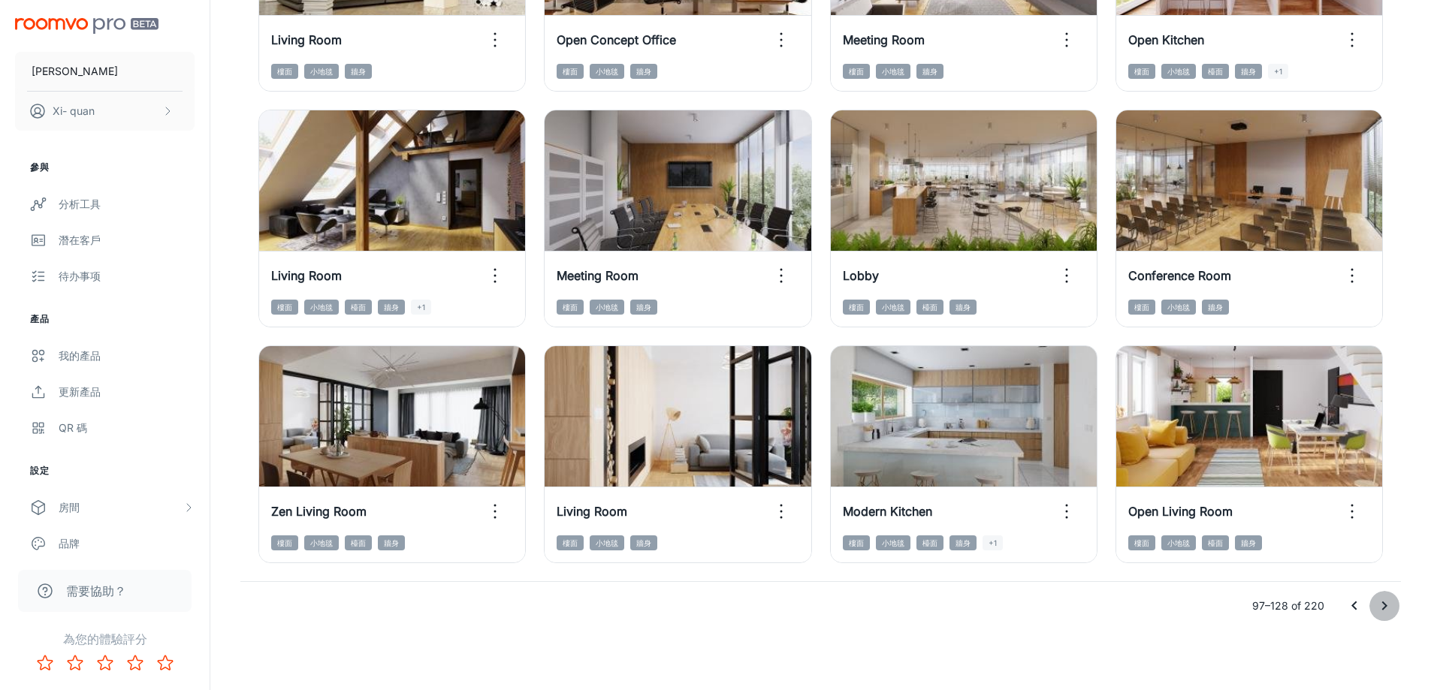
click at [1389, 599] on icon "Go to next page" at bounding box center [1384, 606] width 18 height 18
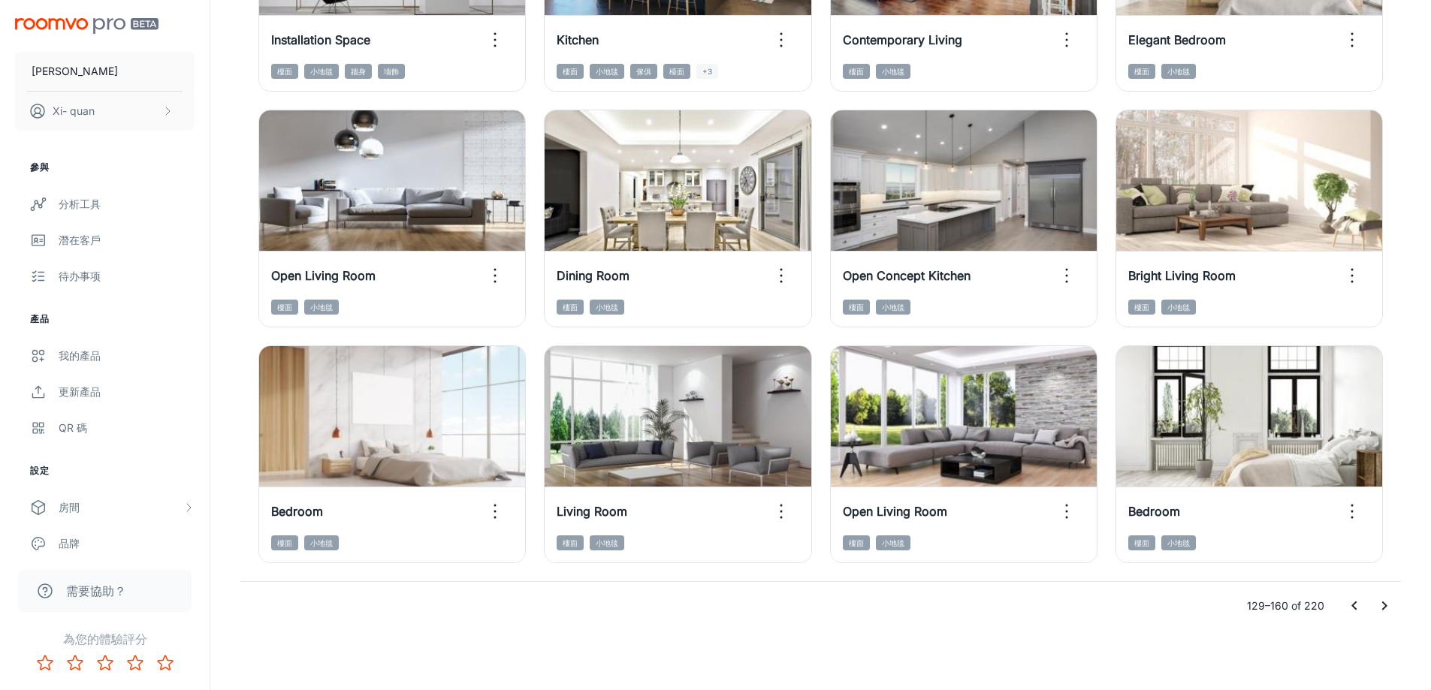
click at [1392, 602] on icon "Go to next page" at bounding box center [1384, 606] width 18 height 18
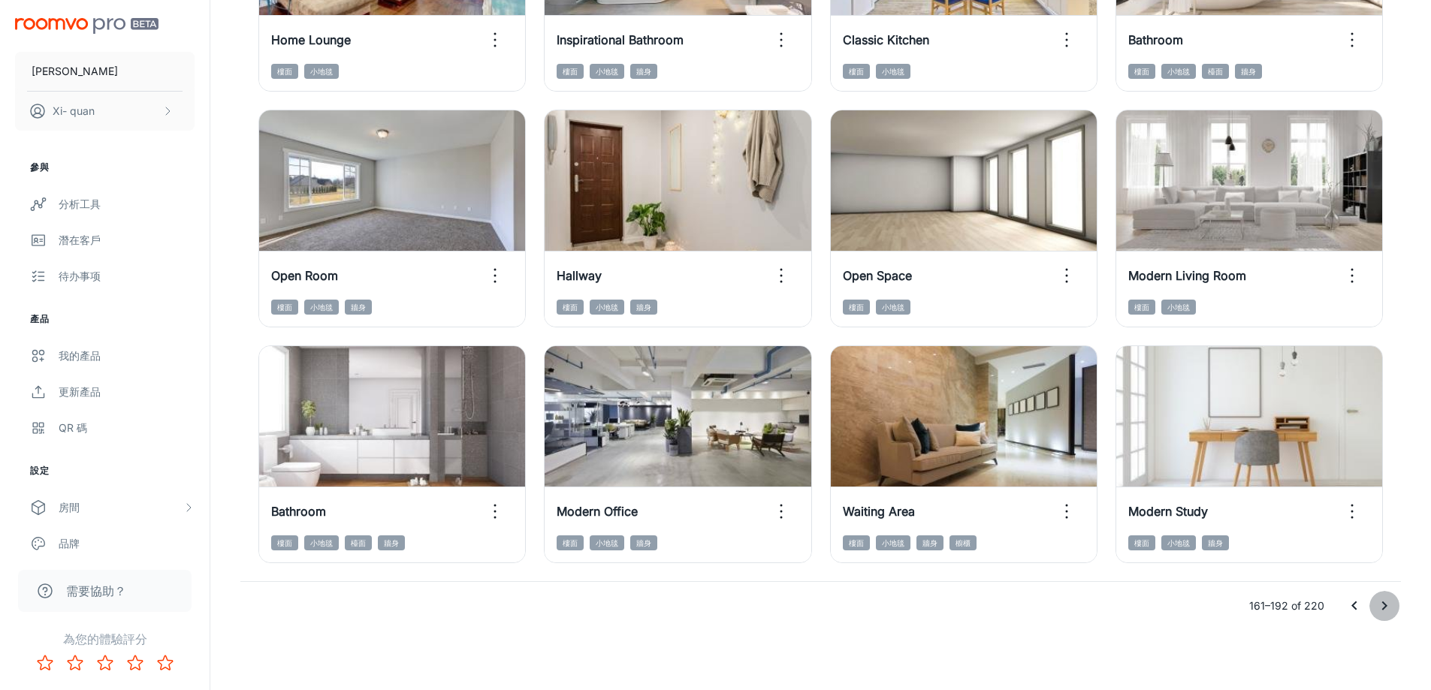
click at [1379, 605] on icon "Go to next page" at bounding box center [1384, 606] width 18 height 18
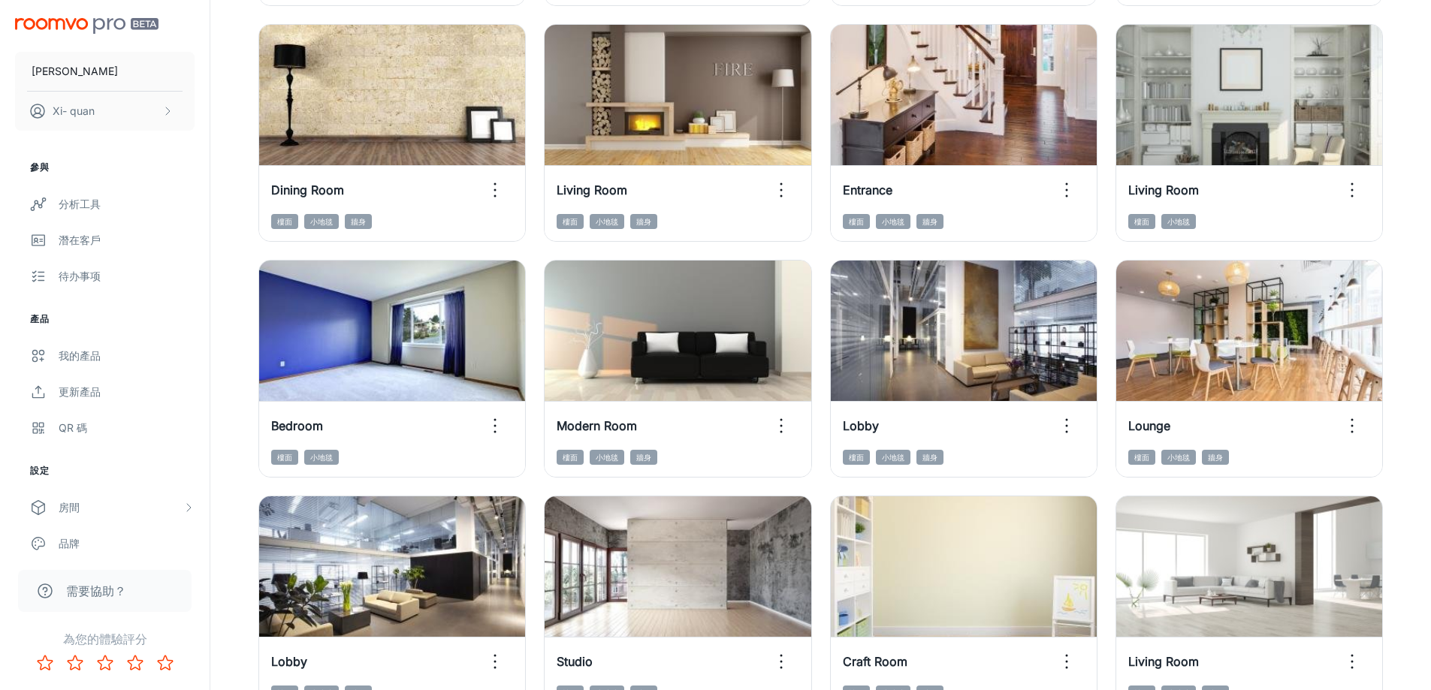
scroll to position [1308, 0]
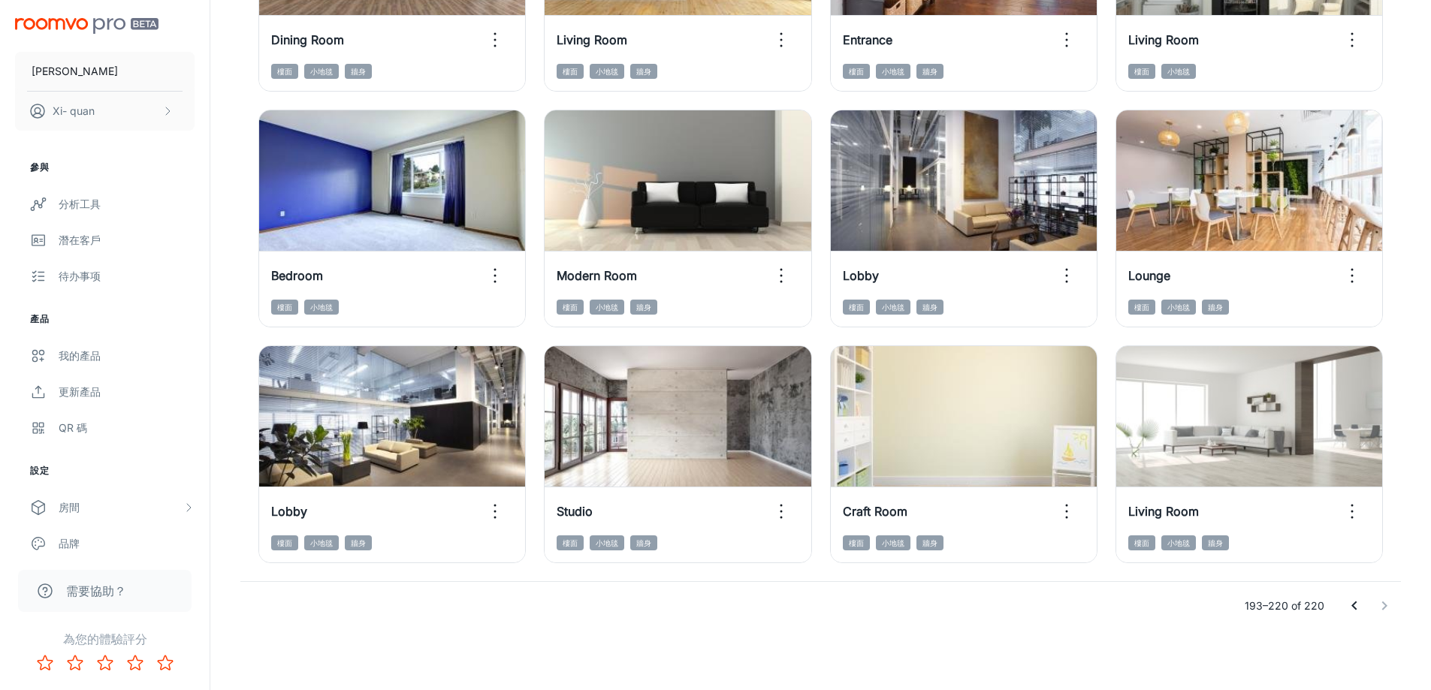
click at [1356, 609] on icon "Go to previous page" at bounding box center [1353, 606] width 5 height 9
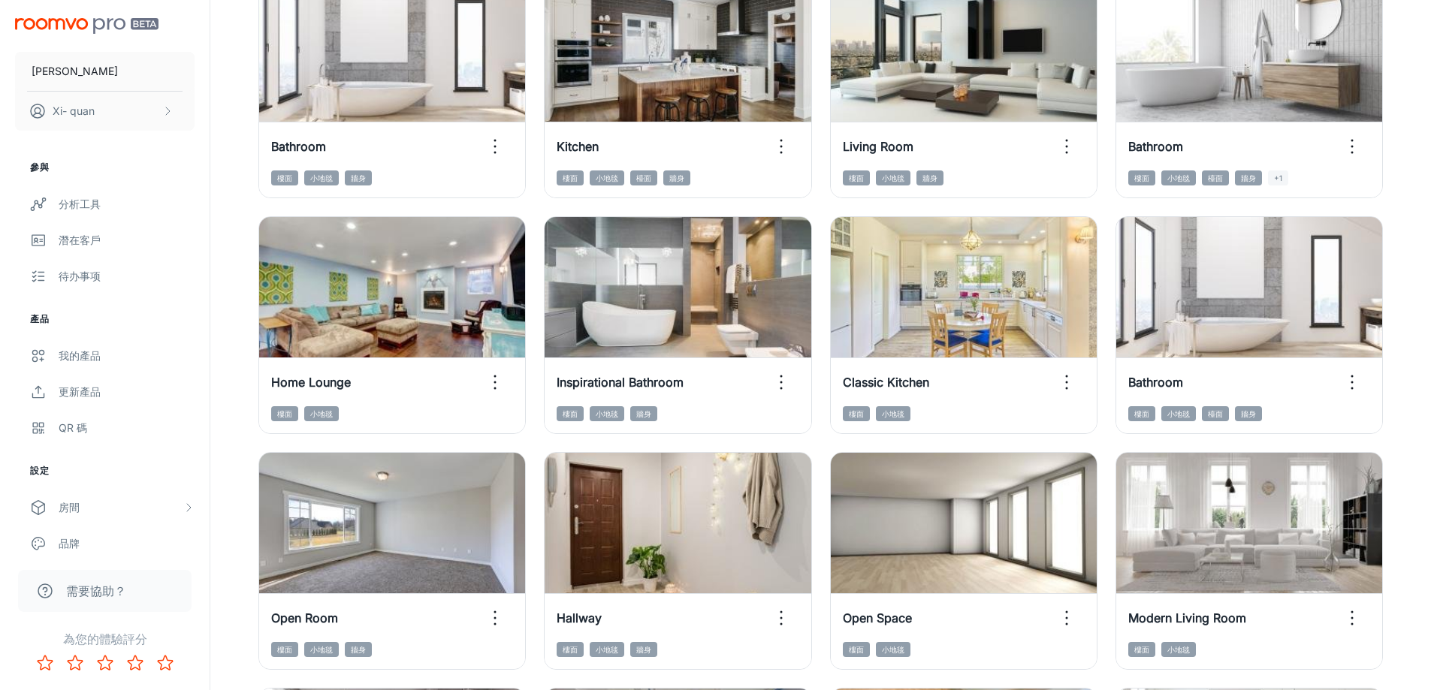
scroll to position [1427, 0]
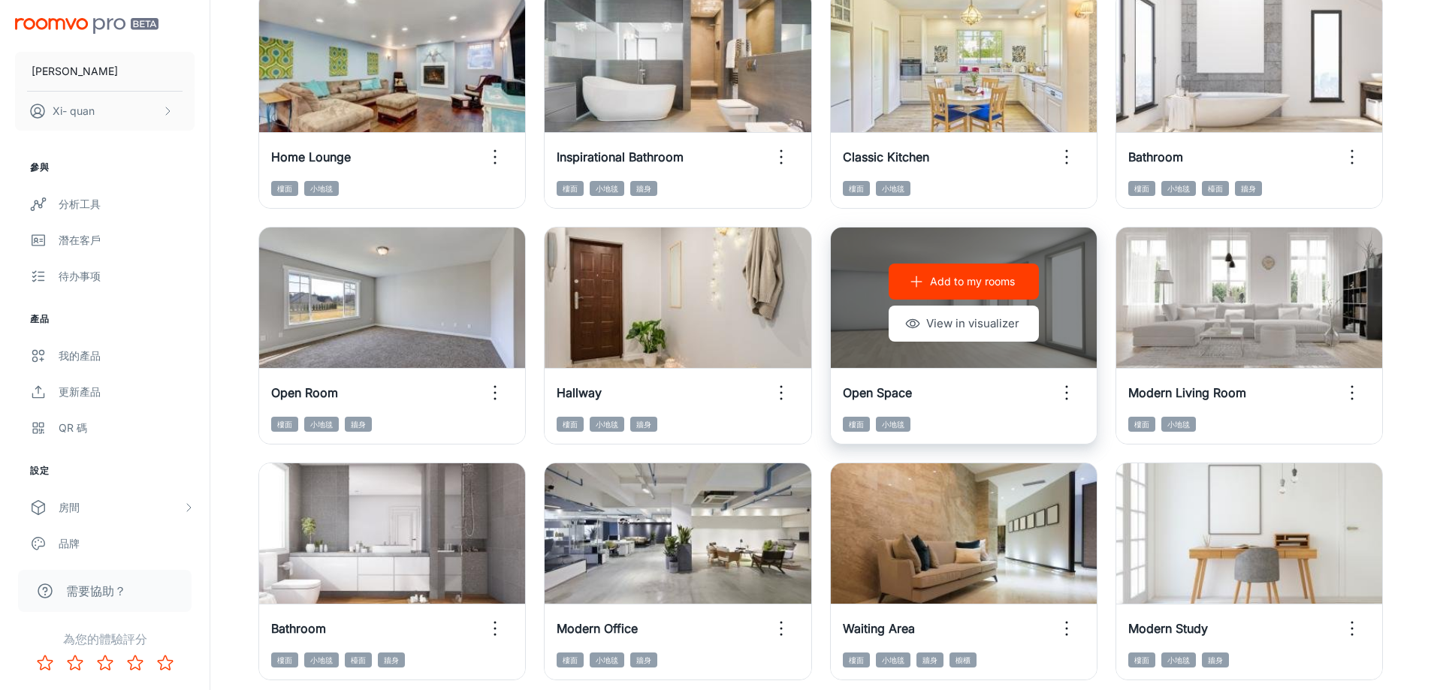
click at [995, 282] on p "Add to my rooms" at bounding box center [972, 281] width 85 height 17
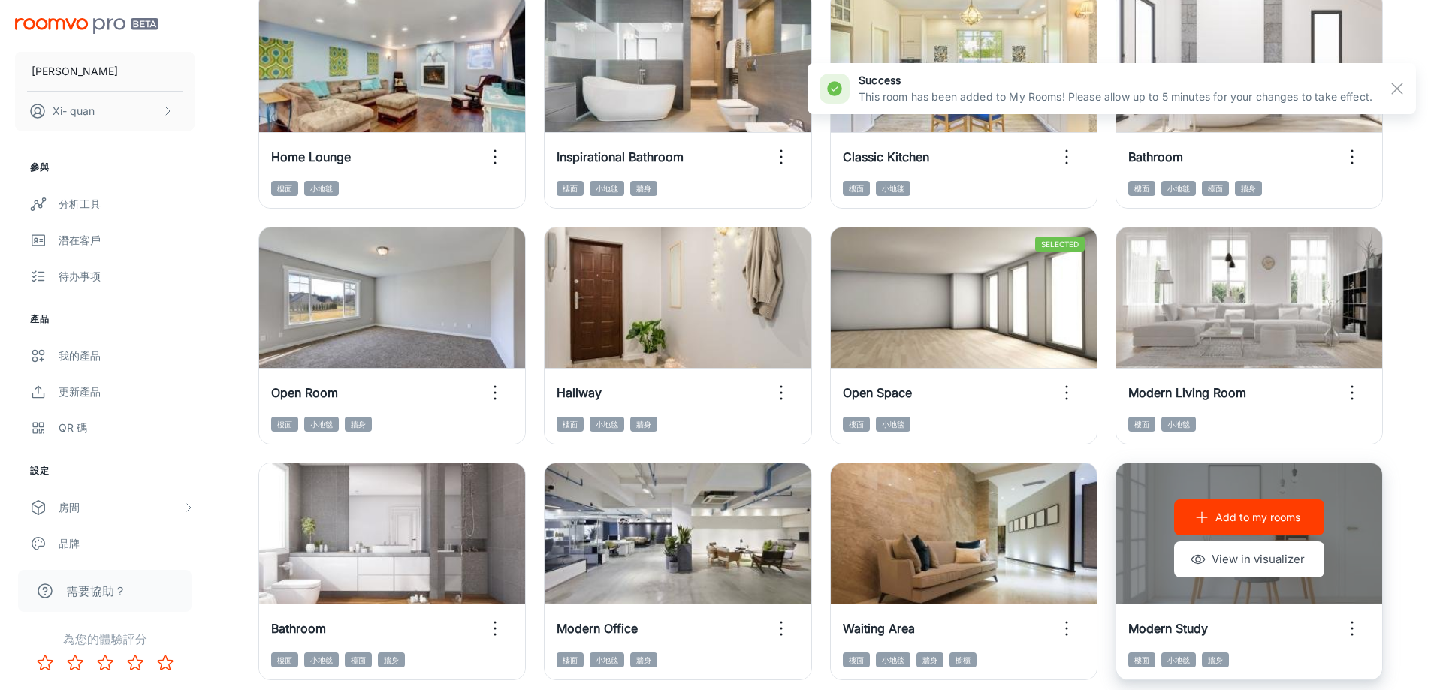
scroll to position [1544, 0]
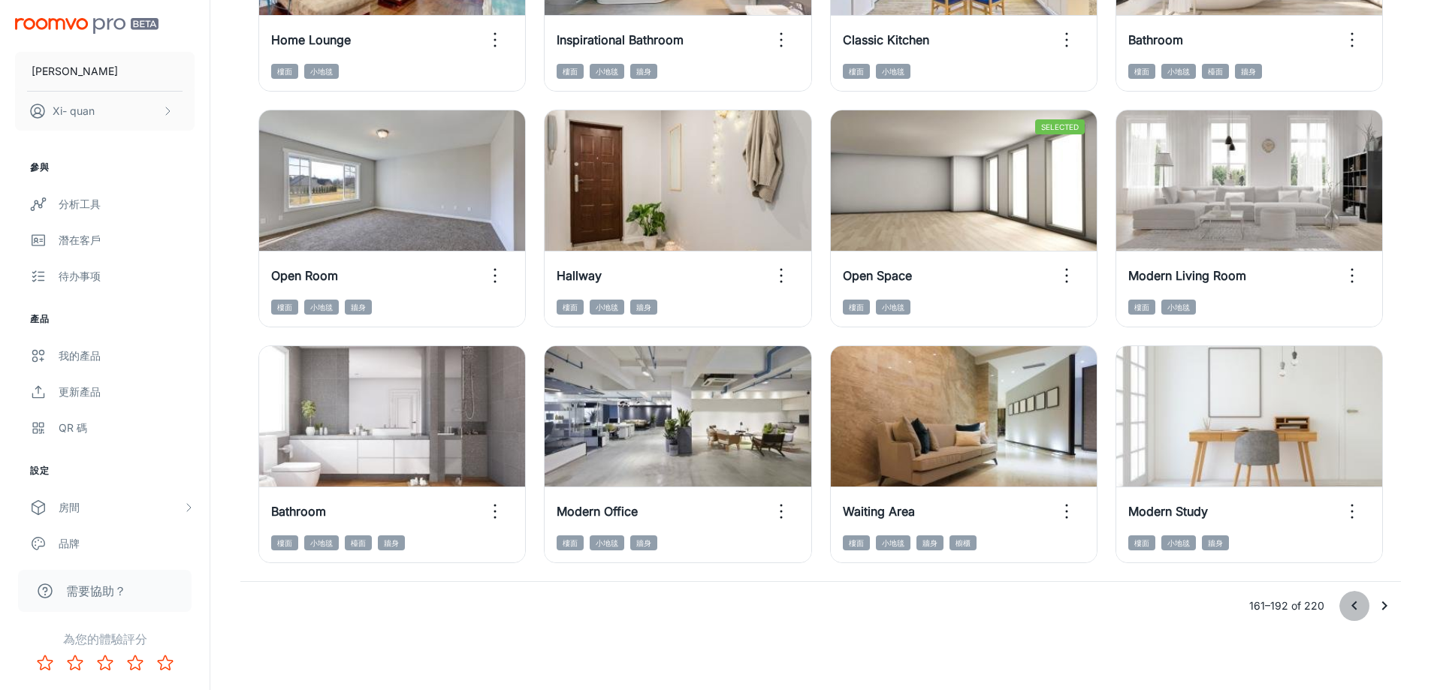
click at [1347, 611] on icon "Go to previous page" at bounding box center [1354, 606] width 18 height 18
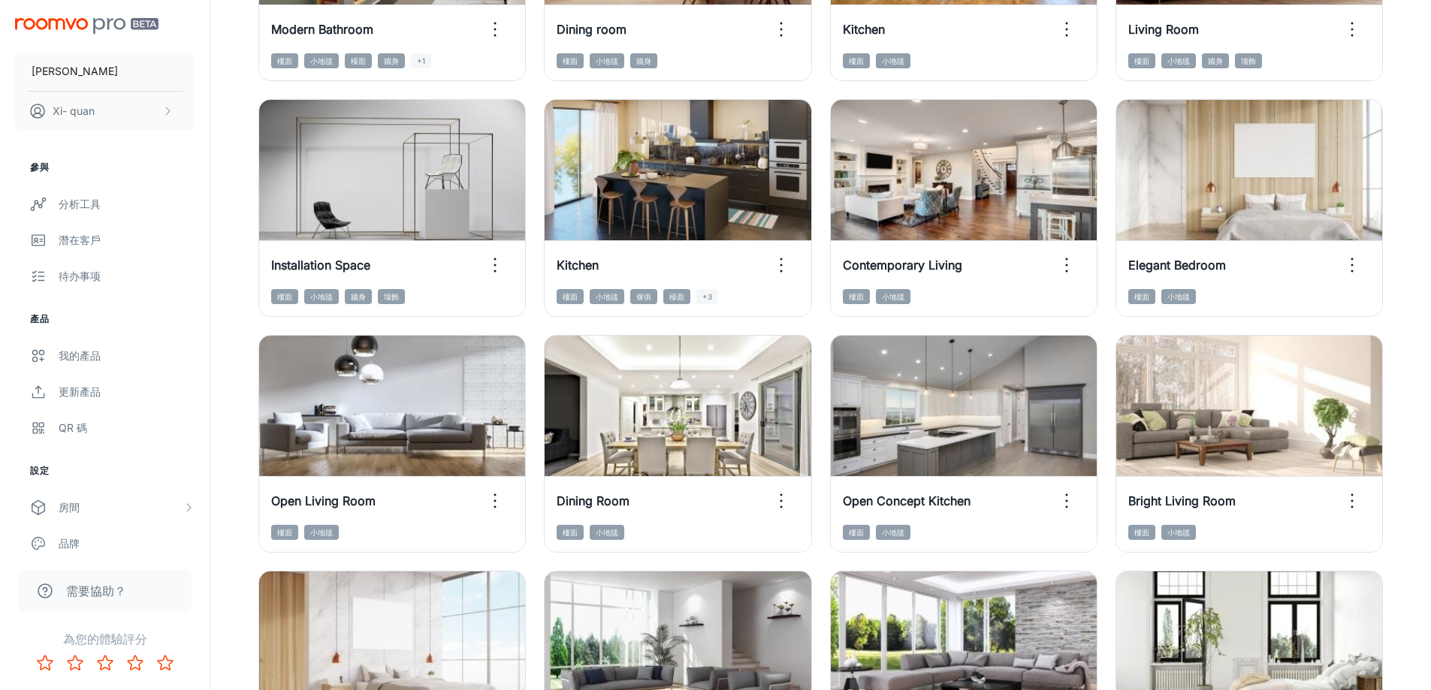
scroll to position [1394, 0]
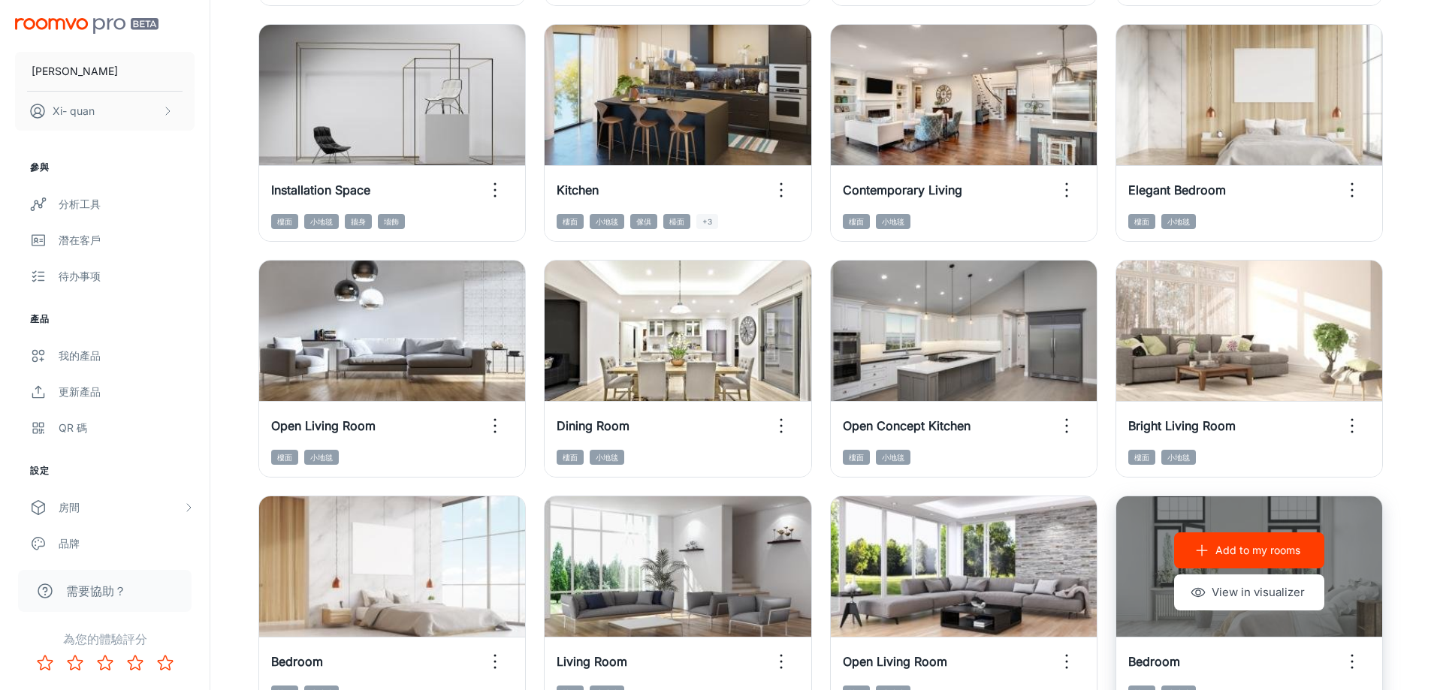
click at [1267, 557] on p "Add to my rooms" at bounding box center [1257, 550] width 85 height 17
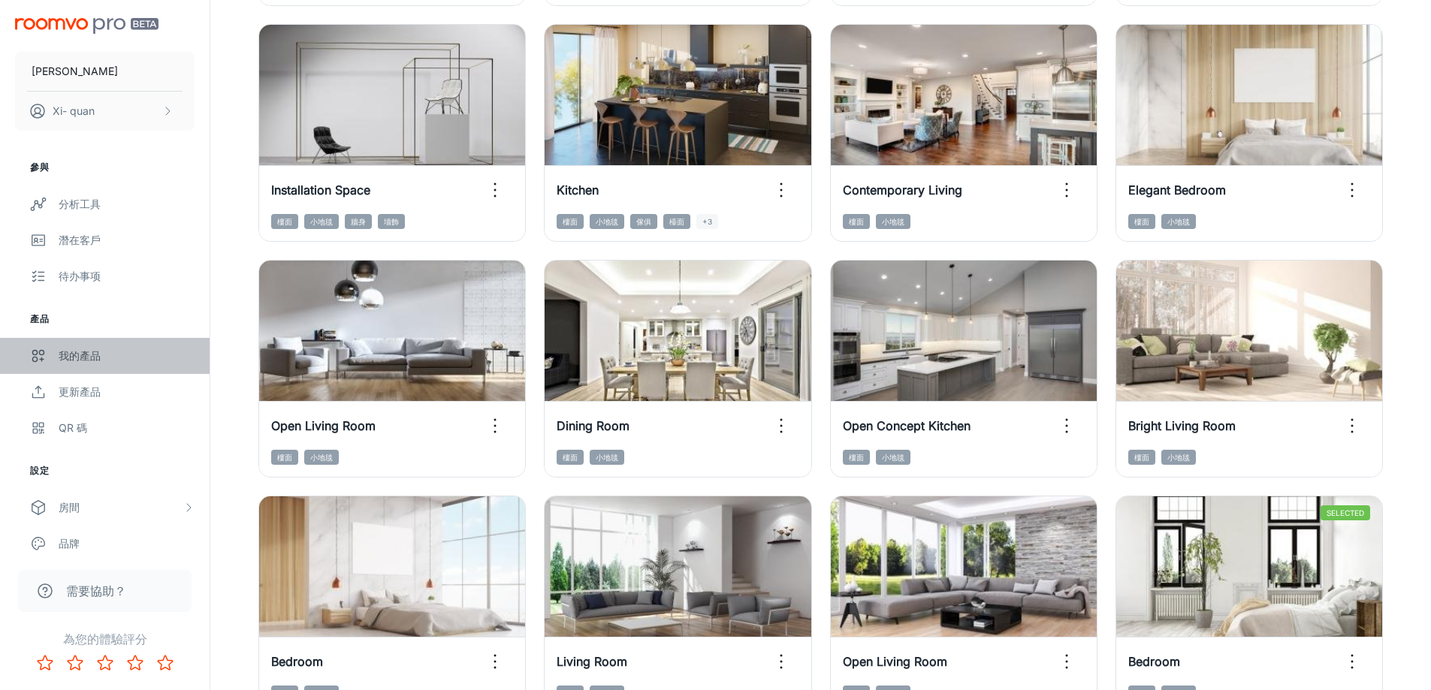
click at [110, 362] on div "我的產品" at bounding box center [127, 356] width 136 height 17
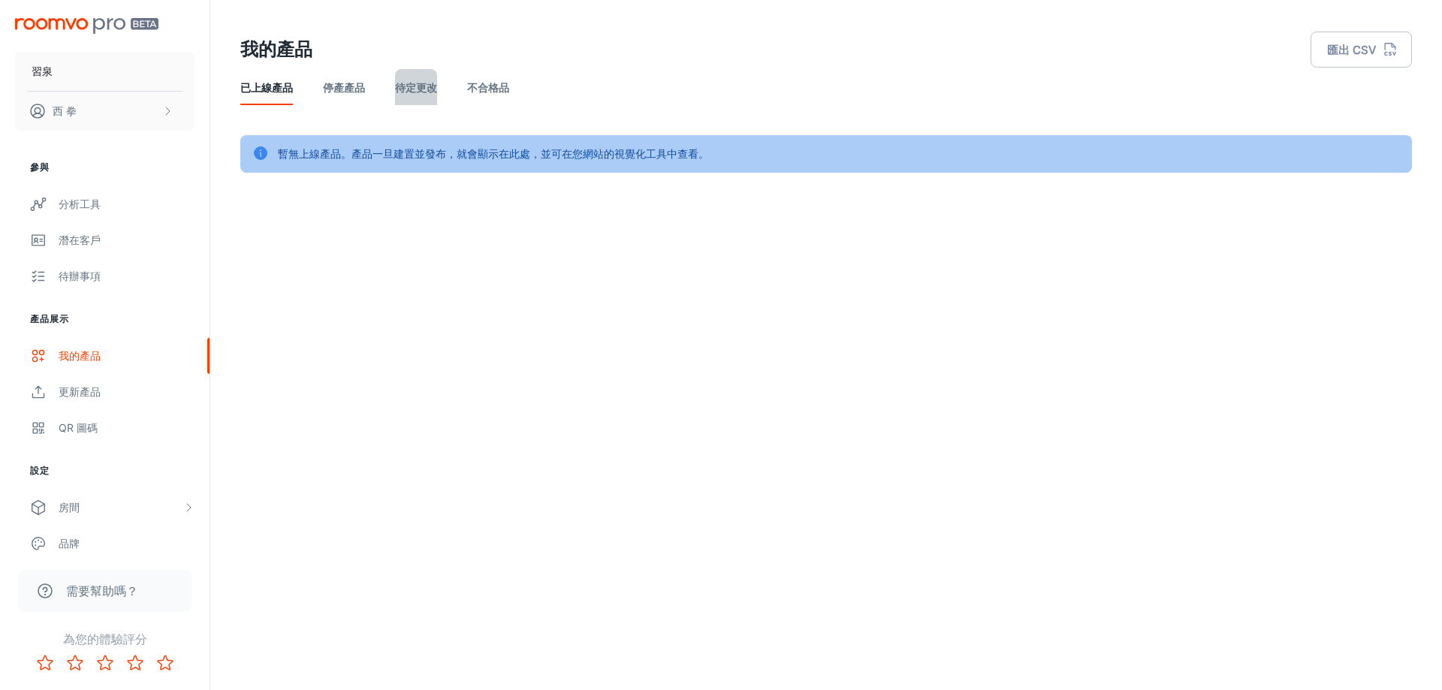
click at [423, 84] on font "待定更改" at bounding box center [416, 87] width 42 height 13
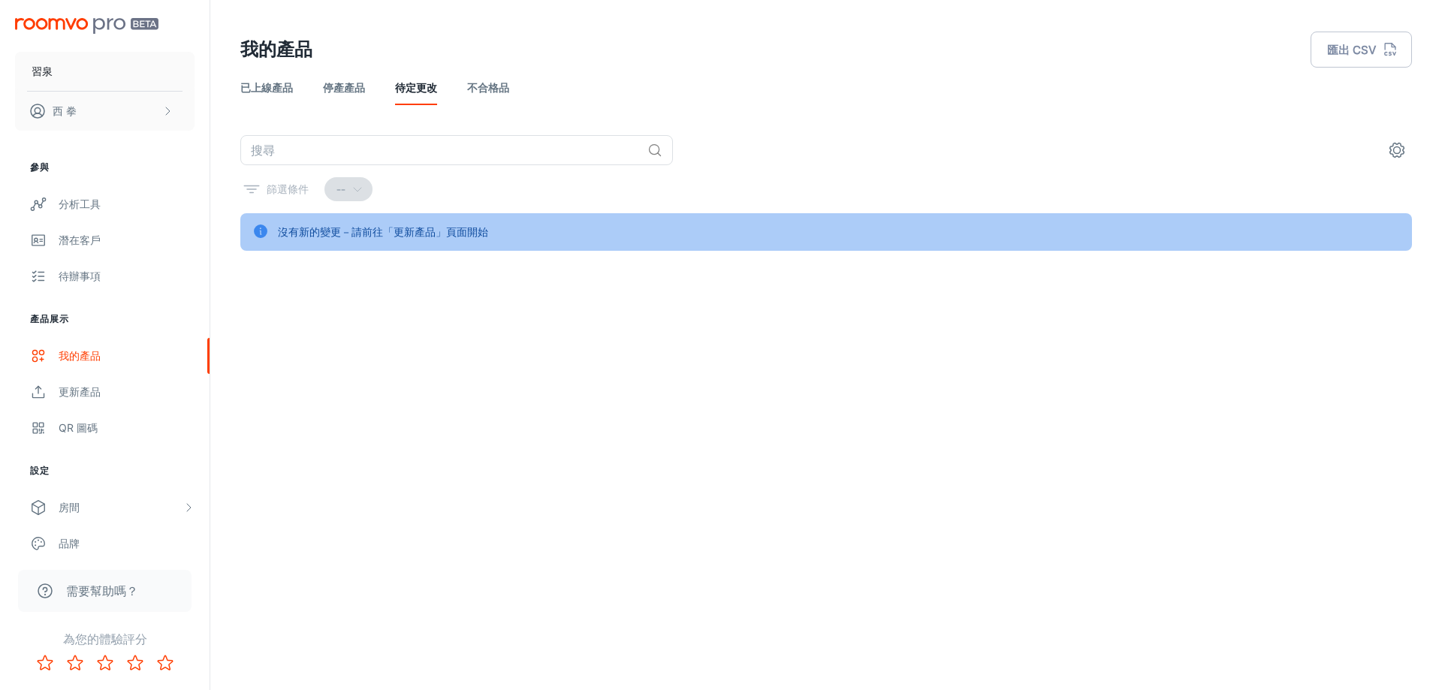
click at [284, 91] on font "已上線產品" at bounding box center [266, 87] width 53 height 13
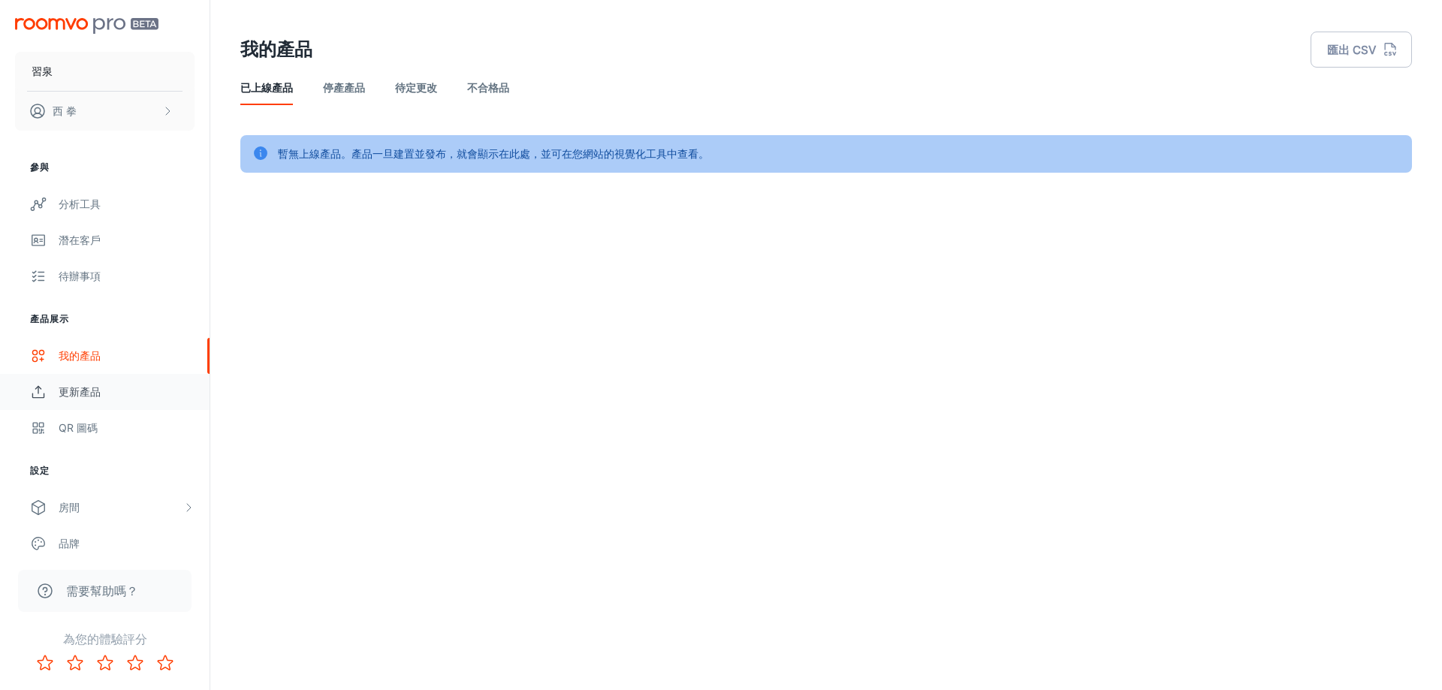
click at [110, 386] on div "更新產品" at bounding box center [127, 392] width 136 height 17
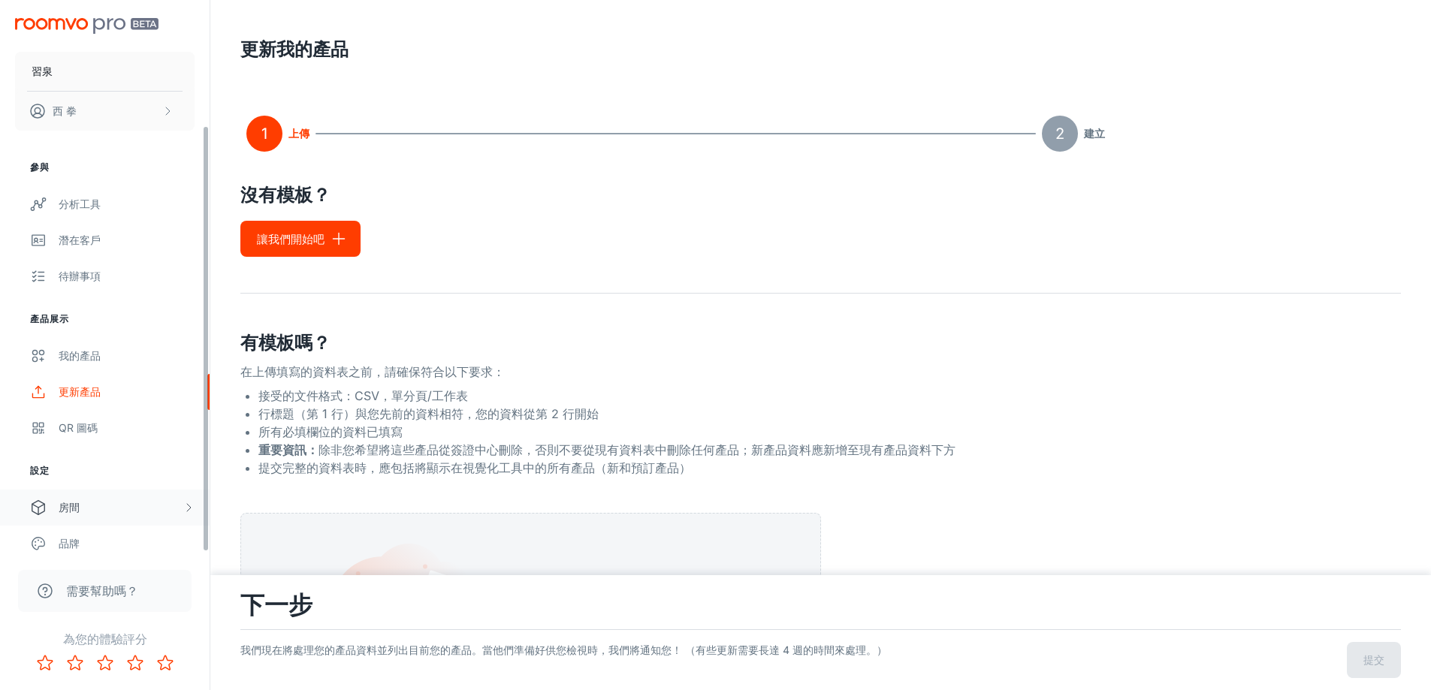
scroll to position [161, 0]
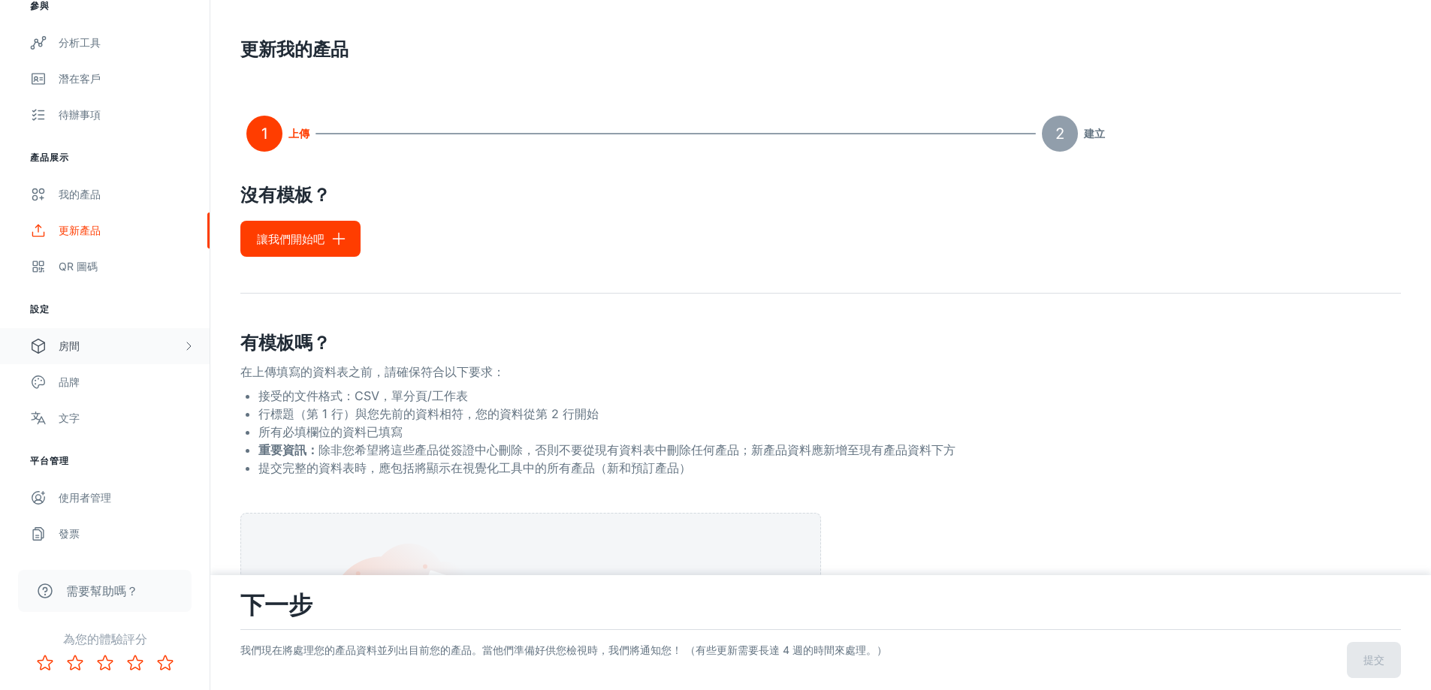
click at [117, 342] on div "房間" at bounding box center [121, 346] width 124 height 17
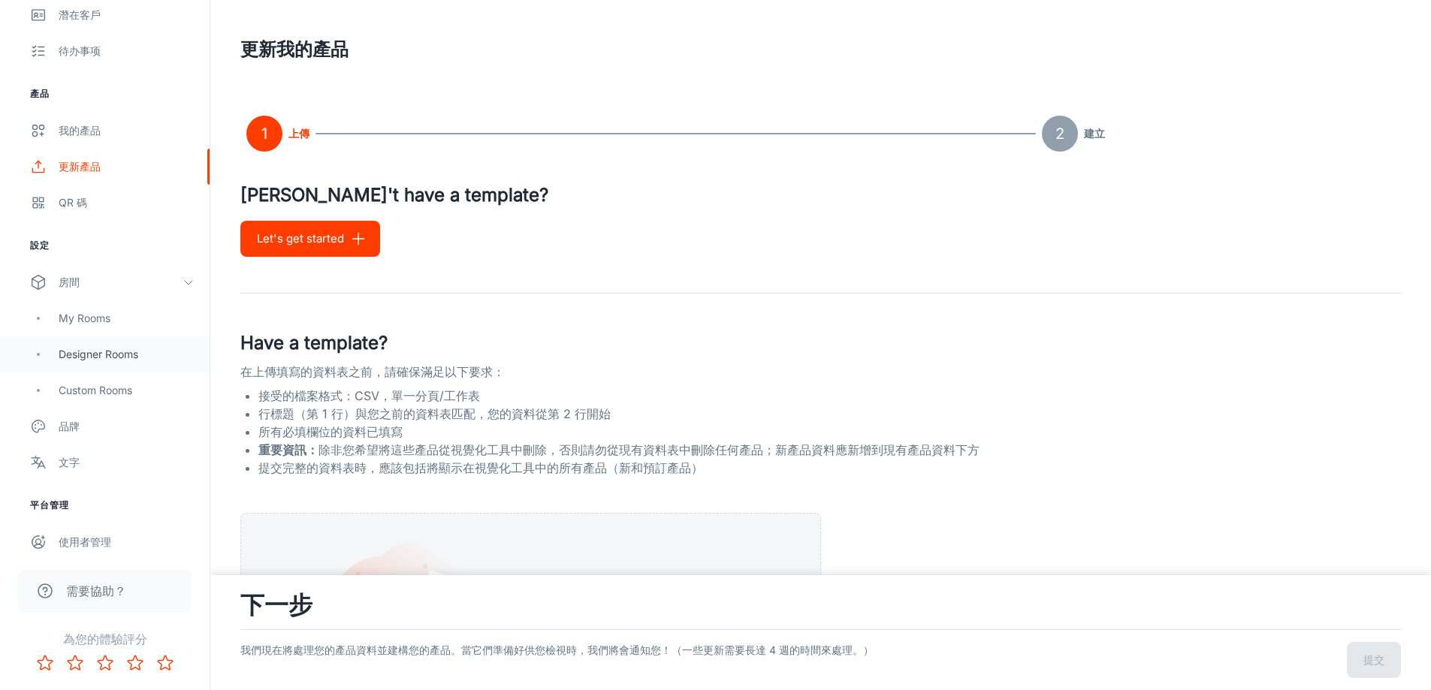
scroll to position [270, 0]
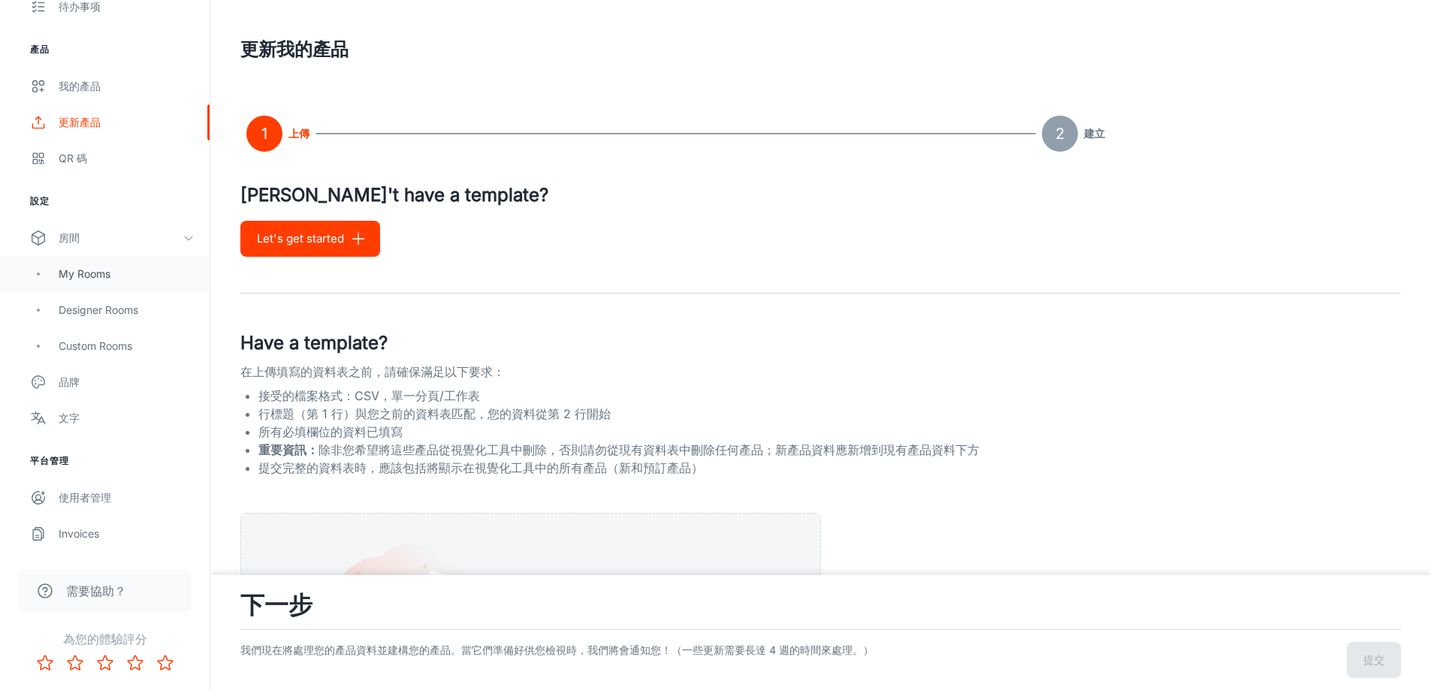
click at [135, 266] on div "My Rooms" at bounding box center [127, 274] width 136 height 17
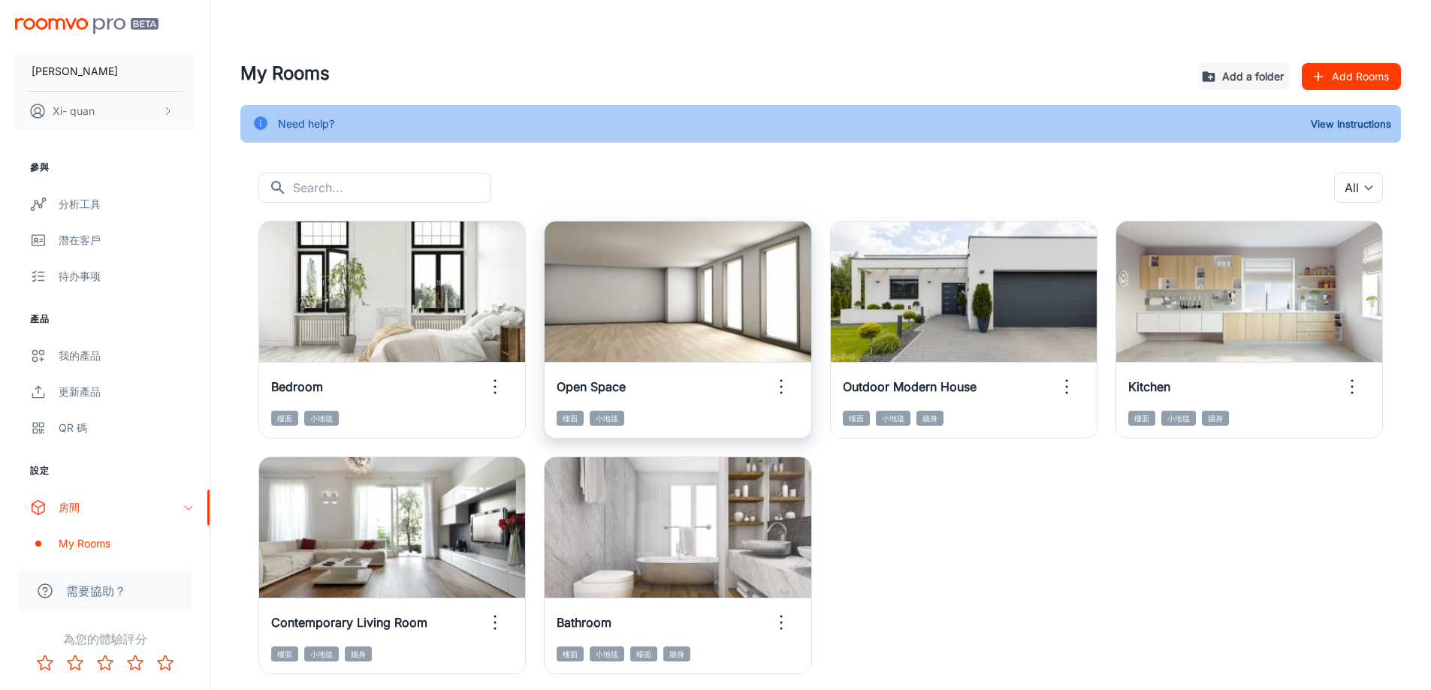
scroll to position [56, 0]
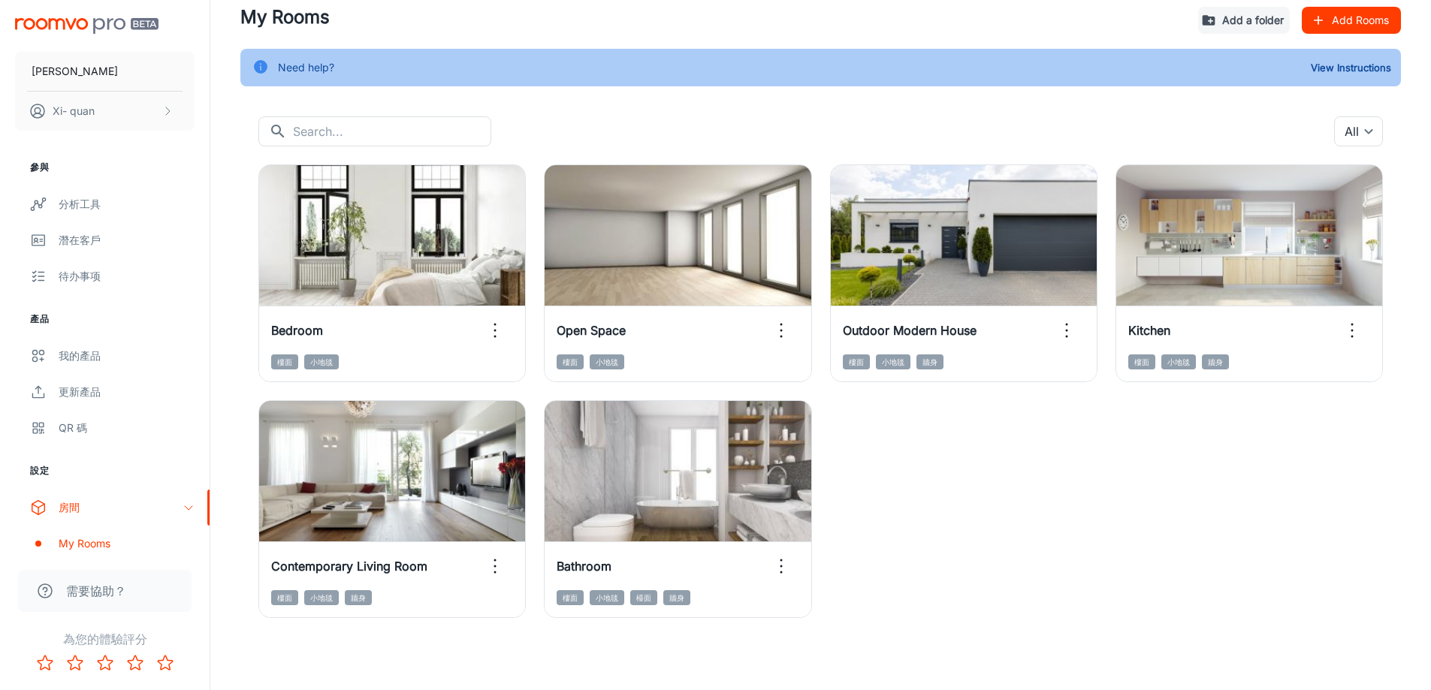
click at [847, 5] on h4 "My Rooms" at bounding box center [713, 17] width 946 height 27
